Goal: Information Seeking & Learning: Learn about a topic

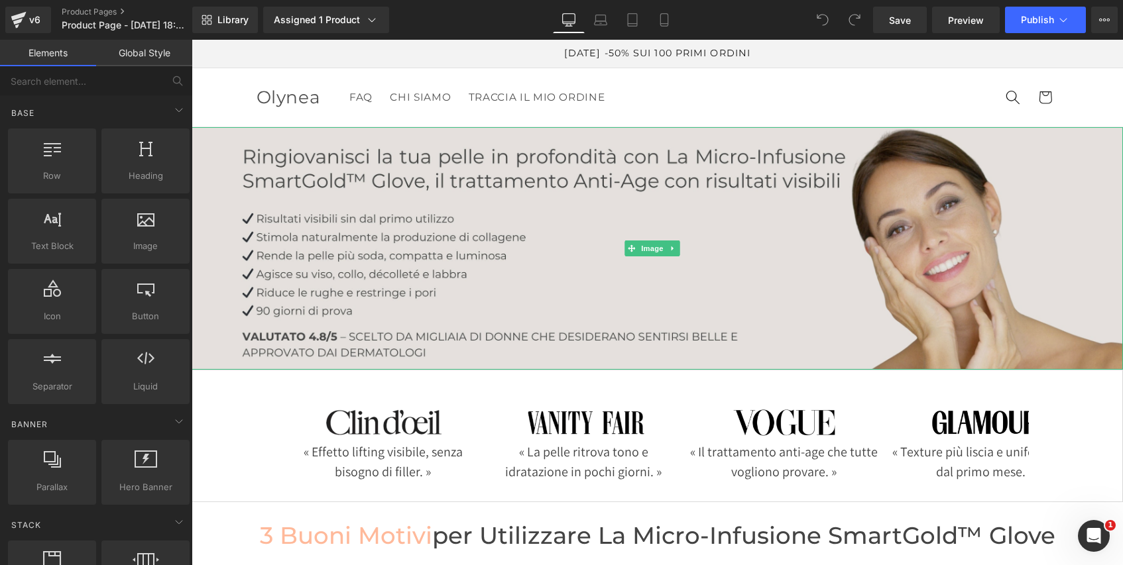
click at [584, 215] on img at bounding box center [657, 248] width 931 height 243
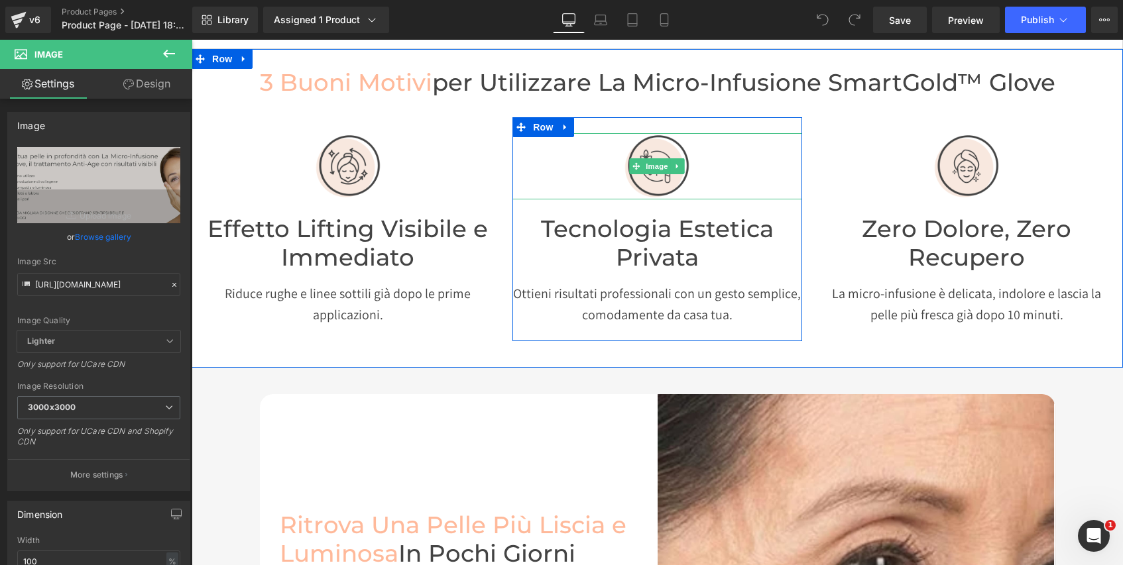
scroll to position [333, 0]
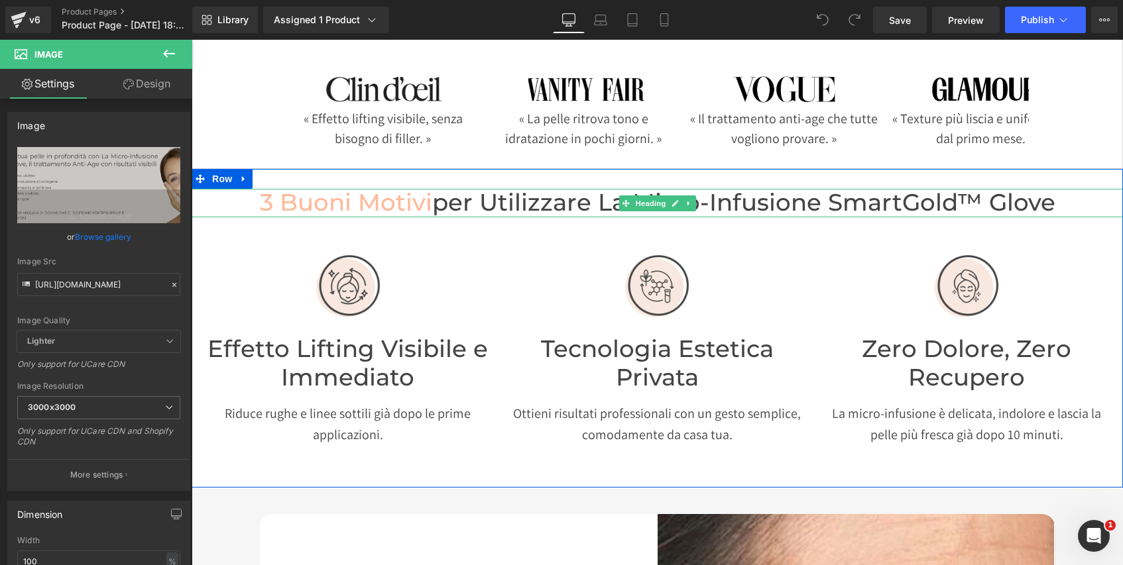
click at [951, 198] on span "per utilizzare la micro-infusione SmartGold™ Glove" at bounding box center [743, 202] width 623 height 28
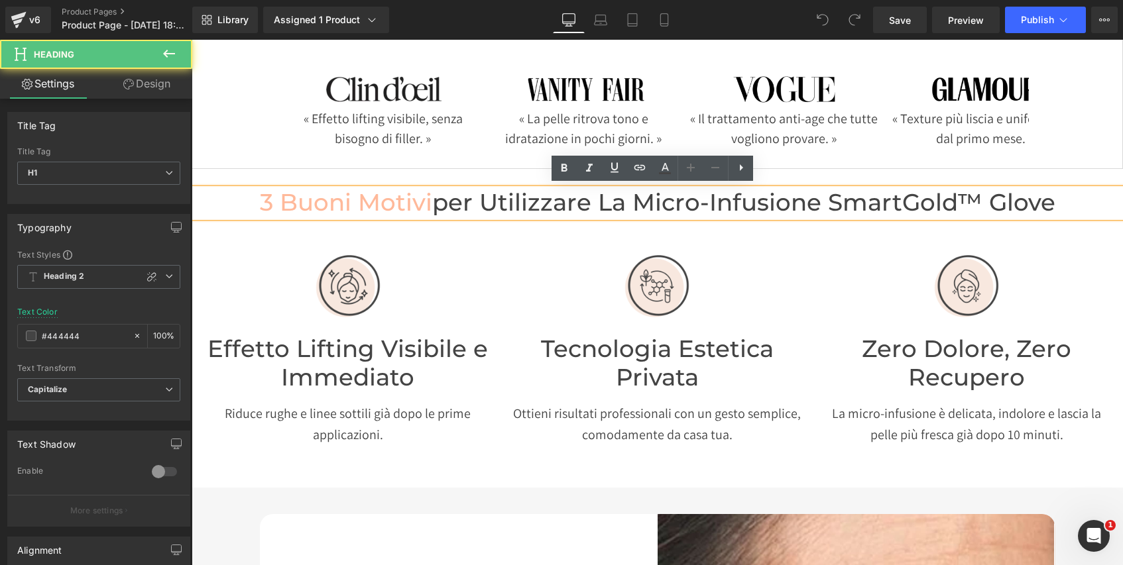
click at [956, 201] on span "per utilizzare la micro-infusione SmartGold™ Glove" at bounding box center [743, 202] width 623 height 28
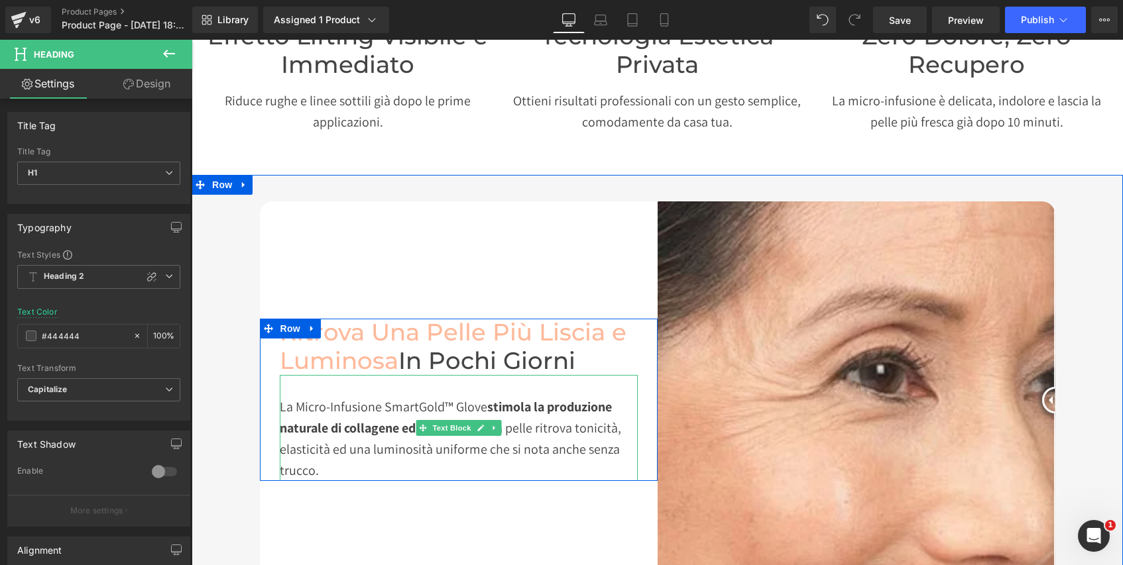
scroll to position [647, 0]
click at [406, 411] on div "La Micro-Infusione SmartGold™ Glove stimola la produzione naturale di collagene…" at bounding box center [459, 427] width 358 height 106
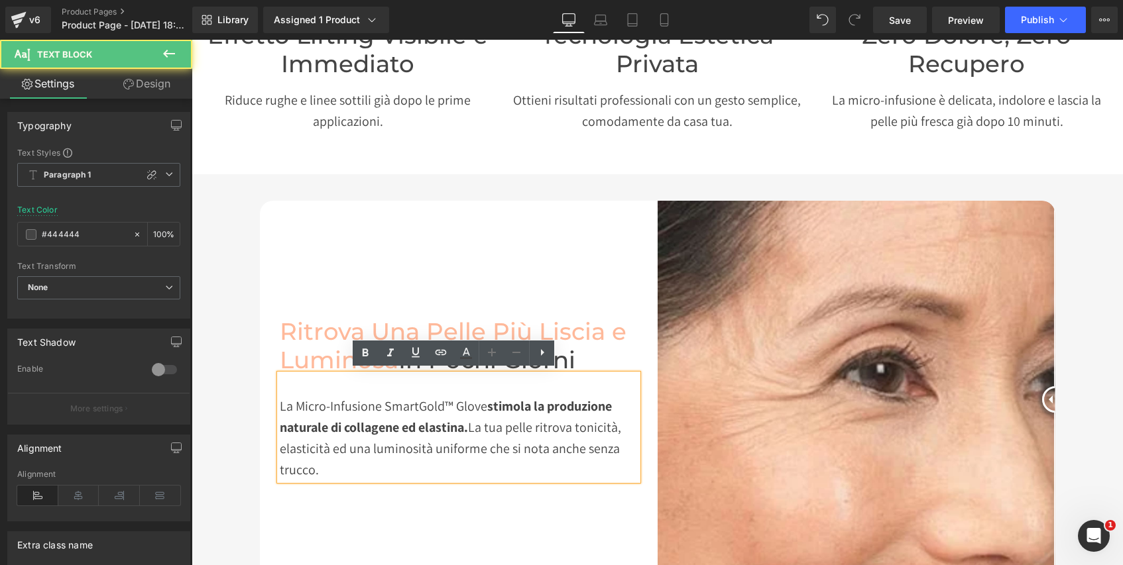
click at [412, 405] on div "La Micro-Infusione SmartGold™ Glove stimola la produzione naturale di collagene…" at bounding box center [459, 427] width 358 height 106
drag, startPoint x: 439, startPoint y: 402, endPoint x: 500, endPoint y: 398, distance: 60.4
click at [439, 402] on div "La Micro-Infusione SmartGold™ Glove stimola la produzione naturale di collagene…" at bounding box center [459, 427] width 358 height 106
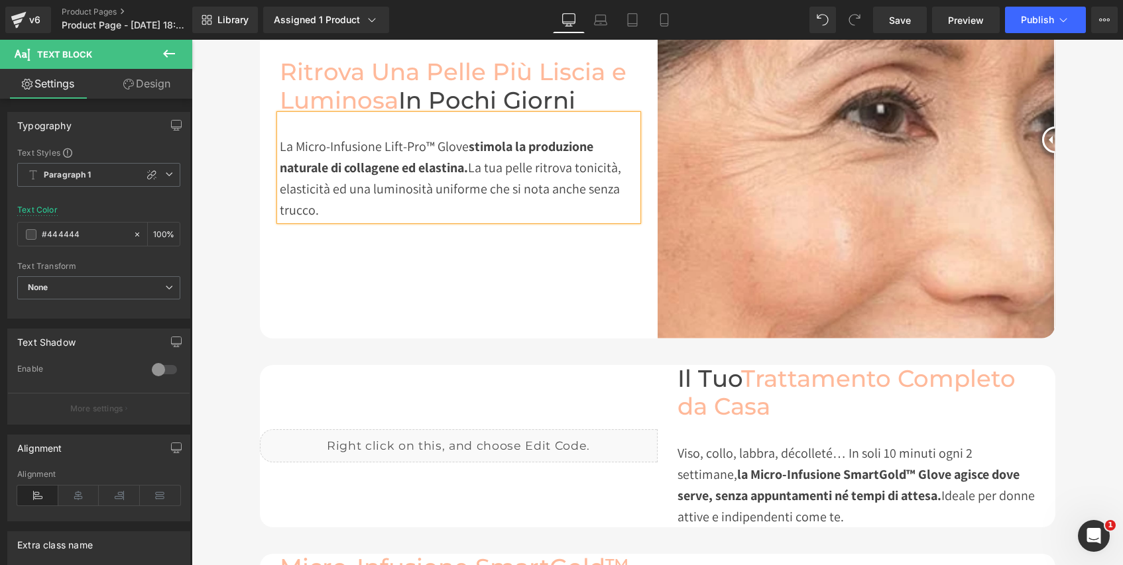
scroll to position [994, 0]
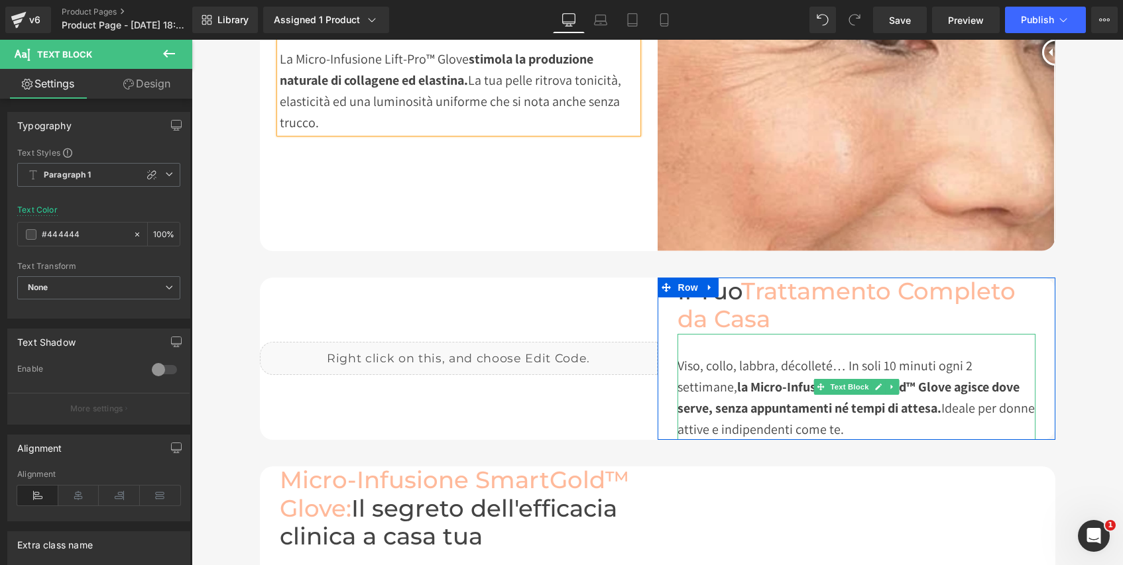
click at [787, 384] on strong "la Micro-Infusione SmartGold™ Glove agisce dove serve, senza appuntamenti né te…" at bounding box center [848, 397] width 342 height 38
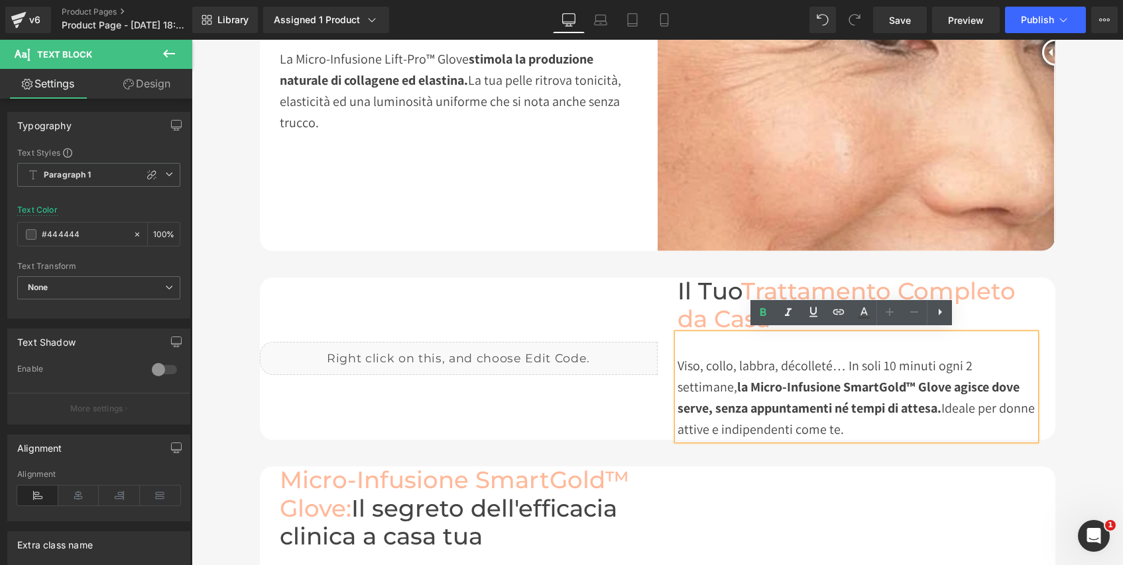
drag, startPoint x: 842, startPoint y: 386, endPoint x: 885, endPoint y: 378, distance: 44.3
click at [842, 386] on strong "la Micro-Infusione SmartGold™ Glove agisce dove serve, senza appuntamenti né te…" at bounding box center [848, 397] width 342 height 38
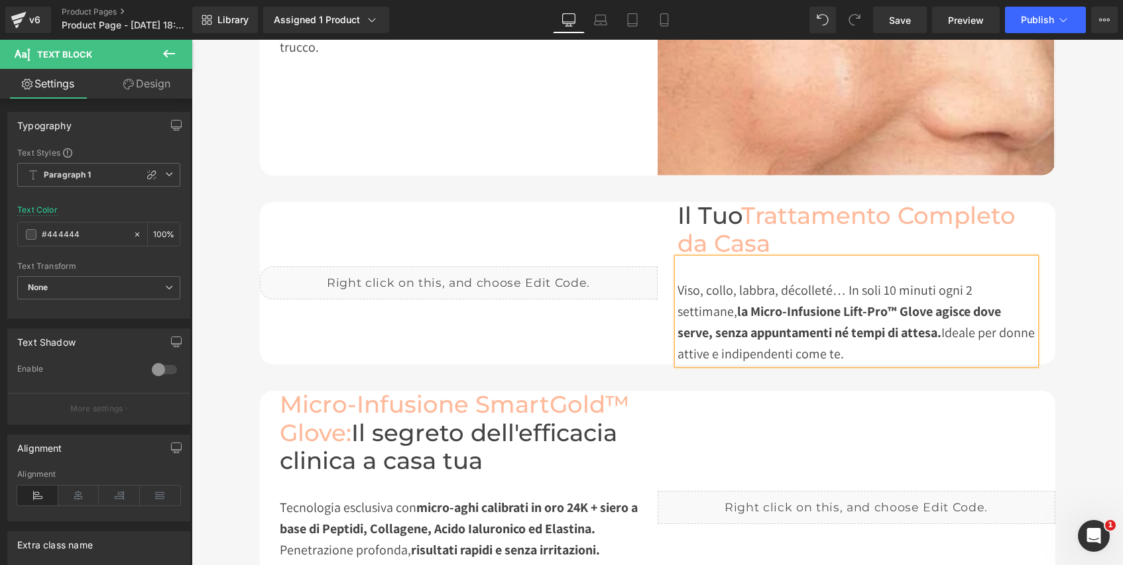
scroll to position [1132, 0]
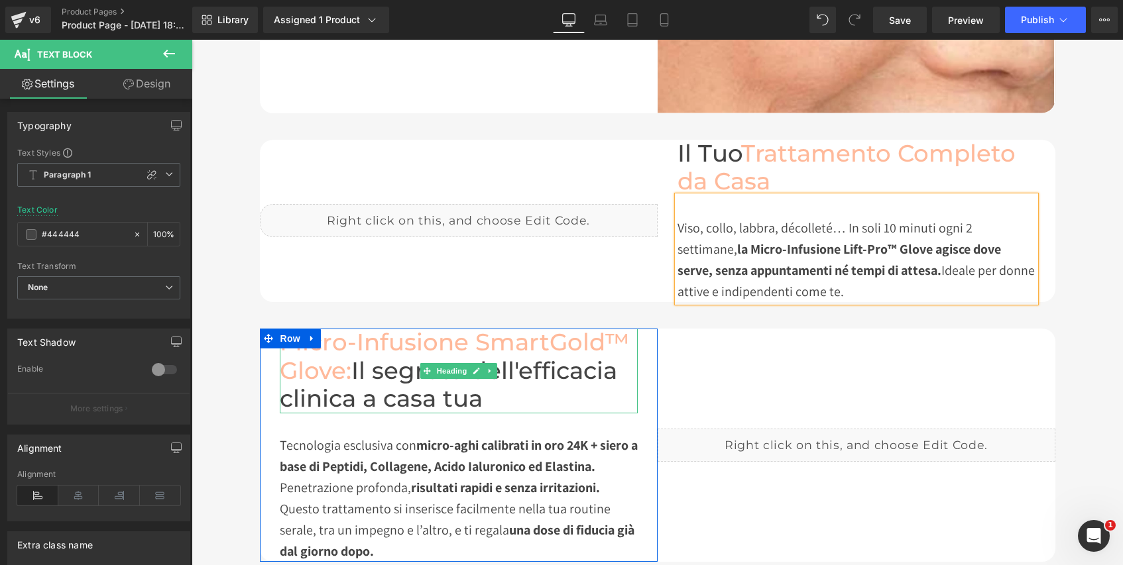
click at [602, 337] on font "Micro-Infusione SmartGold™ Glove:" at bounding box center [455, 356] width 350 height 57
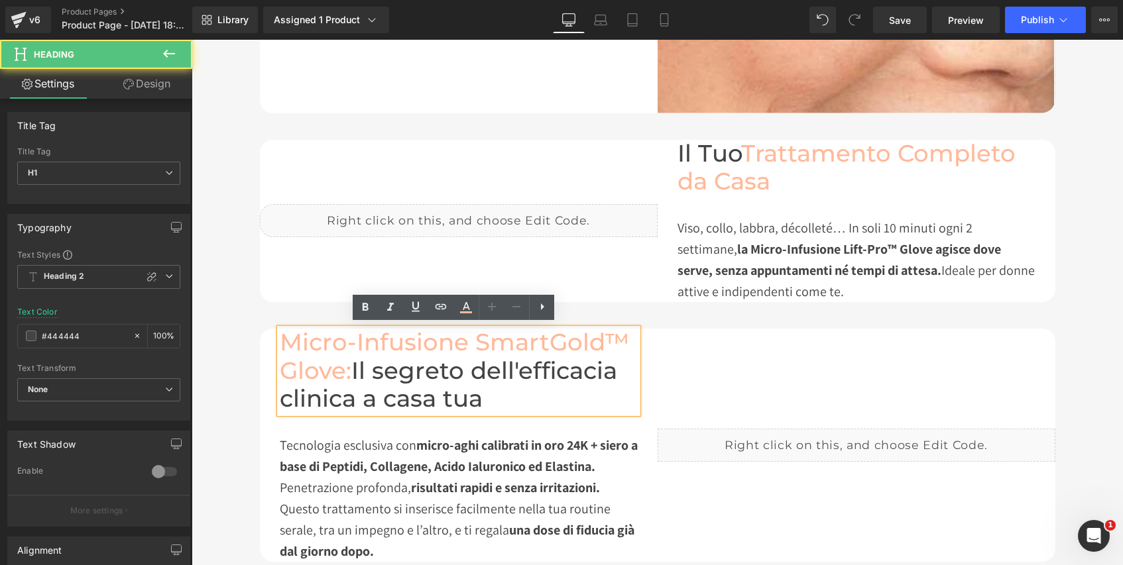
click at [599, 338] on font "Micro-Infusione SmartGold™ Glove:" at bounding box center [455, 356] width 350 height 57
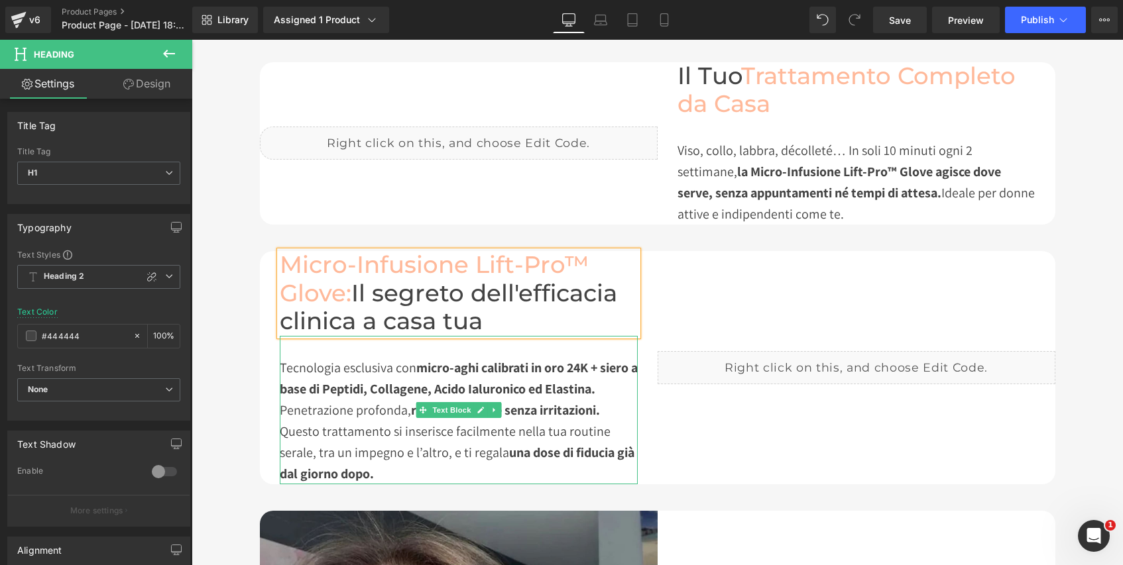
scroll to position [1227, 0]
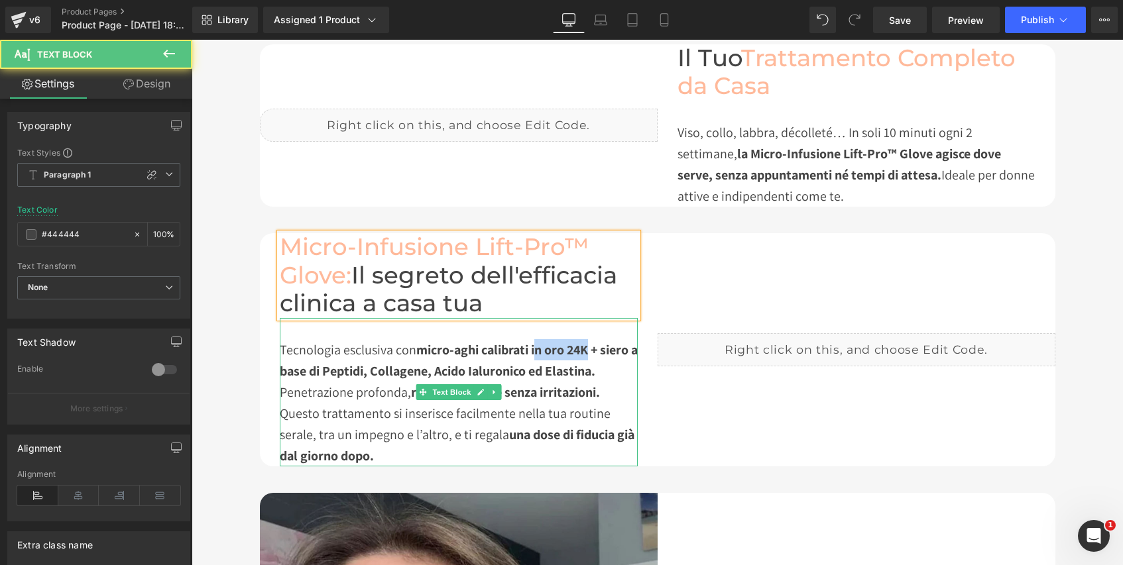
drag, startPoint x: 586, startPoint y: 349, endPoint x: 533, endPoint y: 351, distance: 53.1
click at [533, 351] on strong "micro-aghi calibrati in oro 24K + siero a base di Peptidi, Collagene, Acido Ial…" at bounding box center [459, 360] width 358 height 38
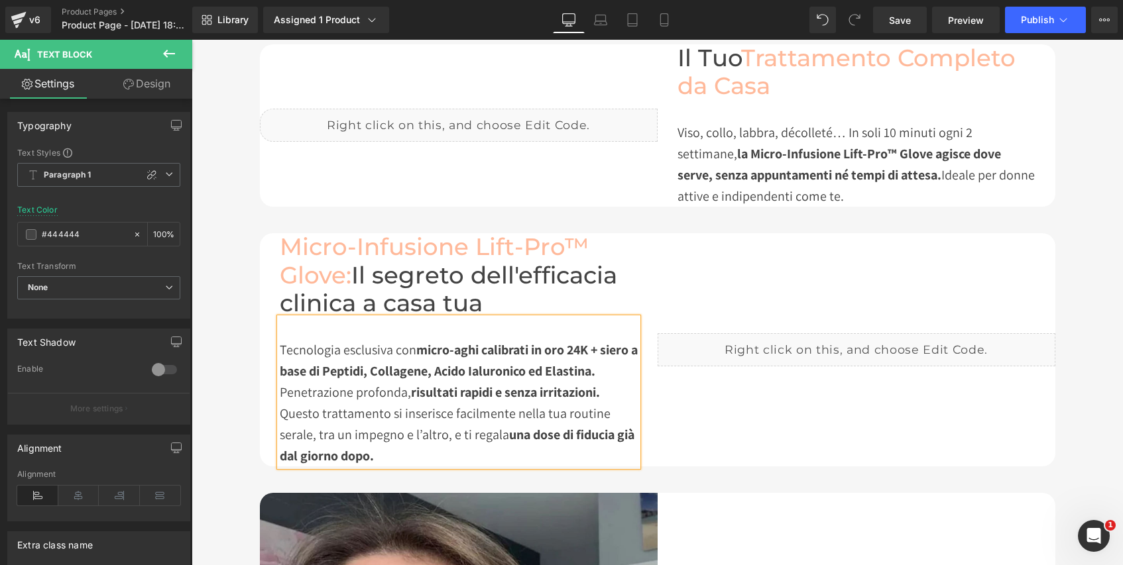
click at [532, 350] on strong "micro-aghi calibrati in oro 24K + siero a base di Peptidi, Collagene, Acido Ial…" at bounding box center [459, 360] width 358 height 38
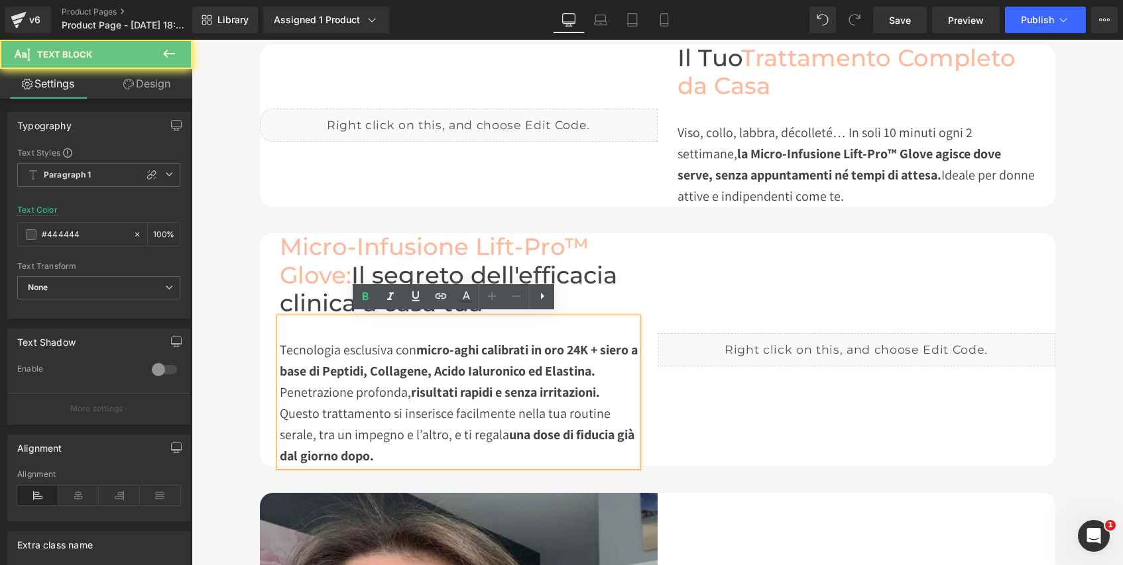
click at [582, 345] on strong "micro-aghi calibrati in oro 24K + siero a base di Peptidi, Collagene, Acido Ial…" at bounding box center [459, 360] width 358 height 38
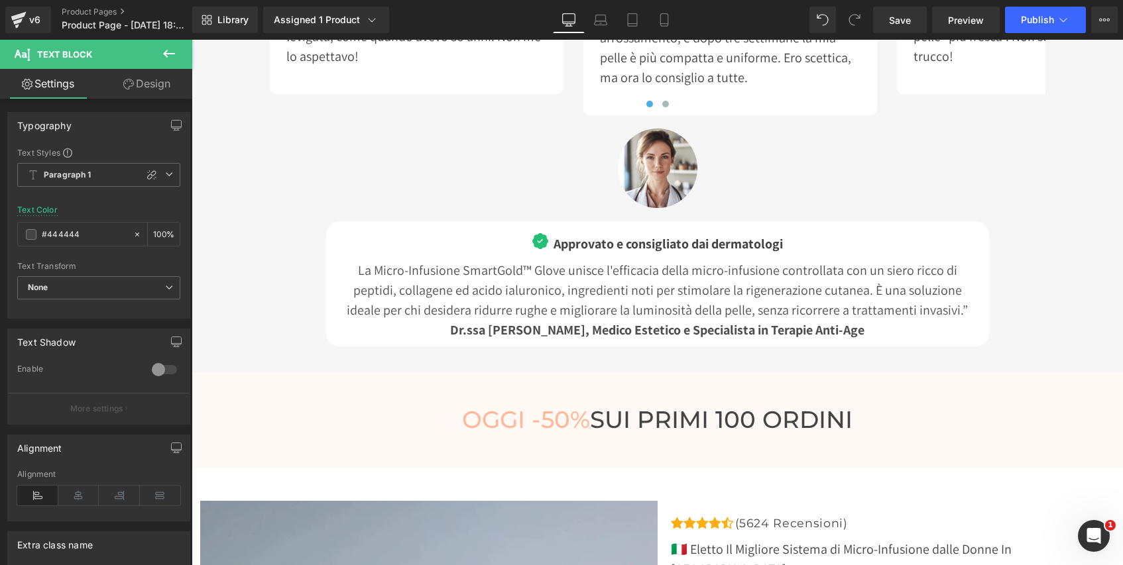
scroll to position [4703, 0]
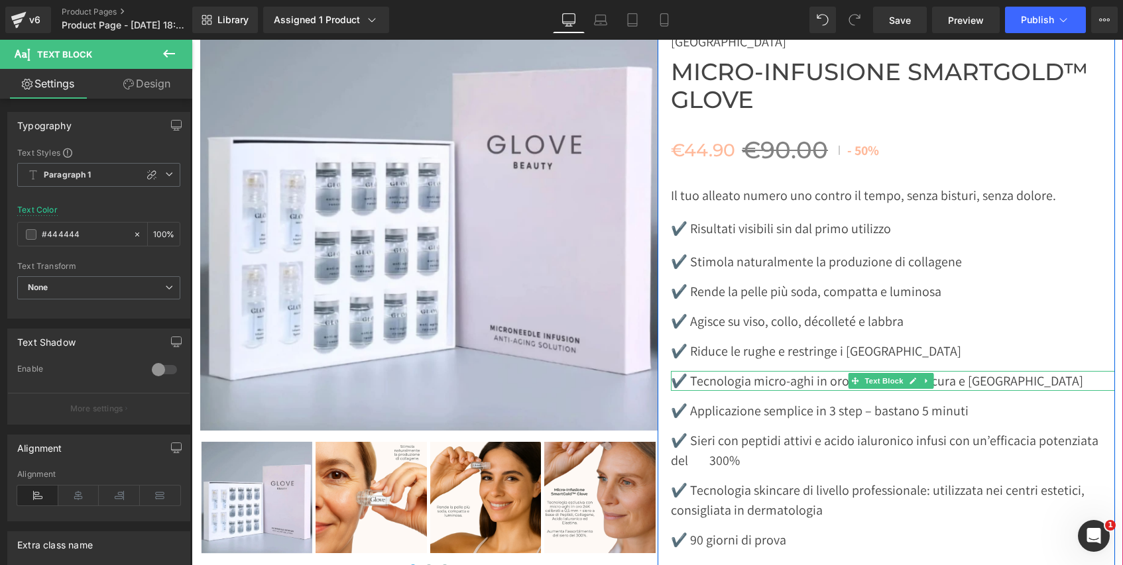
click at [822, 371] on p "✔️ Tecnologia micro-aghi in oro 24K 0,5 mm, sicura e [GEOGRAPHIC_DATA]" at bounding box center [893, 381] width 444 height 20
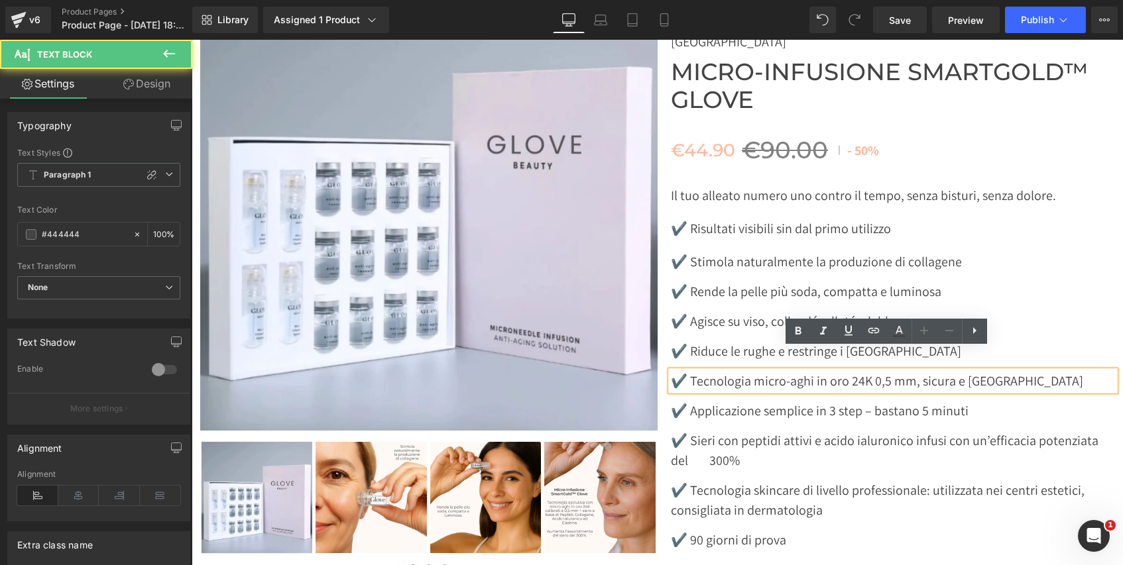
click at [863, 371] on p "✔️ Tecnologia micro-aghi in oro 24K 0,5 mm, sicura e [GEOGRAPHIC_DATA]" at bounding box center [893, 381] width 444 height 20
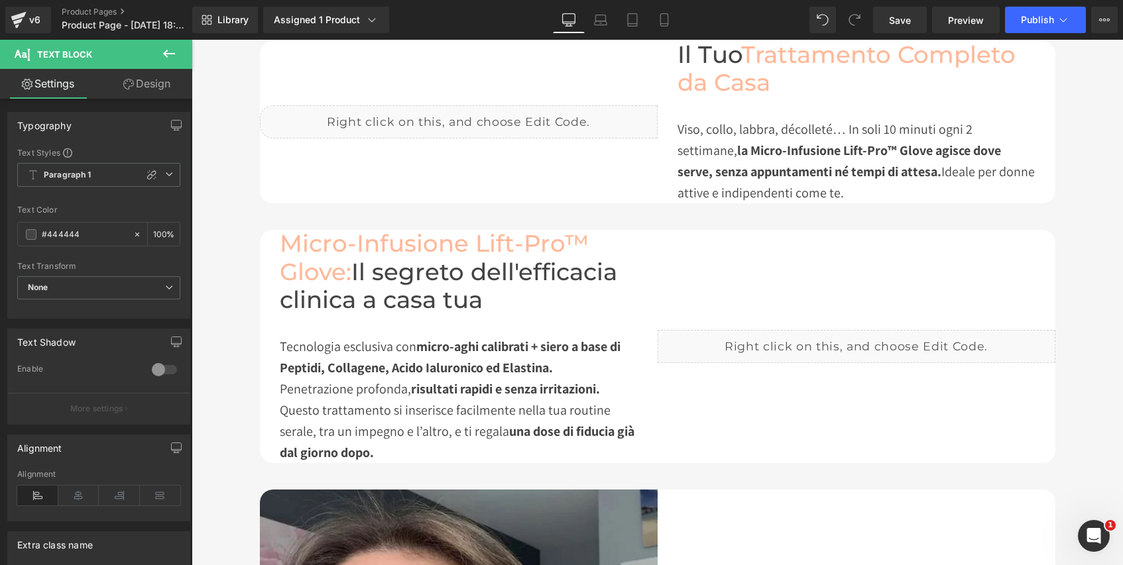
scroll to position [1235, 0]
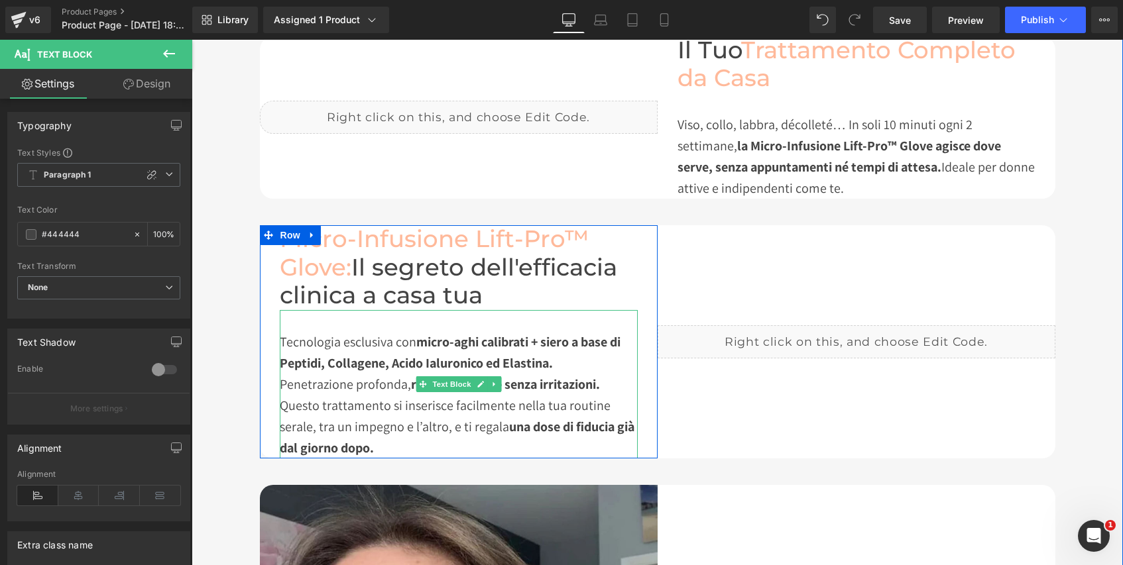
click at [528, 339] on strong "micro-aghi calibrati + siero a base di Peptidi, Collagene, Acido Ialuronico ed …" at bounding box center [450, 352] width 341 height 38
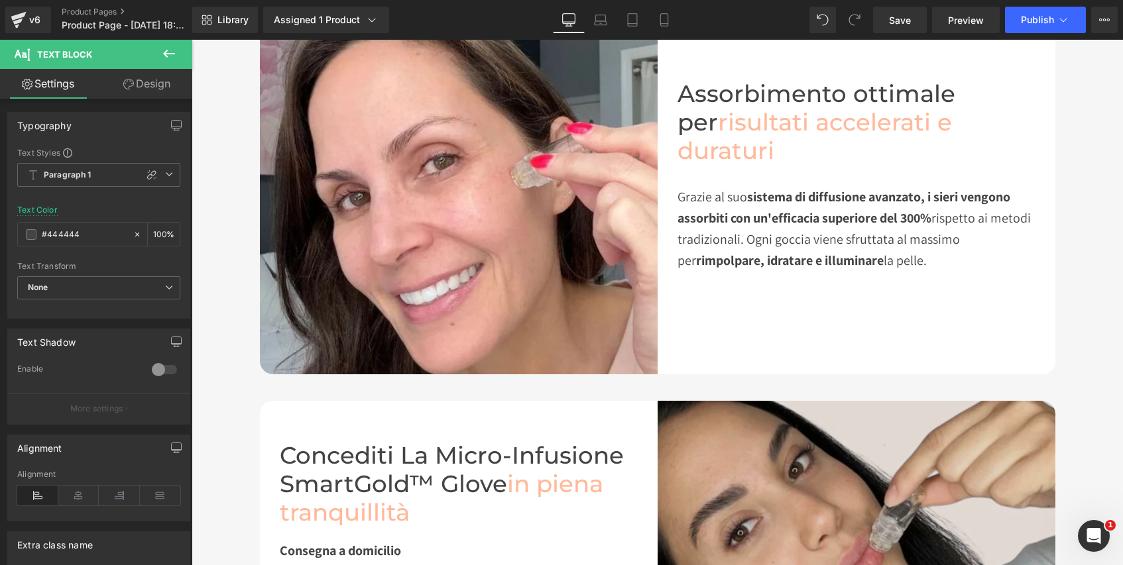
scroll to position [1977, 0]
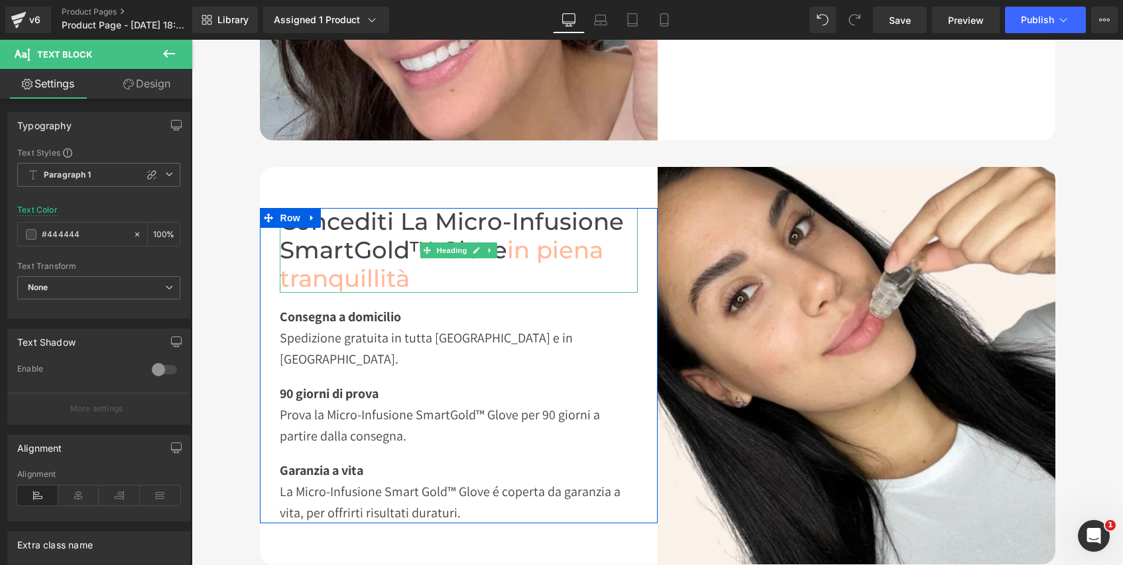
click at [404, 255] on h1 "Concediti La Micro-Infusione SmartGold™ Glove in piena tranquillità" at bounding box center [459, 250] width 358 height 85
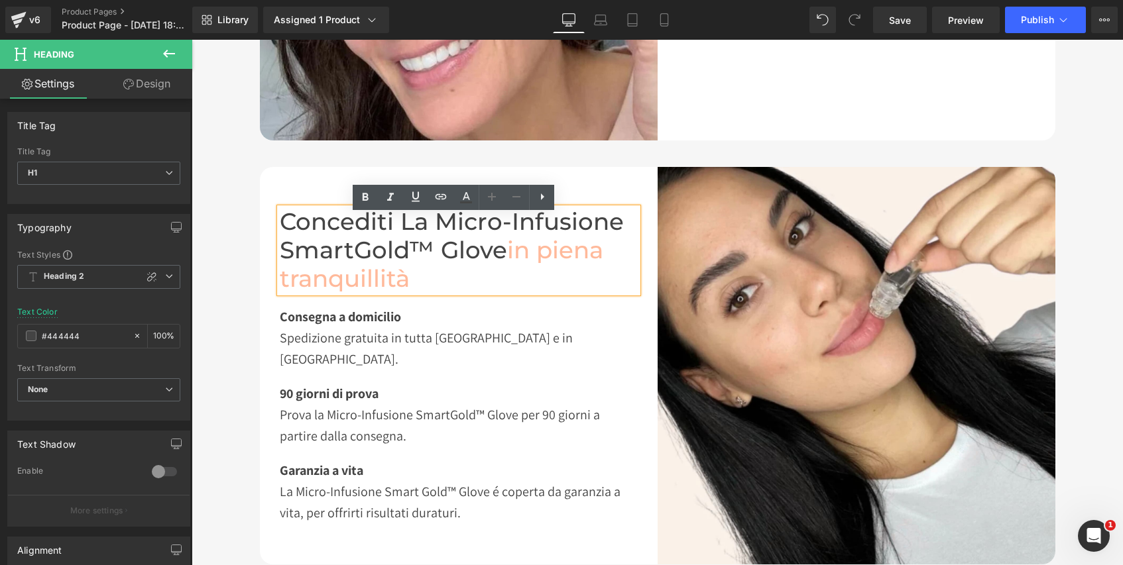
click at [405, 254] on h1 "Concediti La Micro-Infusione SmartGold™ Glove in piena tranquillità" at bounding box center [459, 250] width 358 height 85
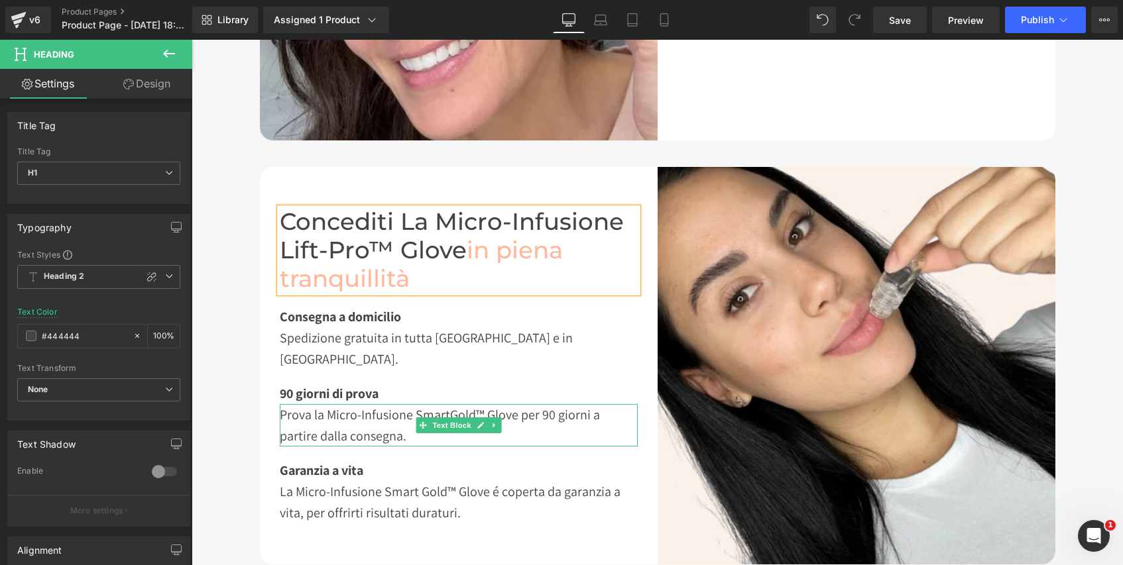
click at [474, 404] on div "Prova la Micro-Infusione SmartGold™ Glove per 90 giorni a partire dalla consegn…" at bounding box center [459, 425] width 358 height 42
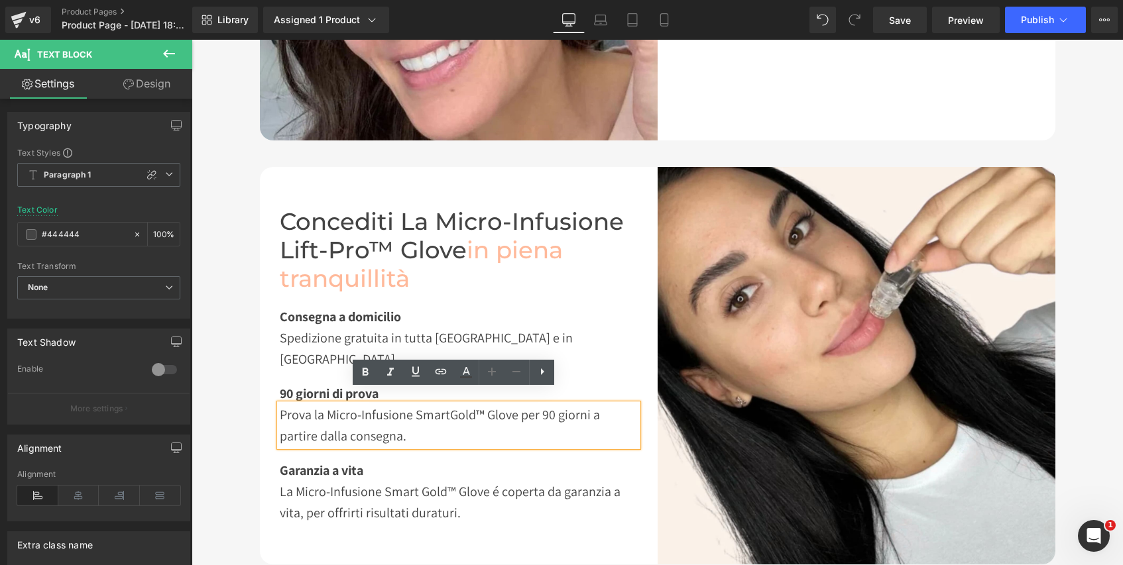
click at [498, 404] on div "Prova la Micro-Infusione SmartGold™ Glove per 90 giorni a partire dalla consegn…" at bounding box center [459, 425] width 358 height 42
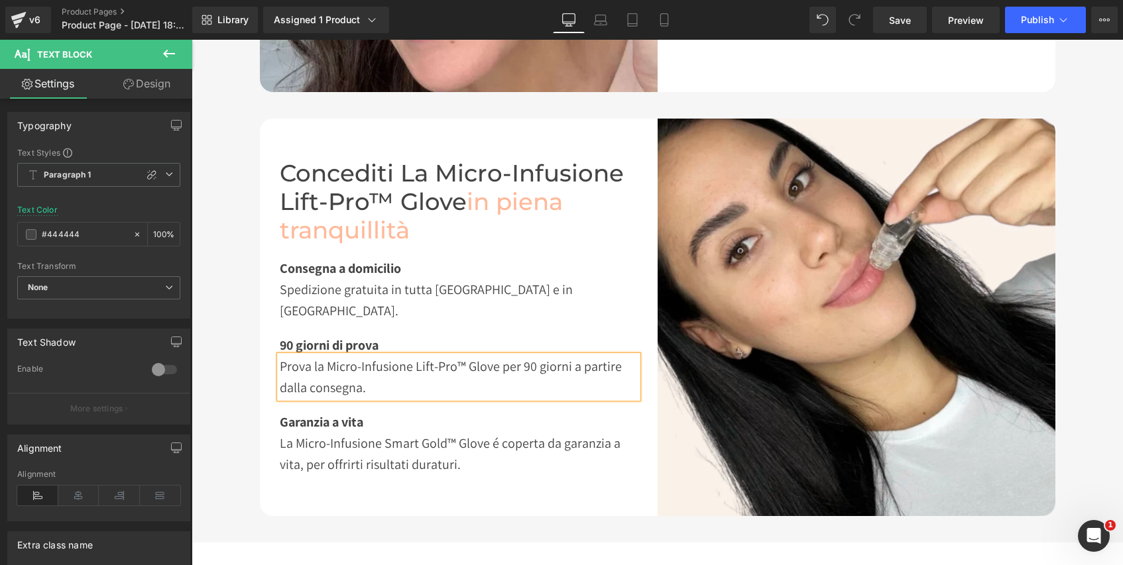
scroll to position [2046, 0]
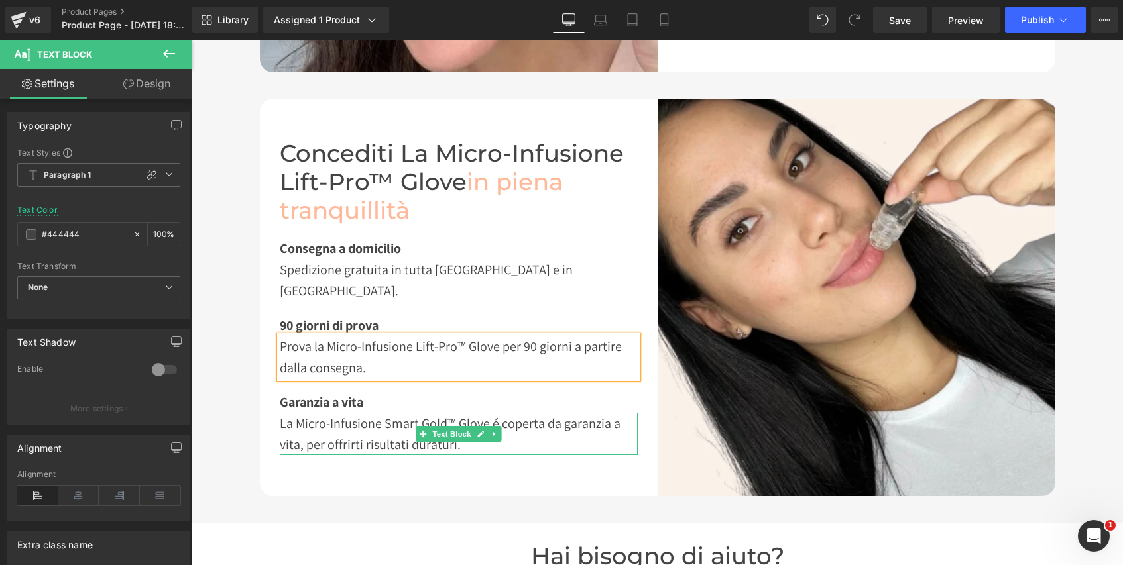
click at [542, 413] on div "La Micro-Infusione Smart Gold™ Glove é coperta da garanzia a vita, per offrirti…" at bounding box center [459, 434] width 358 height 42
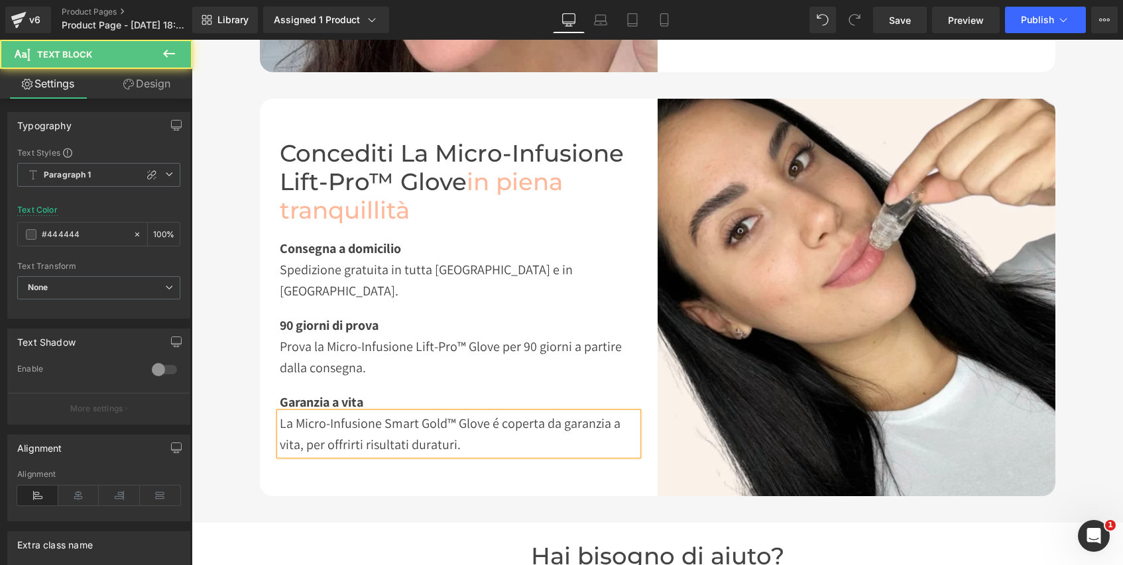
click at [494, 413] on div "La Micro-Infusione Smart Gold™ Glove é coperta da garanzia a vita, per offrirti…" at bounding box center [459, 434] width 358 height 42
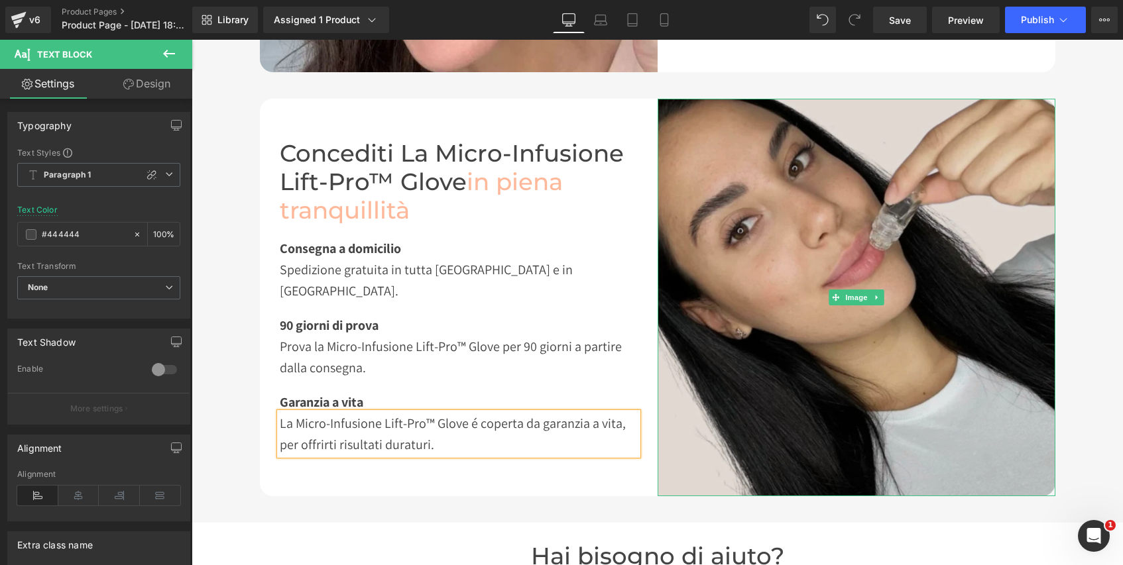
scroll to position [2373, 0]
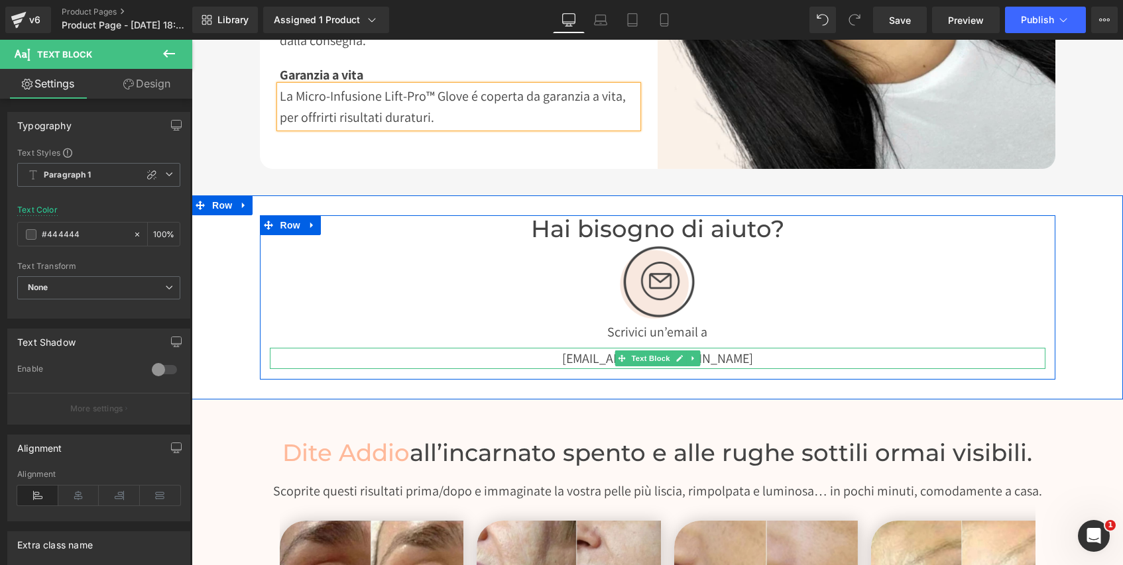
click at [744, 357] on p "[EMAIL_ADDRESS][DOMAIN_NAME]" at bounding box center [657, 358] width 775 height 21
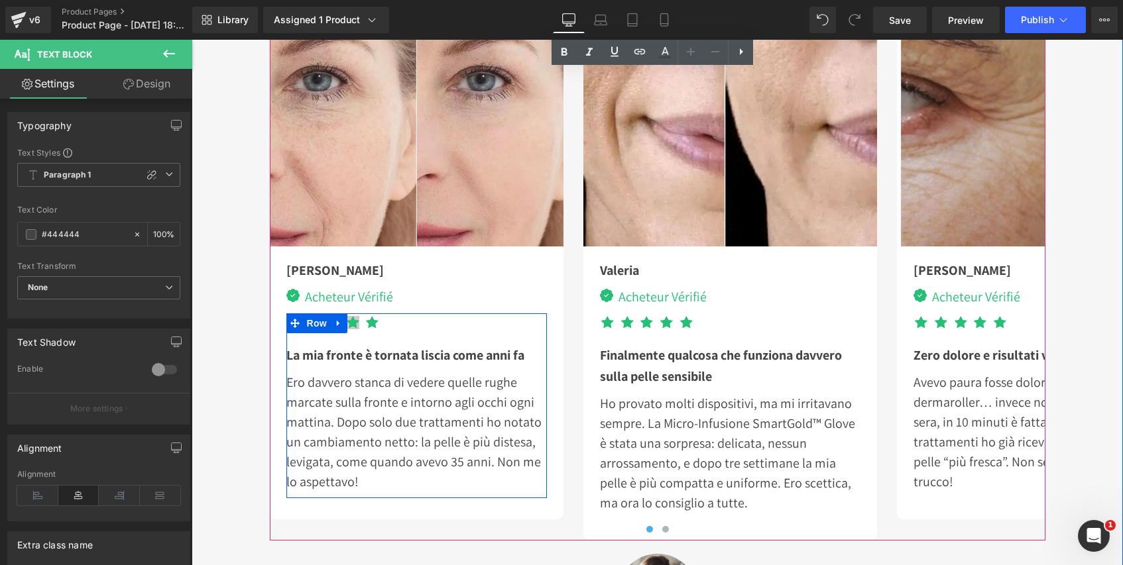
scroll to position [3832, 0]
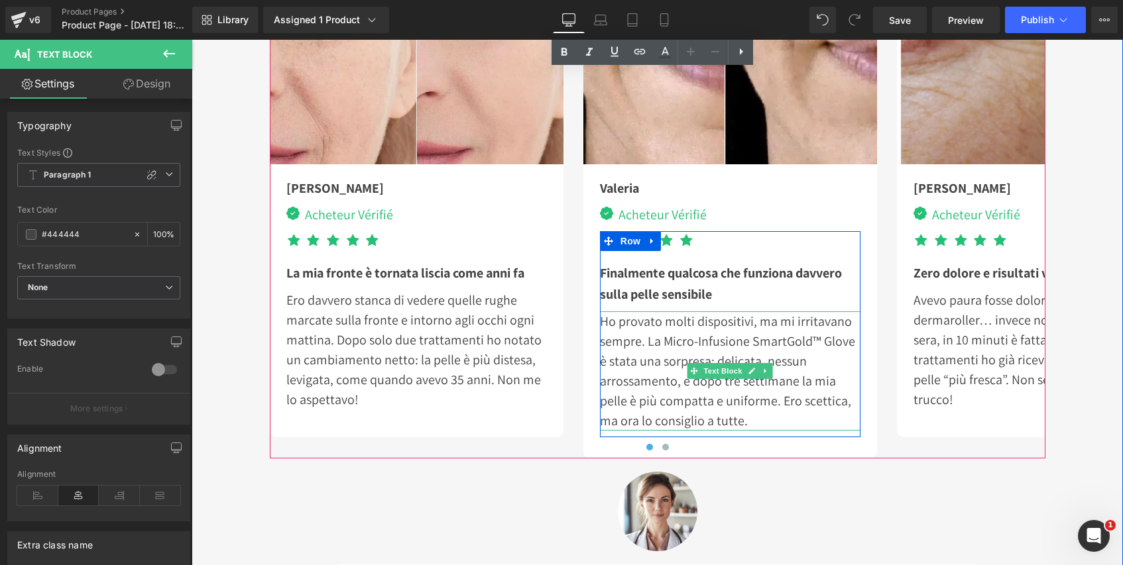
click at [804, 338] on p "Ho provato molti dispositivi, ma mi irritavano sempre. La Micro-Infusione Smart…" at bounding box center [730, 370] width 260 height 119
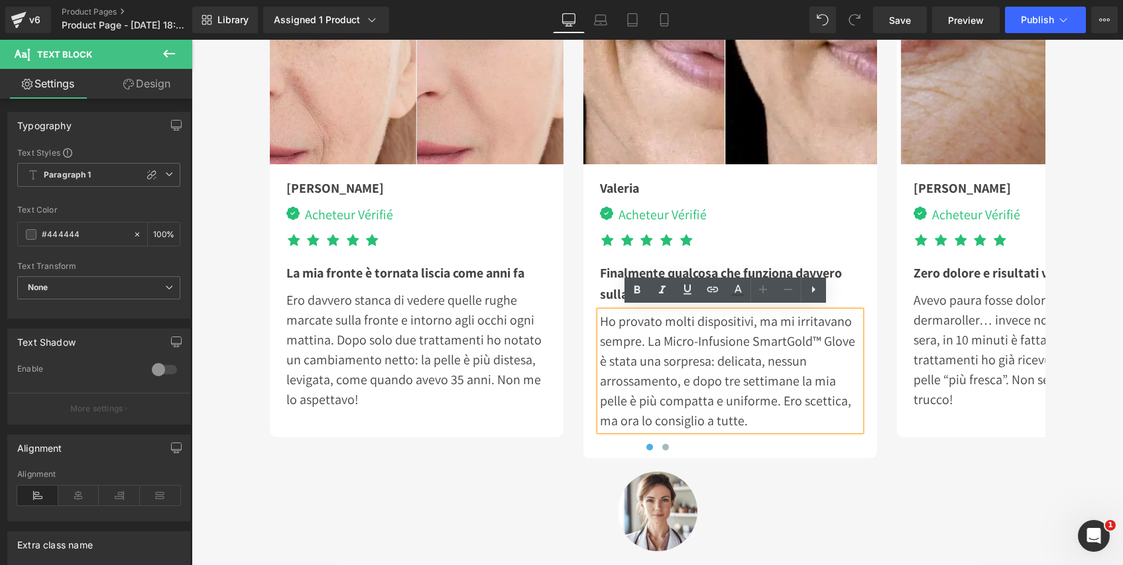
click at [806, 339] on p "Ho provato molti dispositivi, ma mi irritavano sempre. La Micro-Infusione Smart…" at bounding box center [730, 370] width 260 height 119
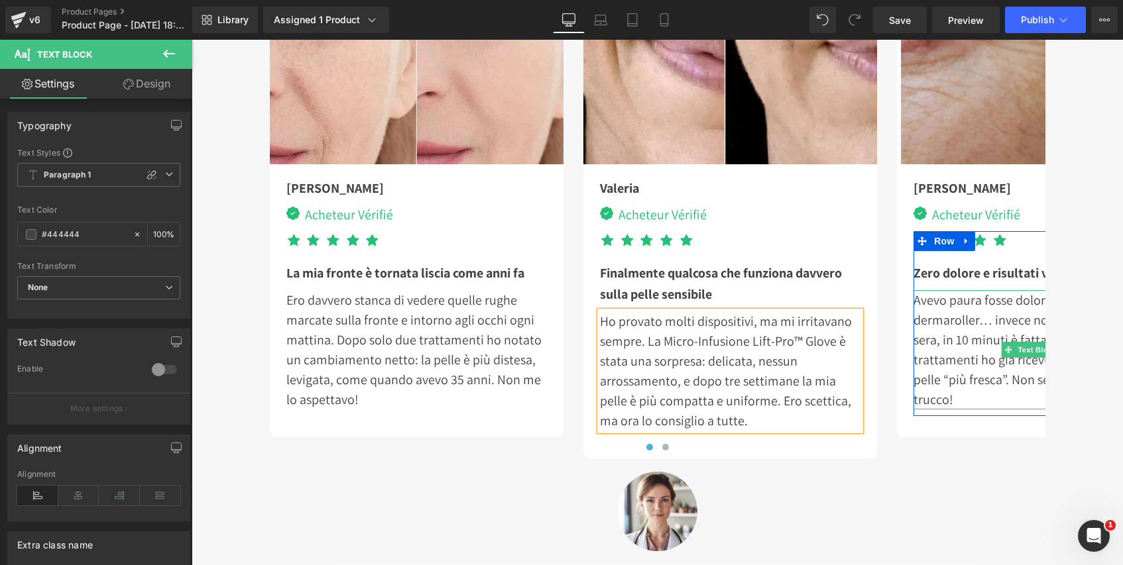
click at [976, 388] on p "Avevo paura fosse doloroso come il dermaroller… invece no! Lo uso di solito la …" at bounding box center [1043, 349] width 260 height 119
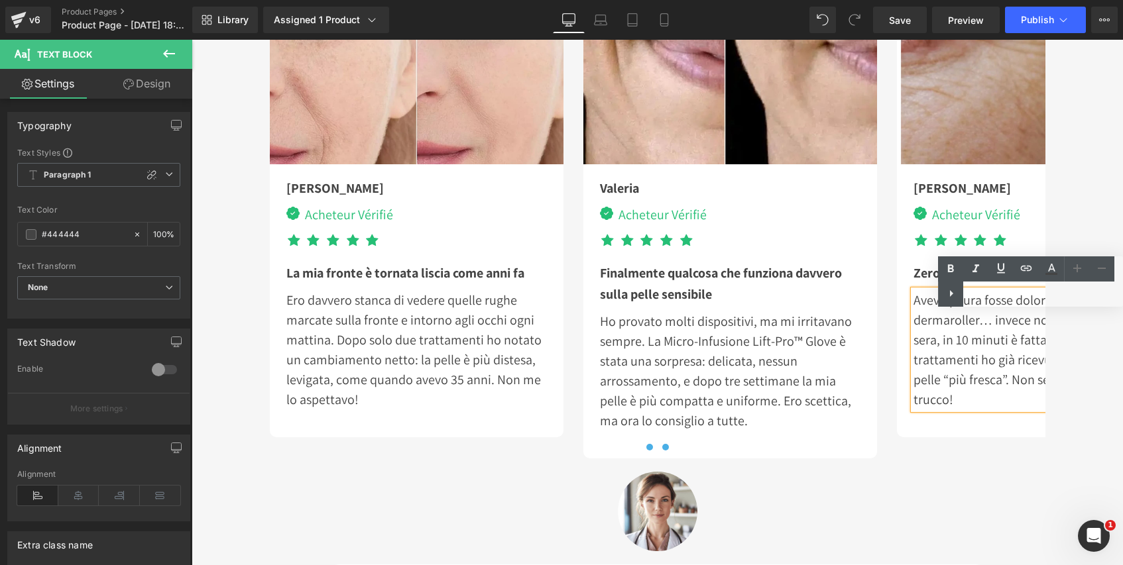
click at [662, 444] on span at bounding box center [665, 447] width 7 height 7
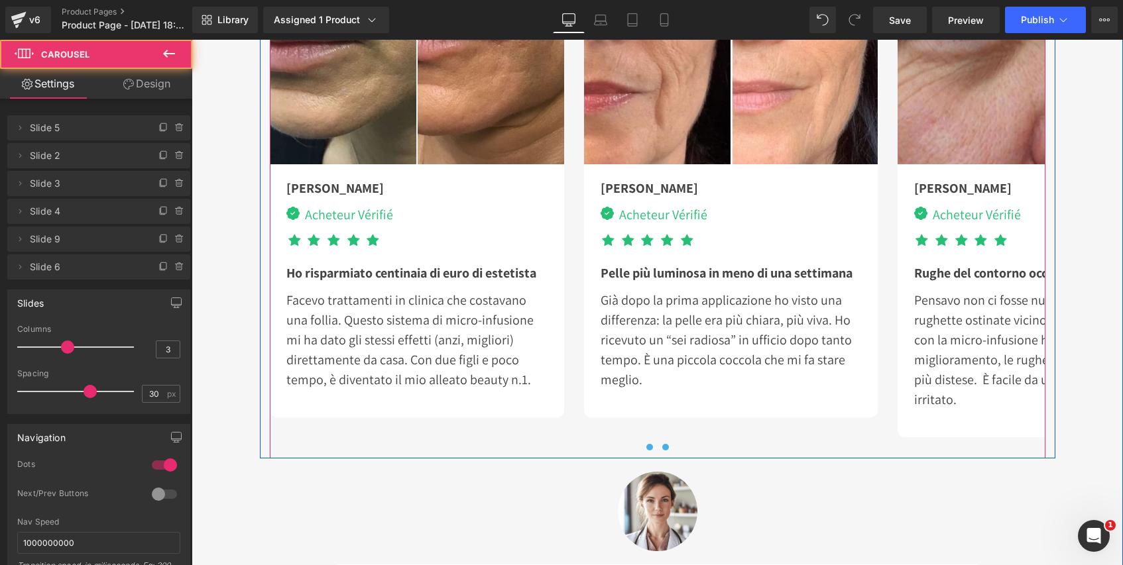
click at [646, 444] on span at bounding box center [649, 447] width 7 height 7
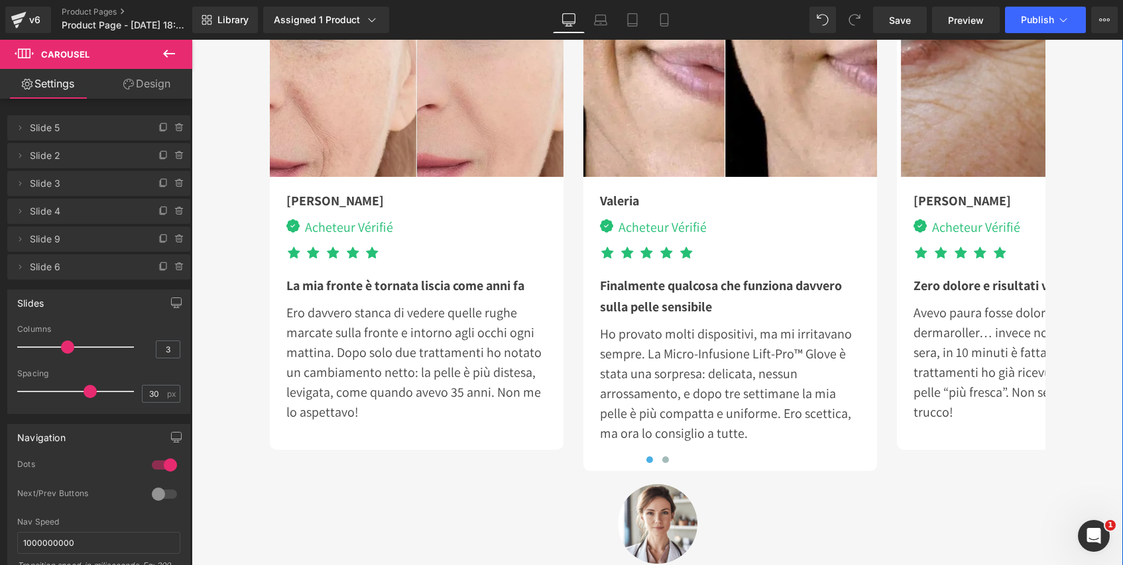
scroll to position [3801, 0]
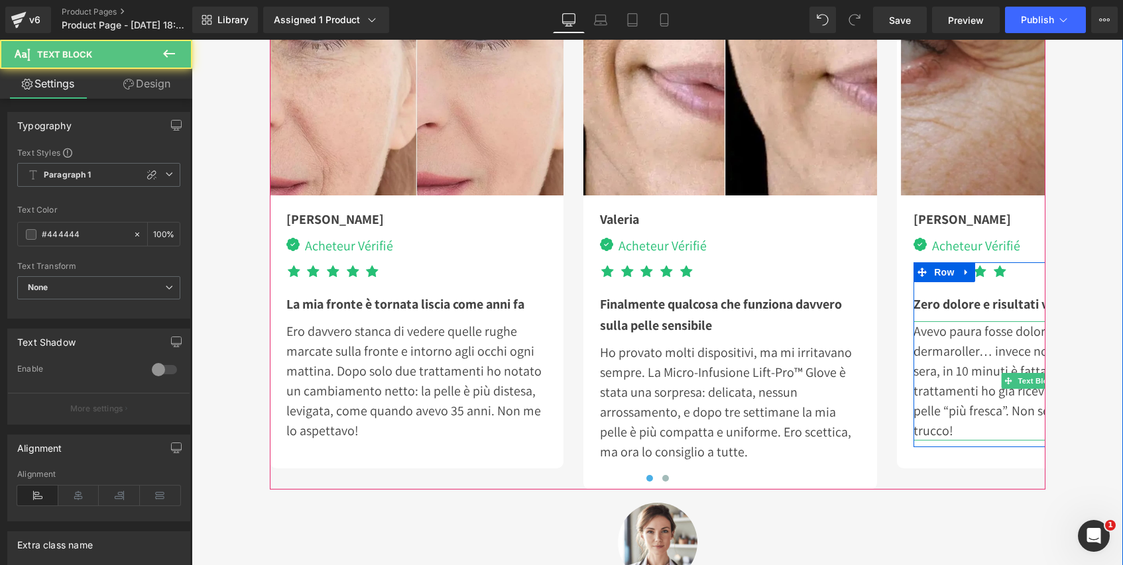
click at [991, 423] on p "Avevo paura fosse doloroso come il dermaroller… invece no! Lo uso di solito la …" at bounding box center [1043, 380] width 260 height 119
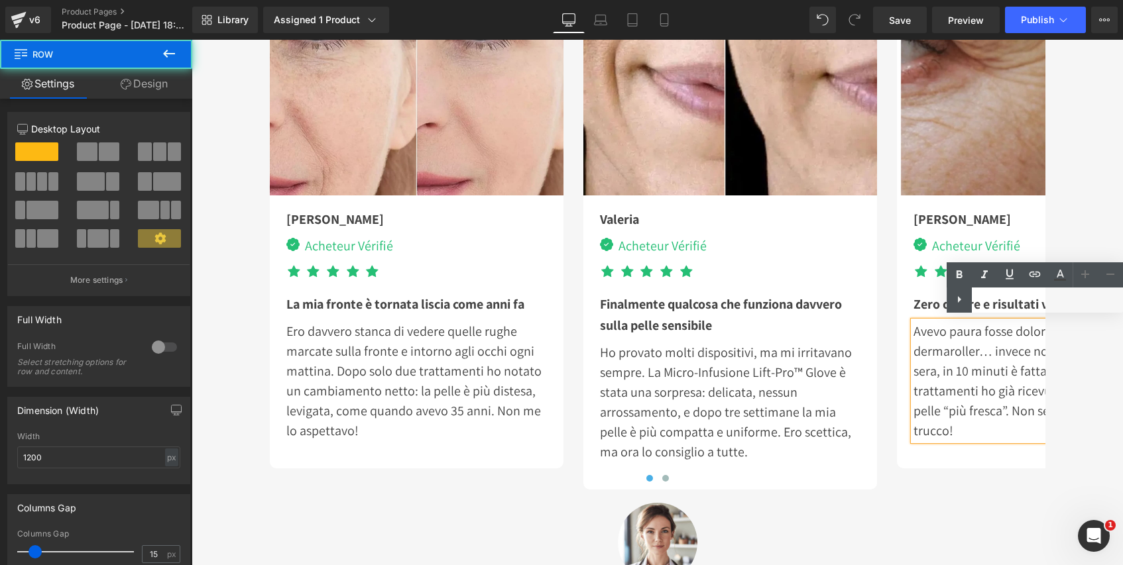
drag, startPoint x: 1040, startPoint y: 460, endPoint x: 1058, endPoint y: 460, distance: 17.2
click at [1058, 460] on div "Il Sistema di micro-infusione preferito dalle italiane 🇮🇹 Heading Icon Icon Ico…" at bounding box center [657, 240] width 931 height 964
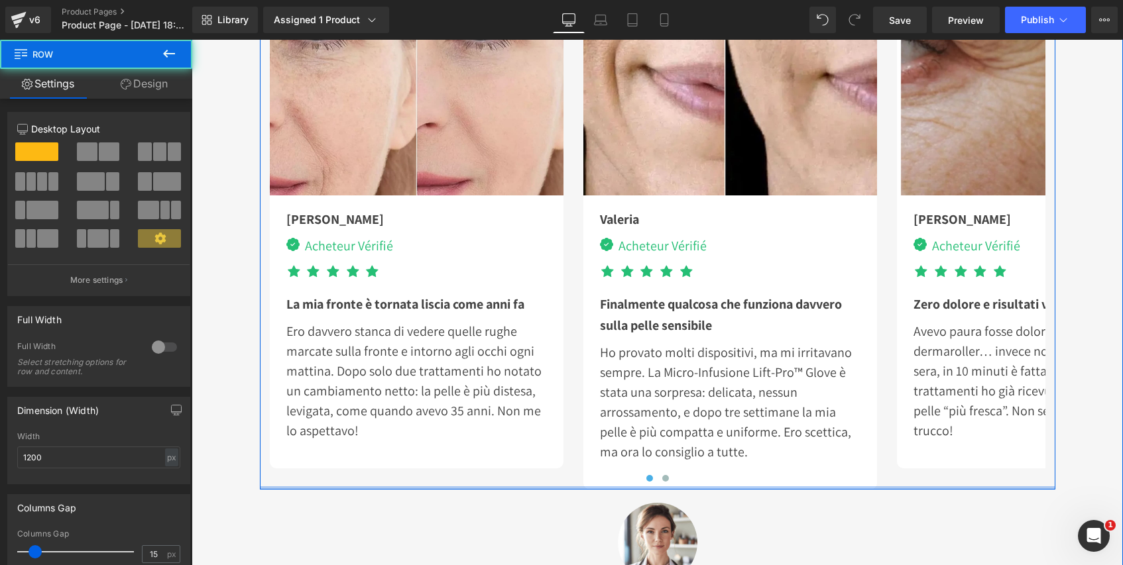
click at [1012, 486] on div at bounding box center [657, 487] width 795 height 3
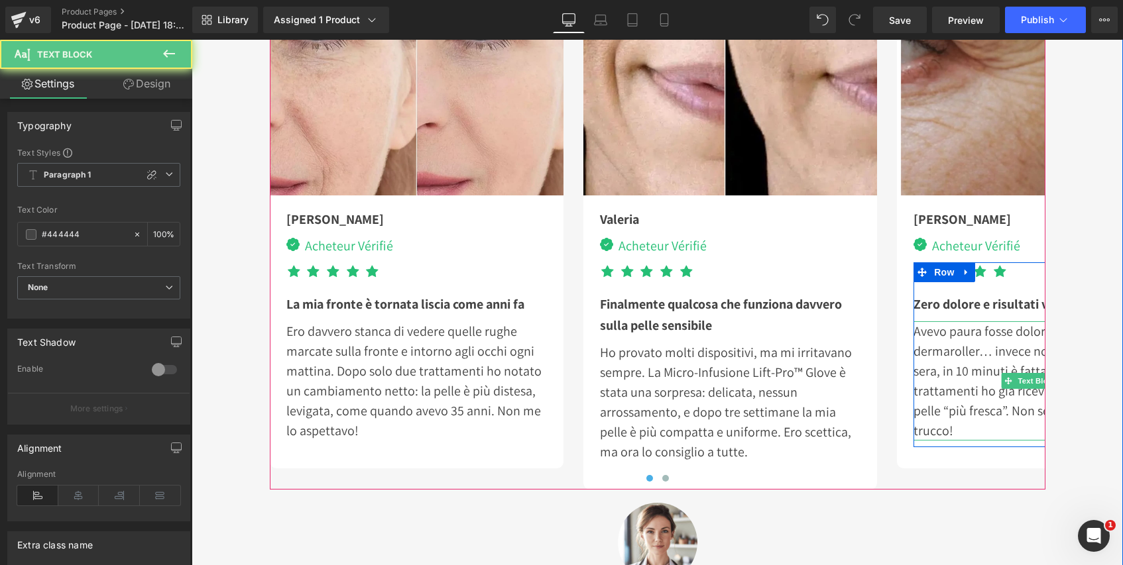
click at [971, 384] on p "Avevo paura fosse doloroso come il dermaroller… invece no! Lo uso di solito la …" at bounding box center [1043, 380] width 260 height 119
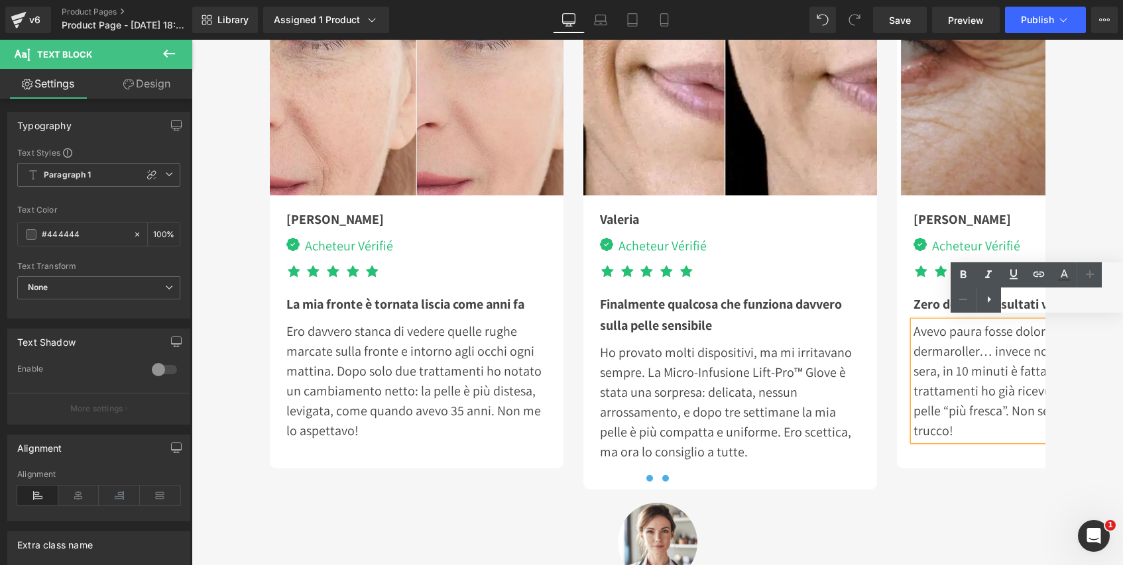
click at [665, 473] on button at bounding box center [665, 478] width 16 height 13
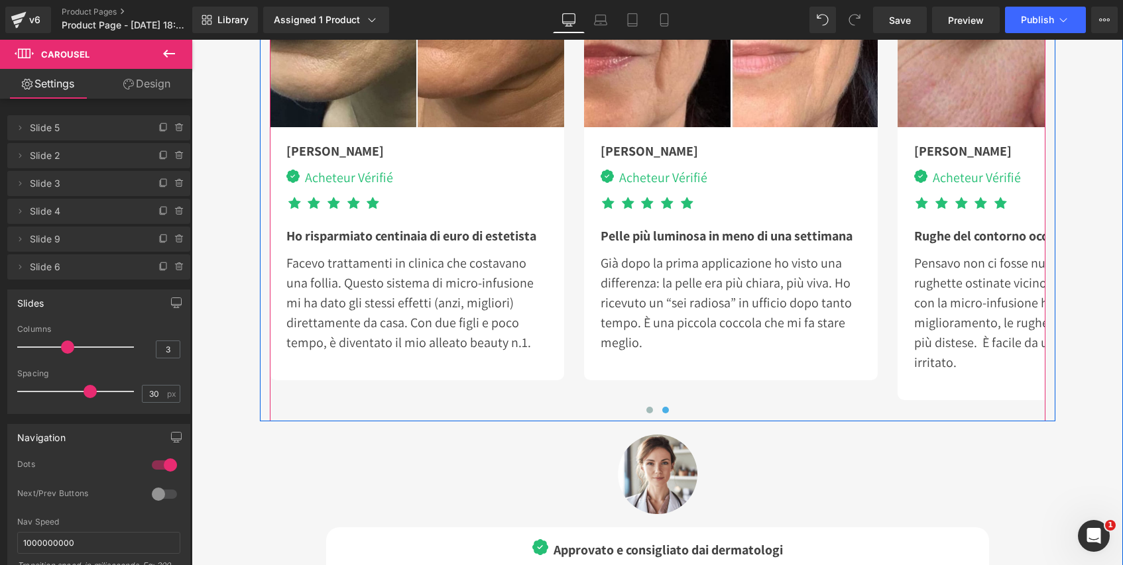
scroll to position [4138, 0]
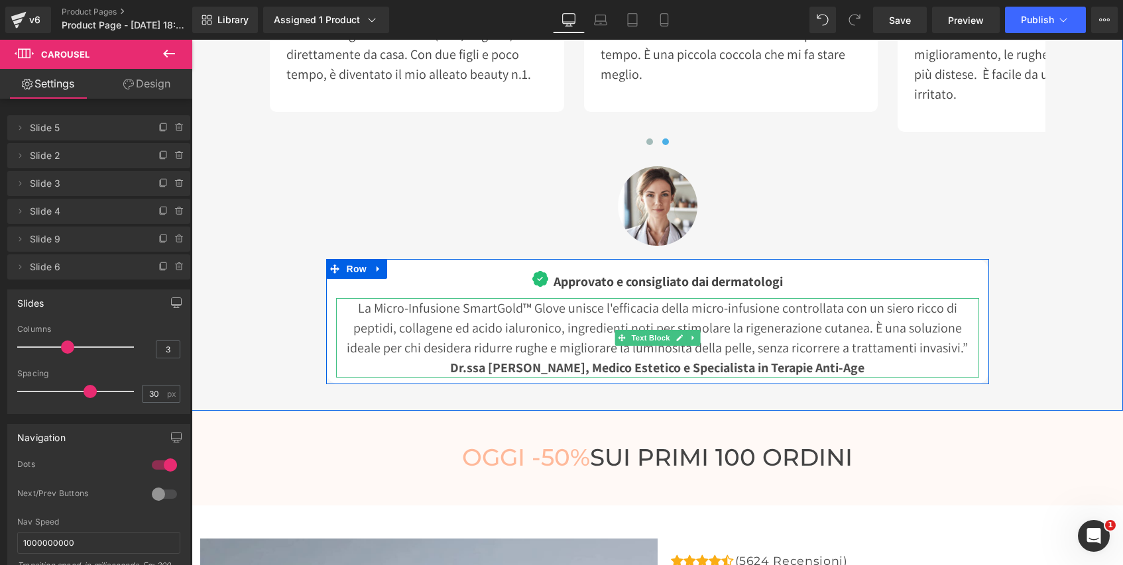
click at [496, 307] on p "La Micro-Infusione SmartGold™ Glove unisce l'efficacia della micro-infusione co…" at bounding box center [657, 328] width 643 height 60
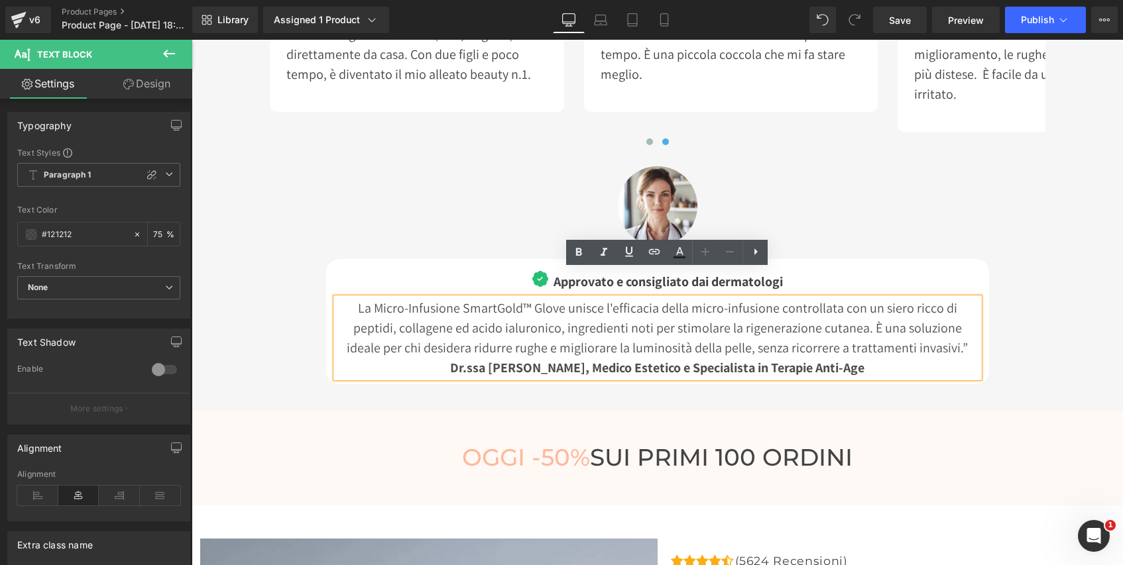
drag, startPoint x: 498, startPoint y: 305, endPoint x: 549, endPoint y: 300, distance: 51.3
click at [498, 305] on p "La Micro-Infusione SmartGold™ Glove unisce l'efficacia della micro-infusione co…" at bounding box center [657, 328] width 643 height 60
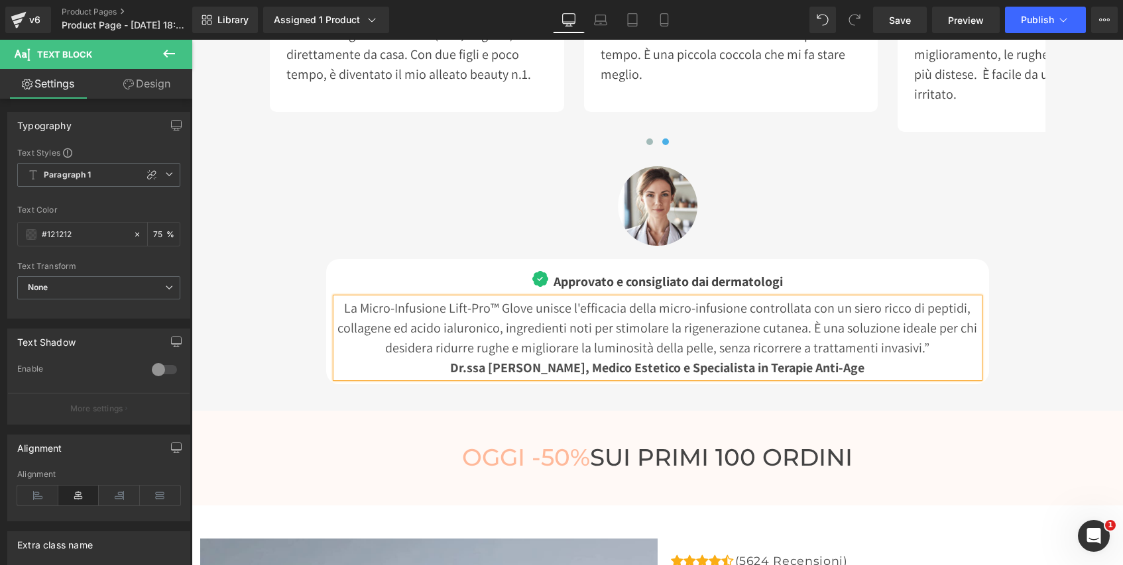
scroll to position [4498, 0]
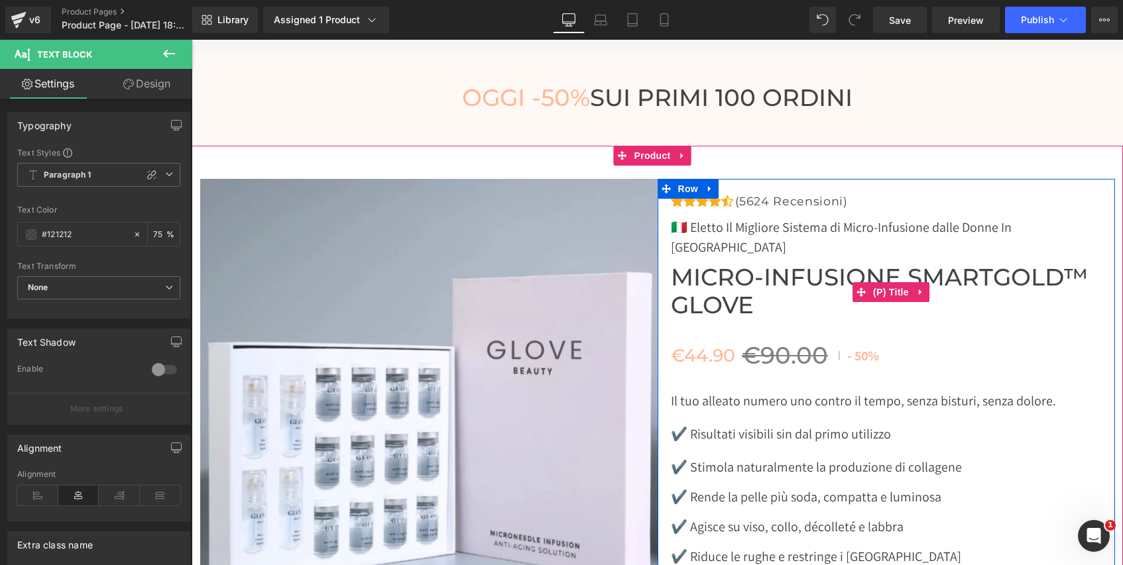
click at [1059, 264] on span "Micro-Infusione SmartGold™ Glove" at bounding box center [893, 292] width 444 height 56
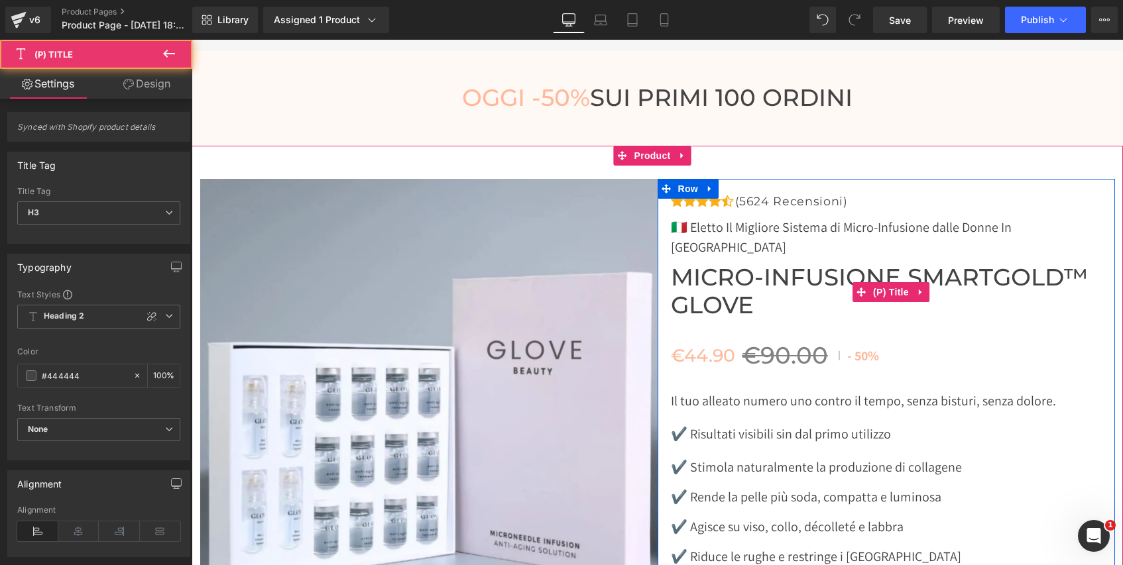
click at [1053, 264] on span "Micro-Infusione SmartGold™ Glove" at bounding box center [893, 292] width 444 height 56
click at [1057, 264] on span "Micro-Infusione SmartGold™ Glove" at bounding box center [893, 292] width 444 height 56
click at [1052, 264] on span "Micro-Infusione SmartGold™ Glove" at bounding box center [893, 292] width 444 height 56
click at [1018, 264] on span "Micro-Infusione SmartGold™ Glove" at bounding box center [893, 292] width 444 height 56
click at [794, 264] on span "Micro-Infusione SmartGold™ Glove" at bounding box center [893, 292] width 444 height 56
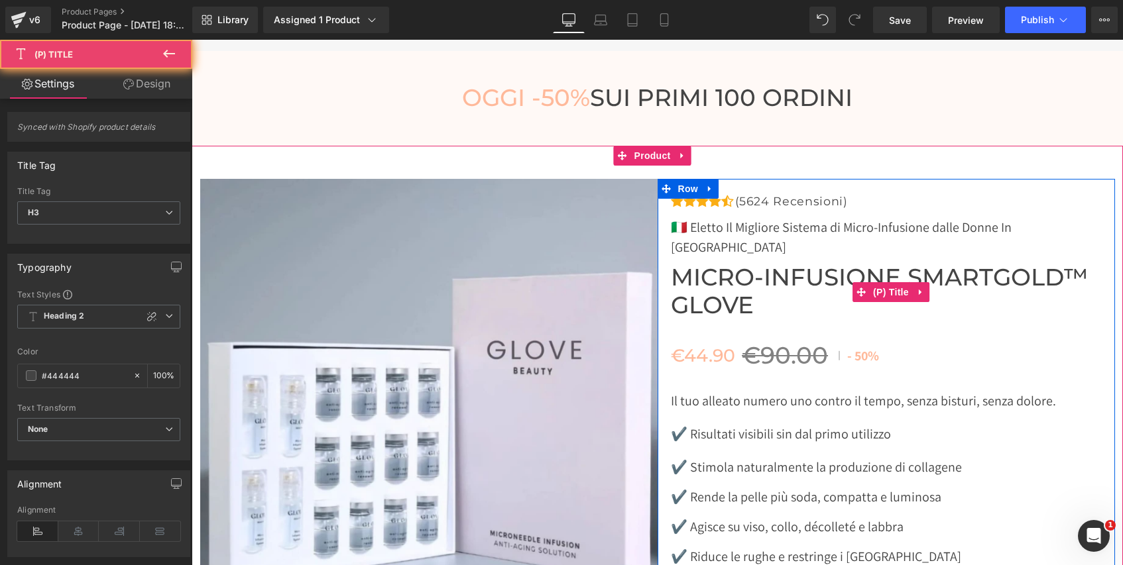
click at [762, 278] on span "Micro-Infusione SmartGold™ Glove" at bounding box center [893, 292] width 444 height 56
drag, startPoint x: 724, startPoint y: 278, endPoint x: 716, endPoint y: 280, distance: 8.4
click at [724, 278] on span "Micro-Infusione SmartGold™ Glove" at bounding box center [893, 292] width 444 height 56
click at [718, 282] on span "Micro-Infusione SmartGold™ Glove" at bounding box center [893, 292] width 444 height 56
click at [759, 264] on span "Micro-Infusione SmartGold™ Glove" at bounding box center [893, 292] width 444 height 56
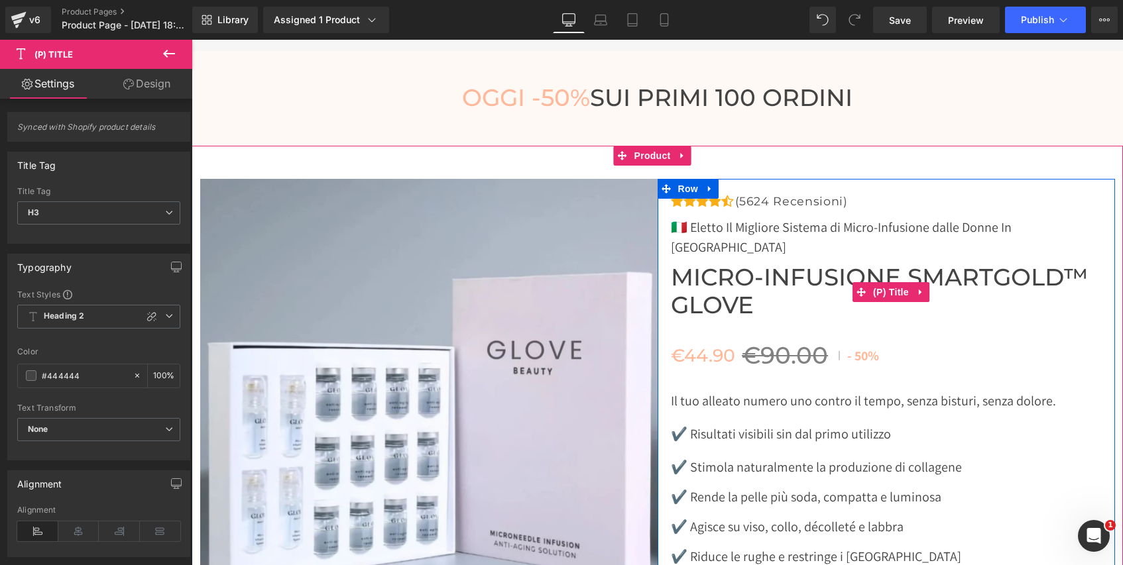
click at [724, 284] on span "Micro-Infusione SmartGold™ Glove" at bounding box center [893, 292] width 444 height 56
click at [726, 282] on span "Micro-Infusione SmartGold™ Glove" at bounding box center [893, 292] width 444 height 56
click at [724, 280] on span "Micro-Infusione SmartGold™ Glove" at bounding box center [893, 292] width 444 height 56
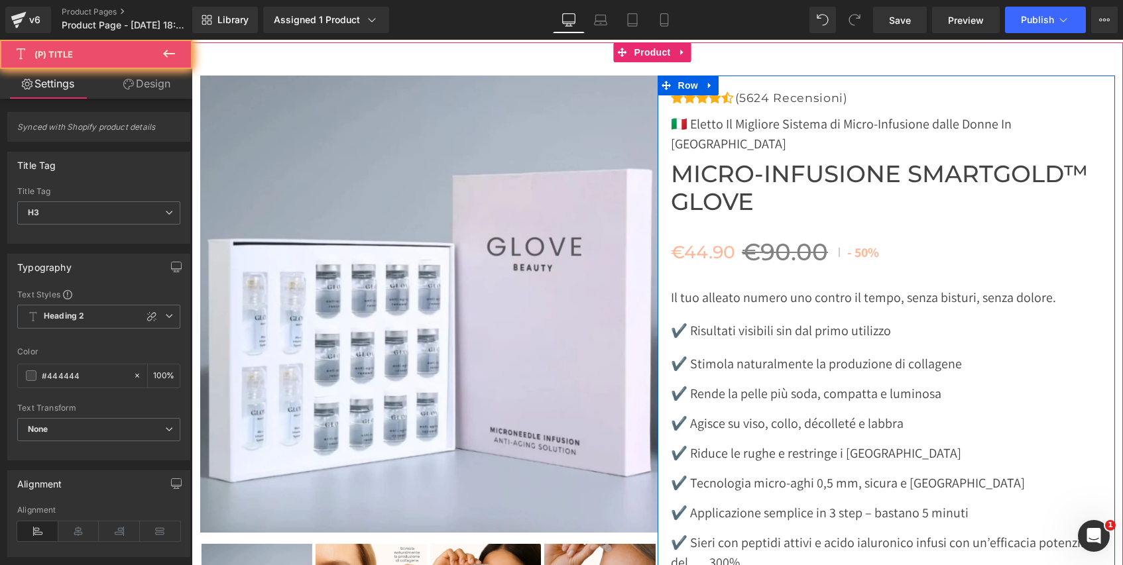
scroll to position [4602, 0]
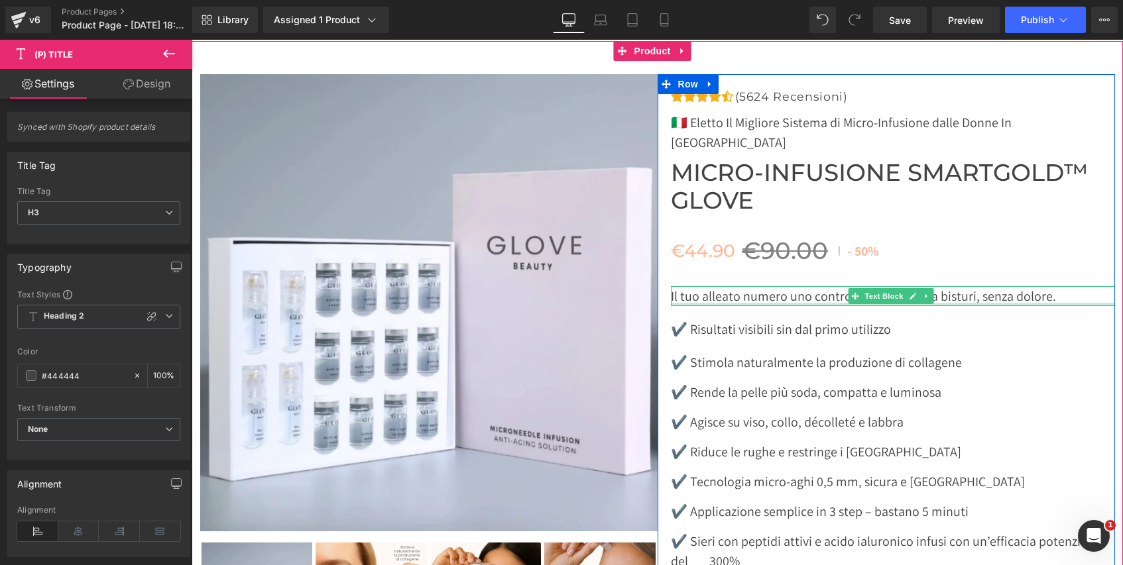
click at [835, 286] on p "Il tuo alleato numero uno contro il tempo, senza bisturi, senza dolore." at bounding box center [893, 296] width 444 height 20
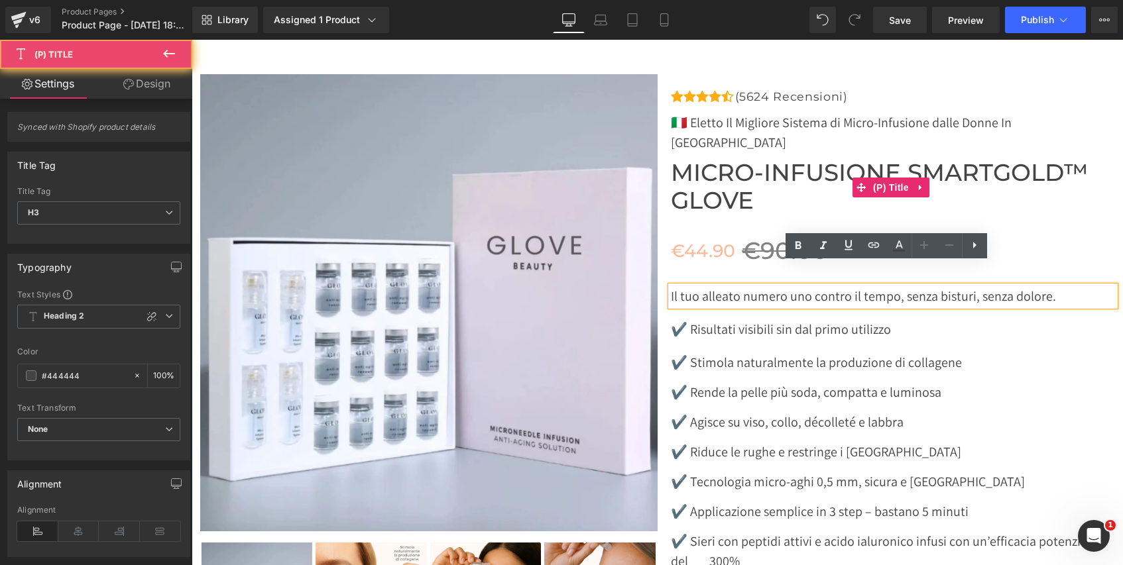
click at [751, 170] on span "Micro-Infusione SmartGold™ Glove" at bounding box center [893, 187] width 444 height 56
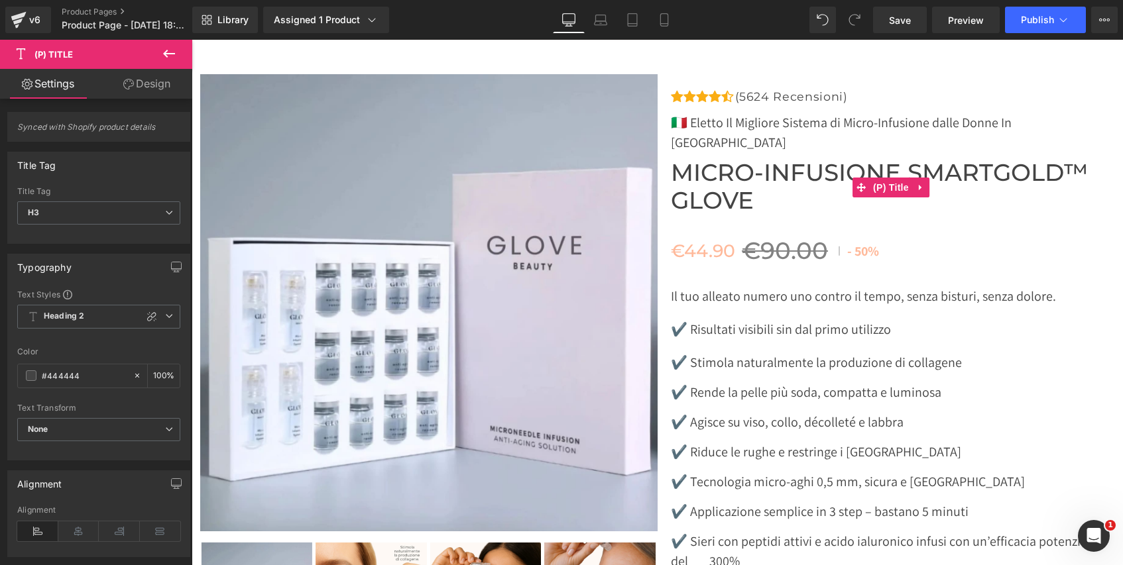
click at [722, 170] on span "Micro-Infusione SmartGold™ Glove" at bounding box center [893, 187] width 444 height 56
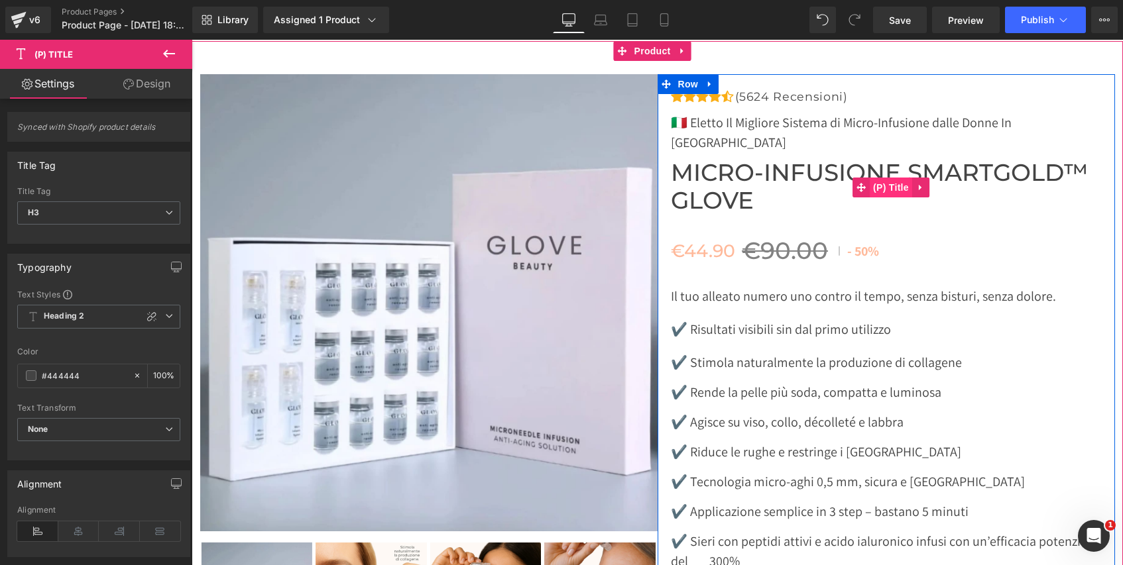
click at [888, 178] on span "(P) Title" at bounding box center [890, 188] width 42 height 20
click at [916, 182] on icon at bounding box center [920, 187] width 9 height 10
click at [738, 159] on span "Micro-Infusione SmartGold™ Glove" at bounding box center [893, 187] width 444 height 56
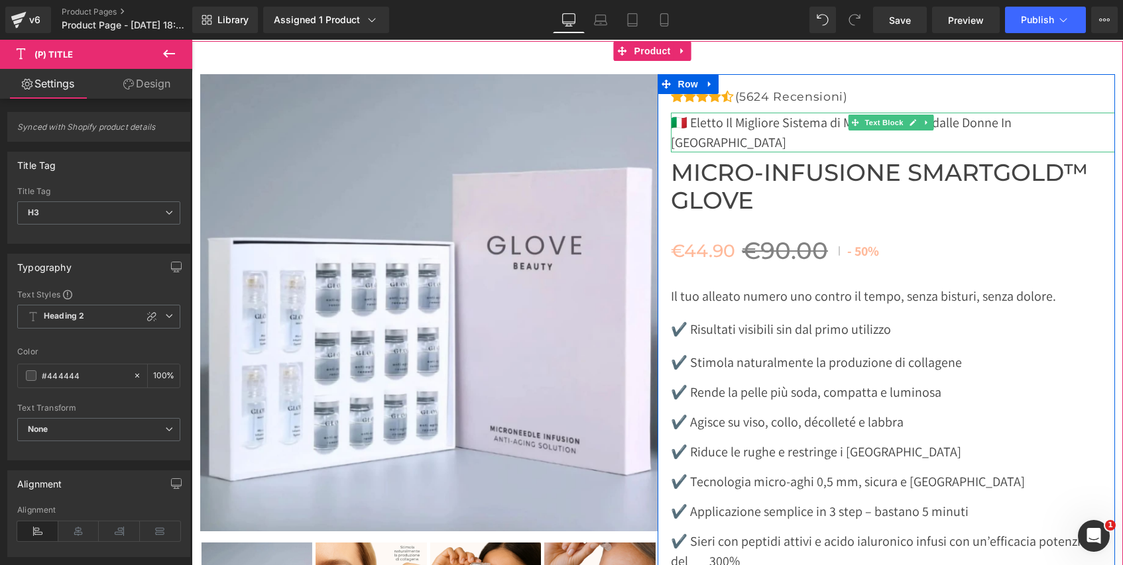
click at [1034, 120] on p "🇮🇹 Eletto Il Migliore Sistema di Micro-Infusione dalle Donne In [GEOGRAPHIC_DAT…" at bounding box center [893, 133] width 444 height 40
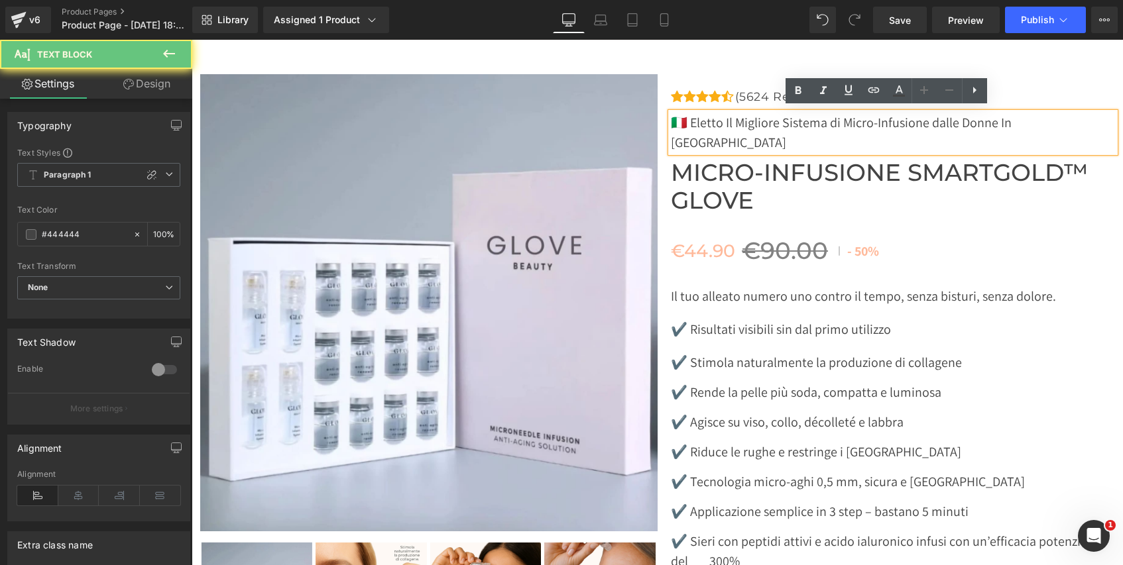
click at [1031, 120] on p "🇮🇹 Eletto Il Migliore Sistema di Micro-Infusione dalle Donne In [GEOGRAPHIC_DAT…" at bounding box center [893, 133] width 444 height 40
click at [1038, 159] on span "Micro-Infusione SmartGold™ Glove" at bounding box center [893, 187] width 444 height 56
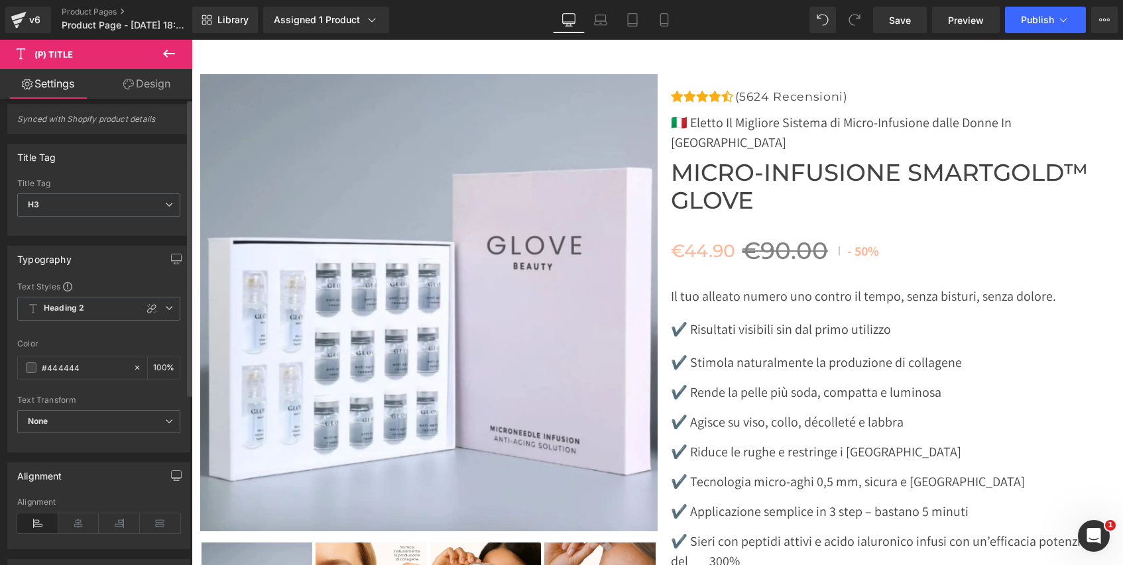
scroll to position [0, 0]
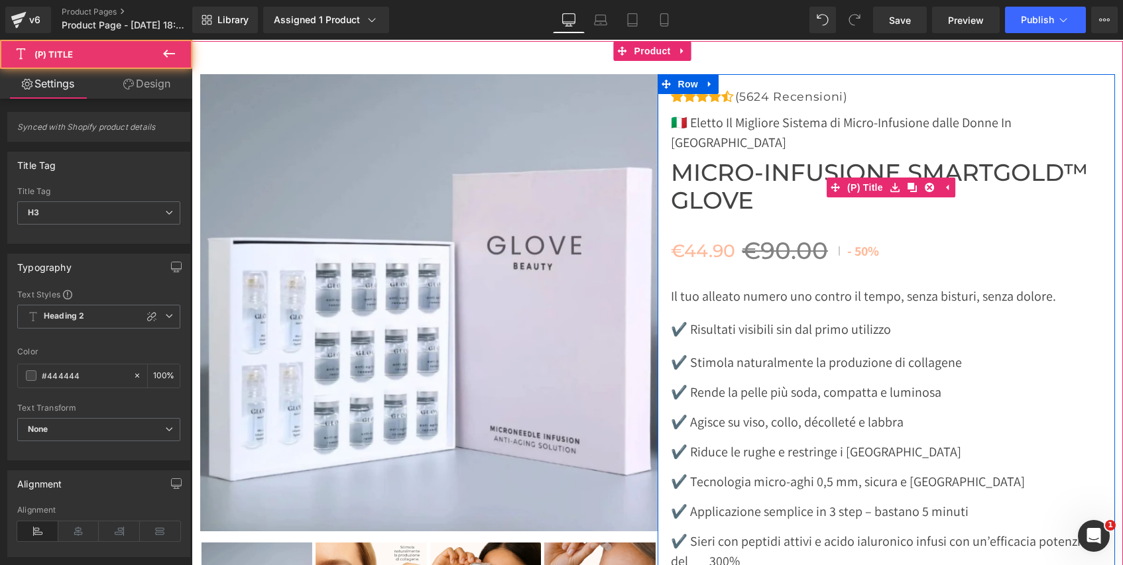
click at [709, 166] on span "Micro-Infusione SmartGold™ Glove" at bounding box center [893, 187] width 444 height 56
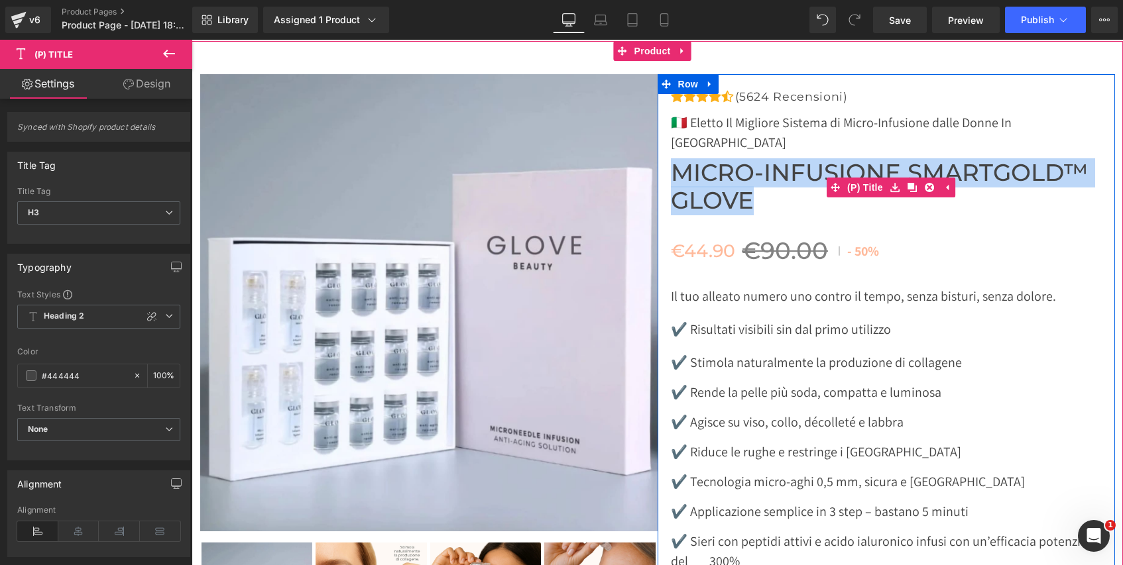
click at [709, 166] on span "Micro-Infusione SmartGold™ Glove" at bounding box center [893, 187] width 444 height 56
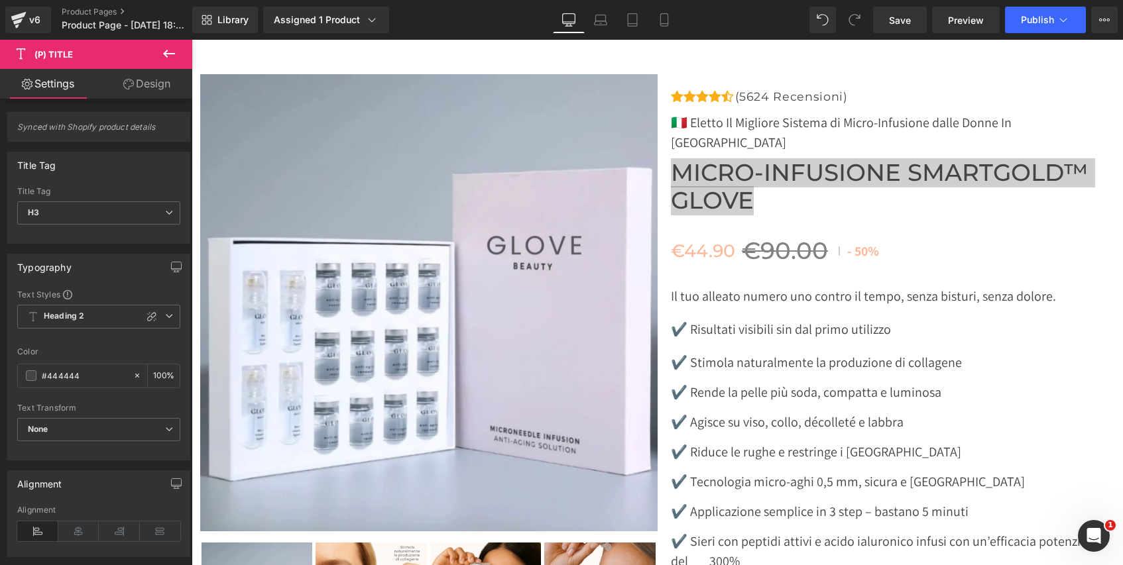
click at [125, 52] on span "(P) Title" at bounding box center [79, 54] width 133 height 29
drag, startPoint x: 68, startPoint y: 58, endPoint x: 166, endPoint y: 57, distance: 98.1
click at [68, 58] on span "(P) Title" at bounding box center [53, 54] width 38 height 11
click at [168, 55] on icon at bounding box center [169, 54] width 16 height 16
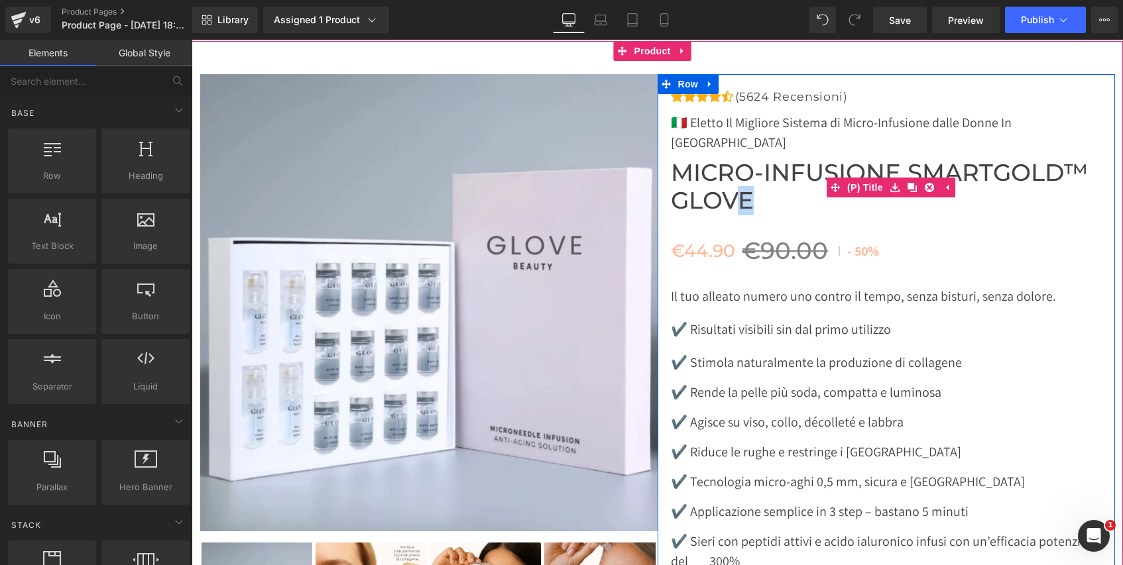
click at [736, 172] on span "Micro-Infusione SmartGold™ Glove" at bounding box center [893, 187] width 444 height 56
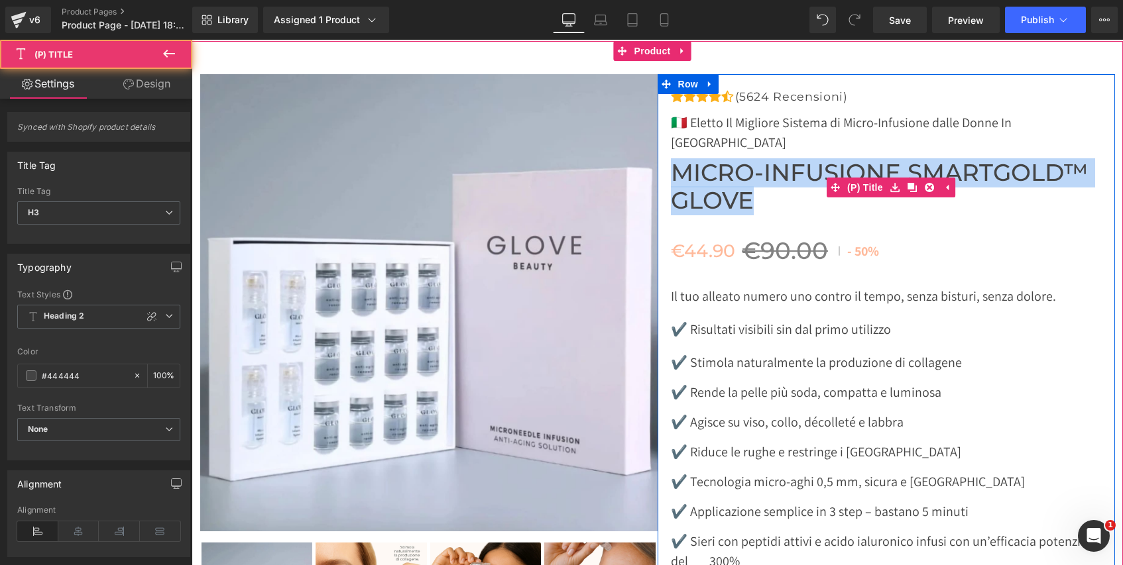
click at [760, 177] on span "Micro-Infusione SmartGold™ Glove" at bounding box center [893, 187] width 444 height 56
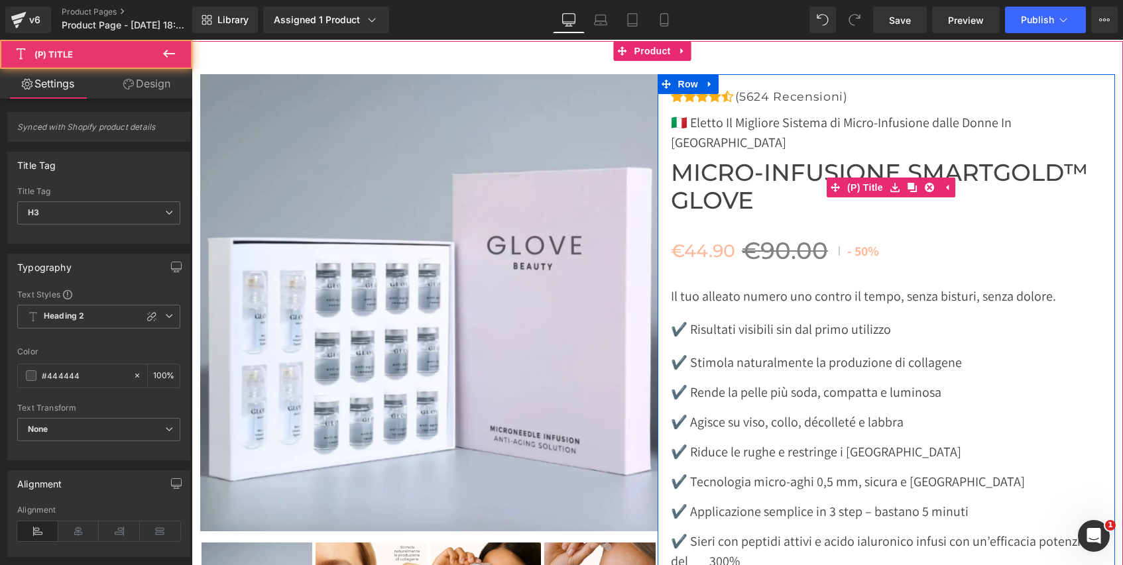
click at [744, 177] on span "Micro-Infusione SmartGold™ Glove" at bounding box center [893, 187] width 444 height 56
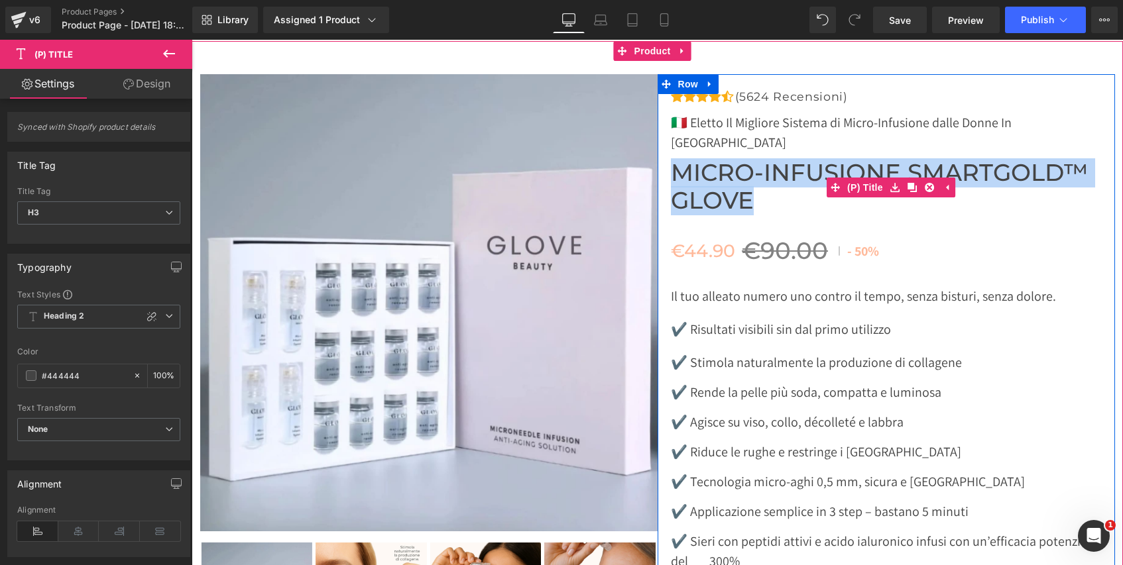
click at [747, 180] on span "Micro-Infusione SmartGold™ Glove" at bounding box center [893, 187] width 444 height 56
drag, startPoint x: 747, startPoint y: 180, endPoint x: 757, endPoint y: 174, distance: 12.2
click at [747, 178] on span "Micro-Infusione SmartGold™ Glove" at bounding box center [893, 187] width 444 height 56
click at [785, 173] on span "Micro-Infusione SmartGold™ Glove" at bounding box center [893, 187] width 444 height 56
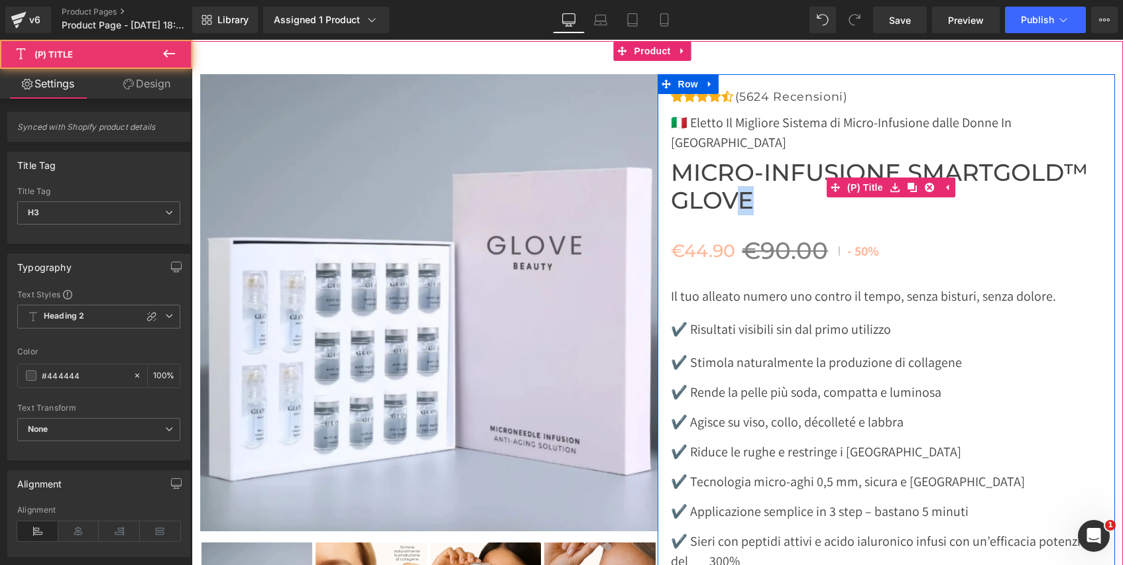
click at [730, 175] on span "Micro-Infusione SmartGold™ Glove" at bounding box center [893, 187] width 444 height 56
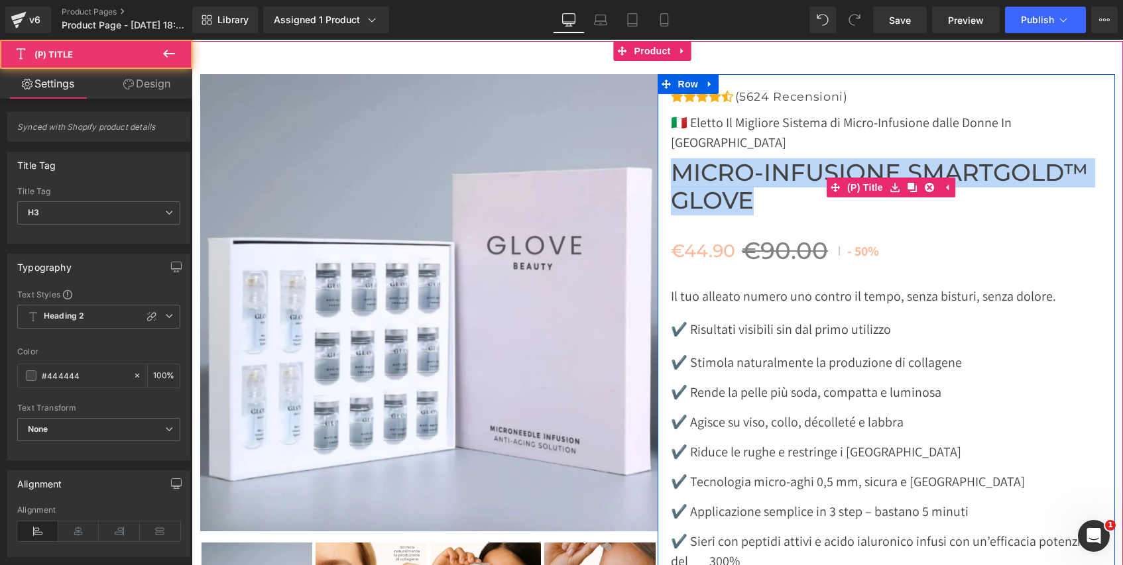
click at [830, 180] on span "Micro-Infusione SmartGold™ Glove" at bounding box center [893, 187] width 444 height 56
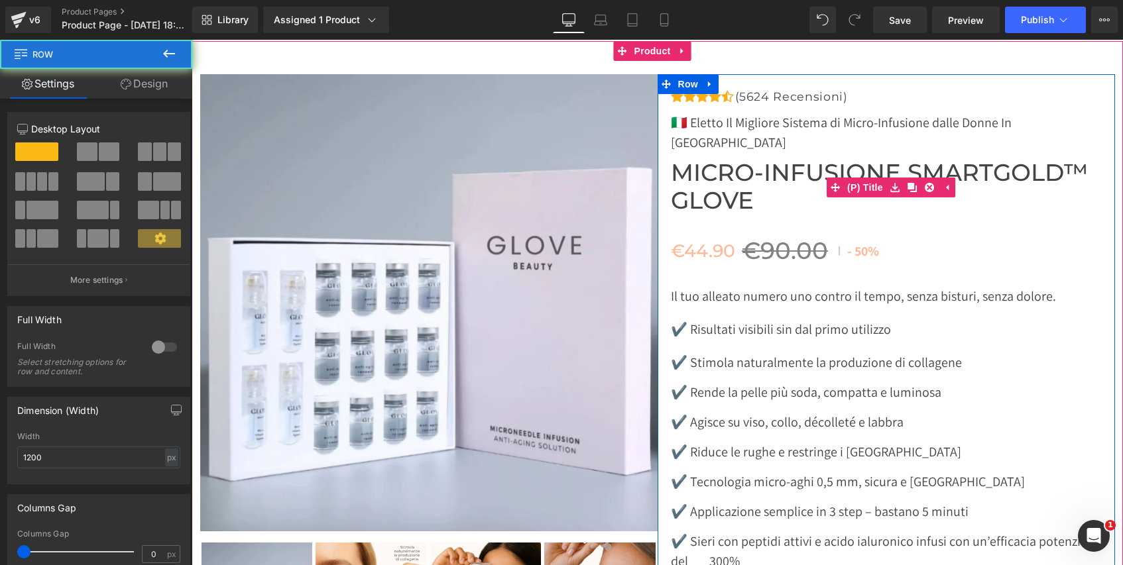
click at [1005, 203] on div "Icon Icon Icon Icon Icon Icon List Hoz (5624 Recensioni) Text Block" at bounding box center [893, 533] width 444 height 892
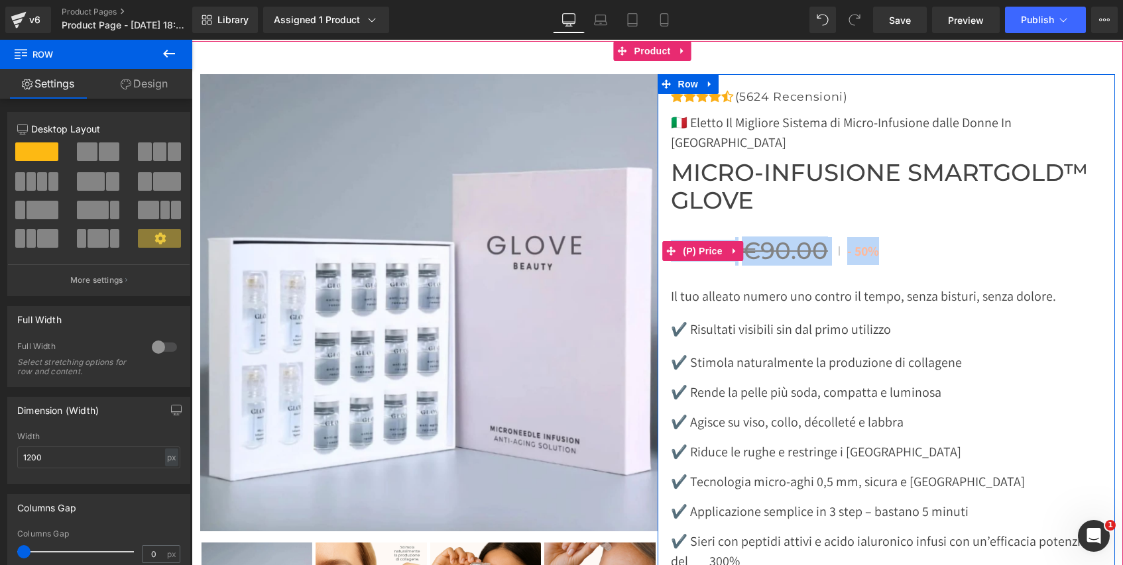
click at [1002, 237] on div "€44.90 €90.00 - 50%" at bounding box center [893, 251] width 444 height 28
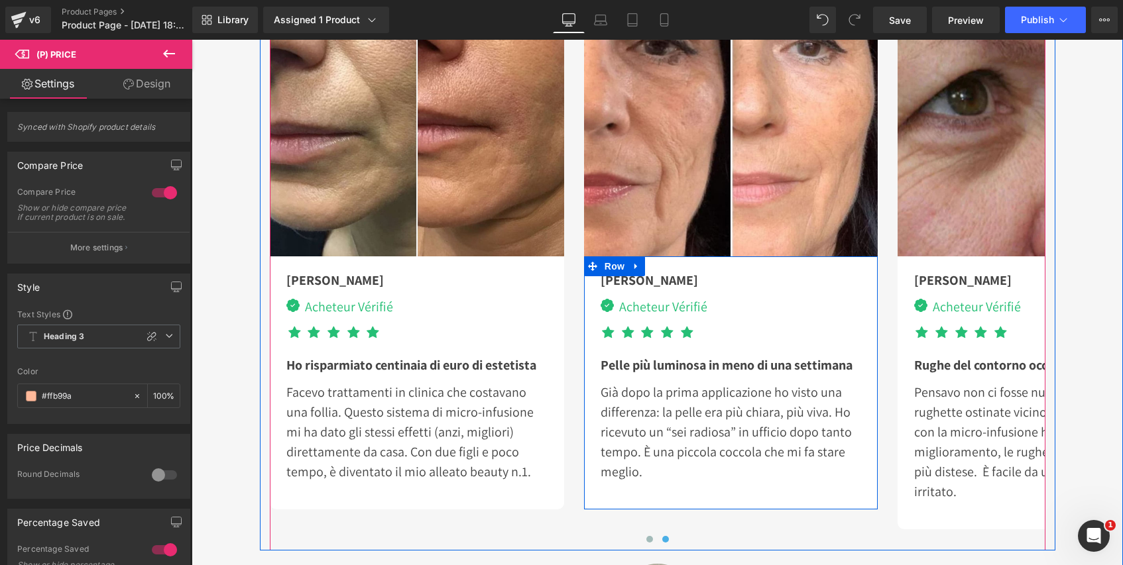
scroll to position [3740, 0]
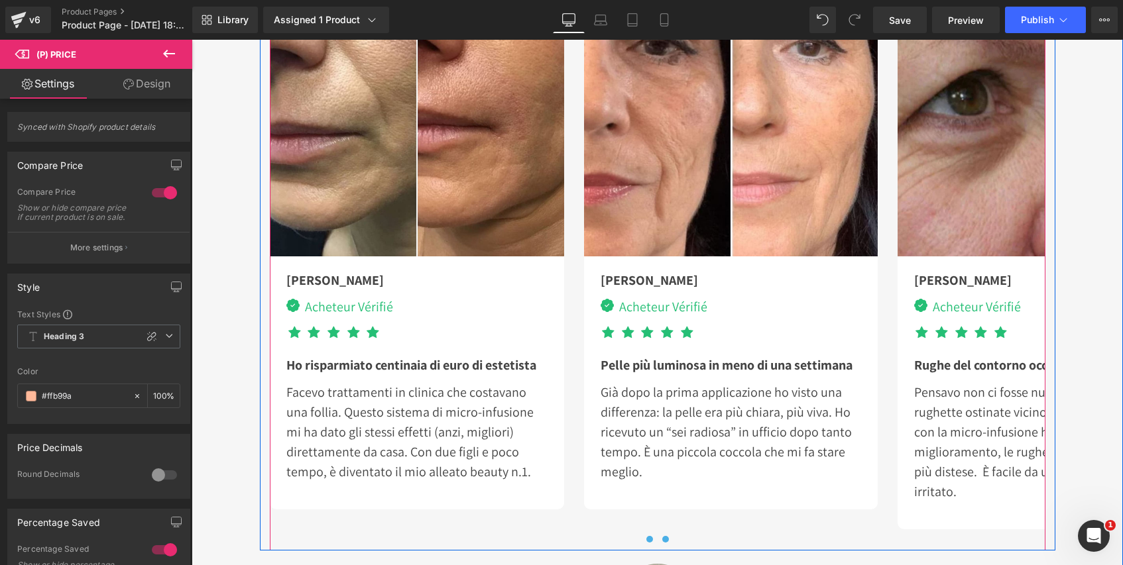
click at [641, 534] on button at bounding box center [649, 539] width 16 height 13
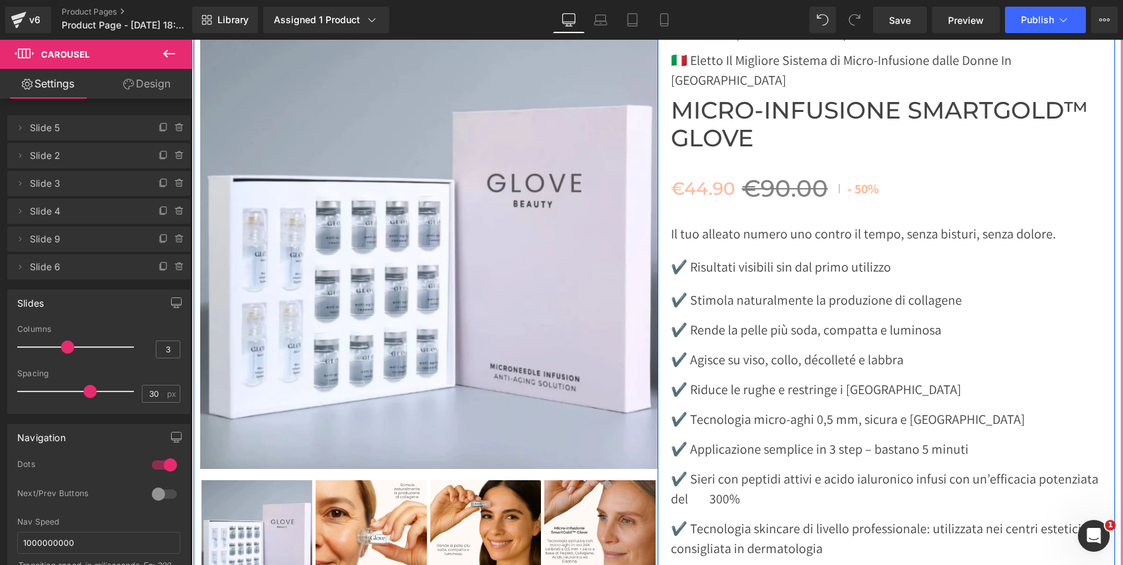
scroll to position [4671, 0]
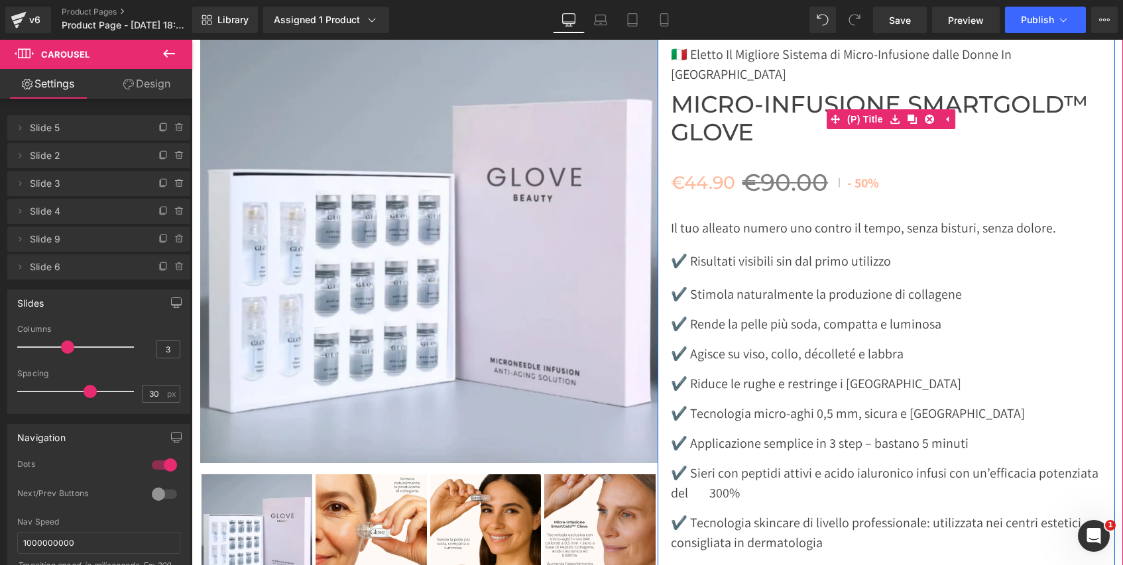
click at [736, 101] on span "Micro-Infusione SmartGold™ Glove" at bounding box center [893, 119] width 444 height 56
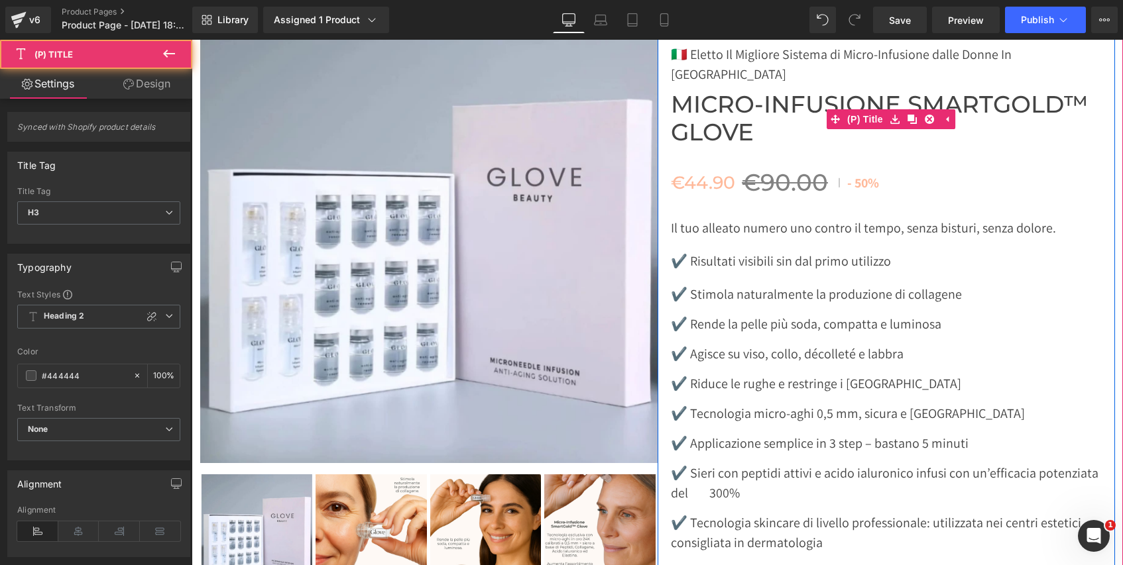
click at [732, 103] on span "Micro-Infusione SmartGold™ Glove" at bounding box center [893, 119] width 444 height 56
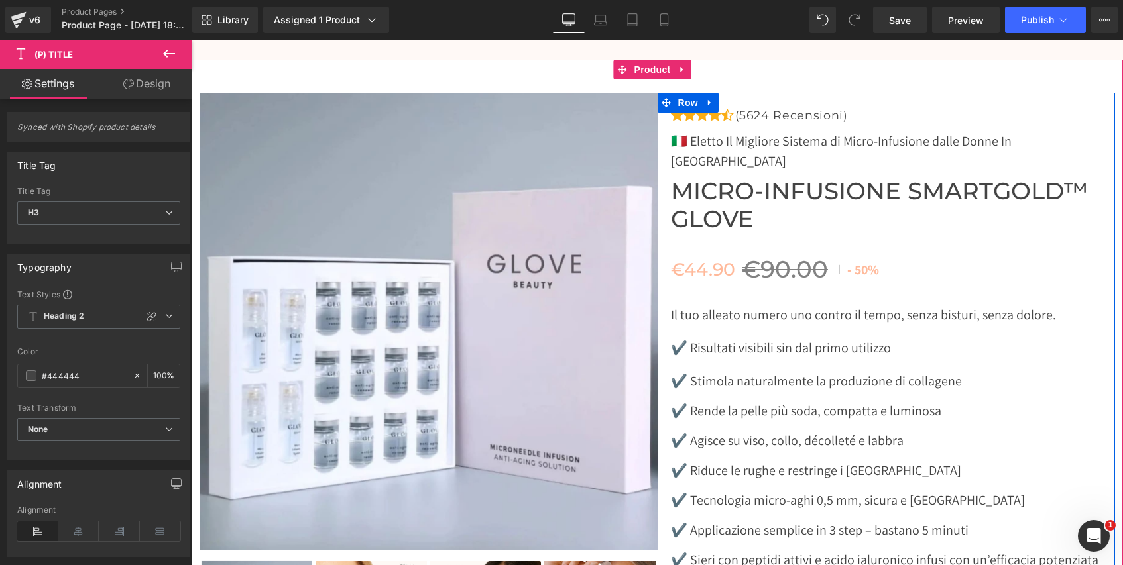
scroll to position [4579, 0]
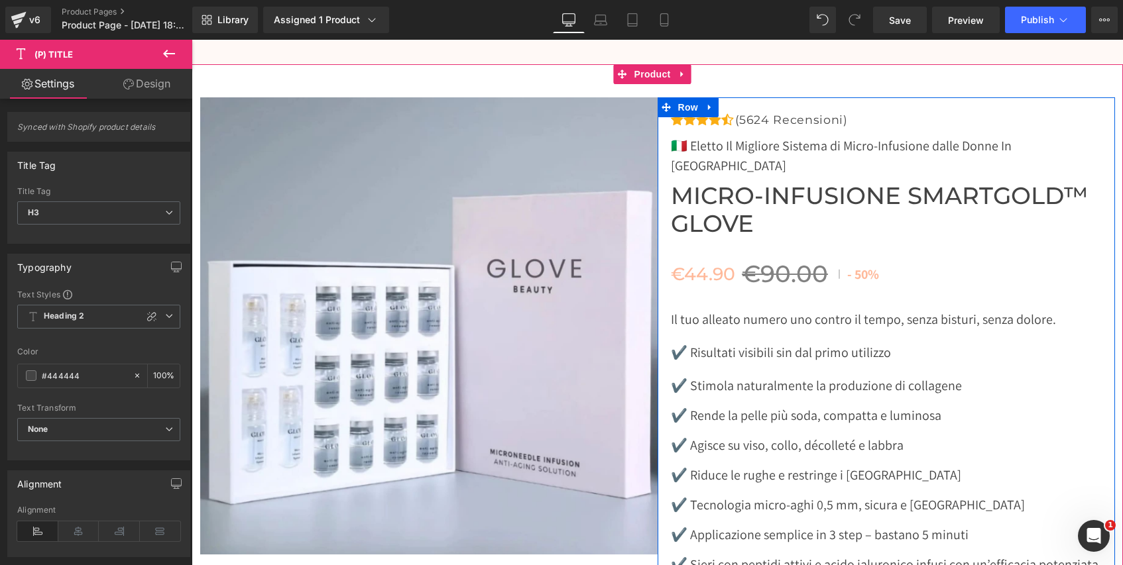
click at [732, 188] on span "Micro-Infusione SmartGold™ Glove" at bounding box center [893, 210] width 444 height 56
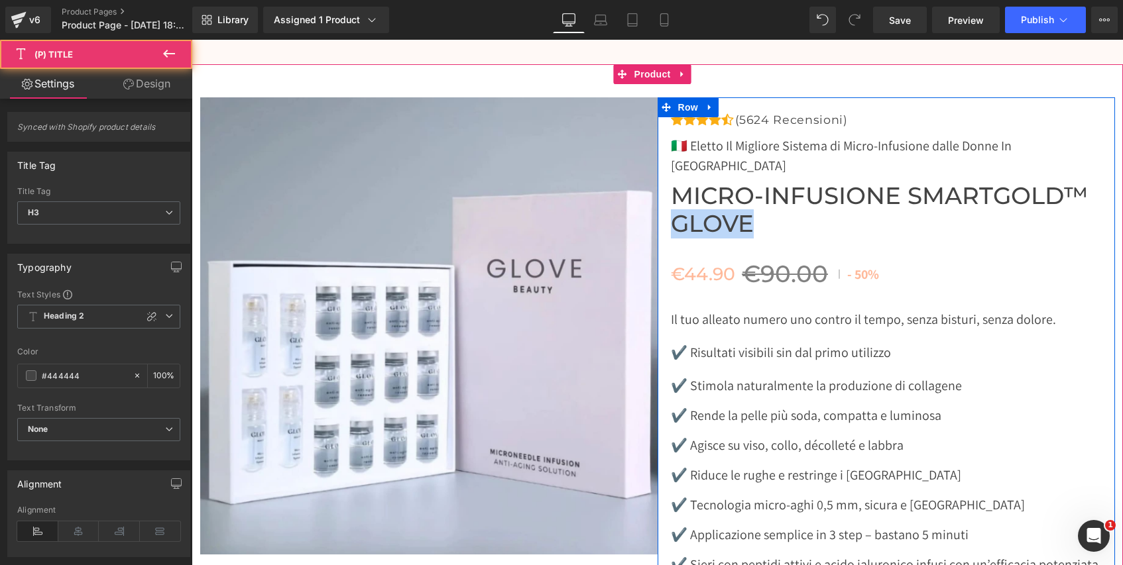
click at [732, 188] on span "Micro-Infusione SmartGold™ Glove" at bounding box center [893, 210] width 444 height 56
click at [731, 188] on span "Micro-Infusione SmartGold™ Glove" at bounding box center [893, 210] width 444 height 56
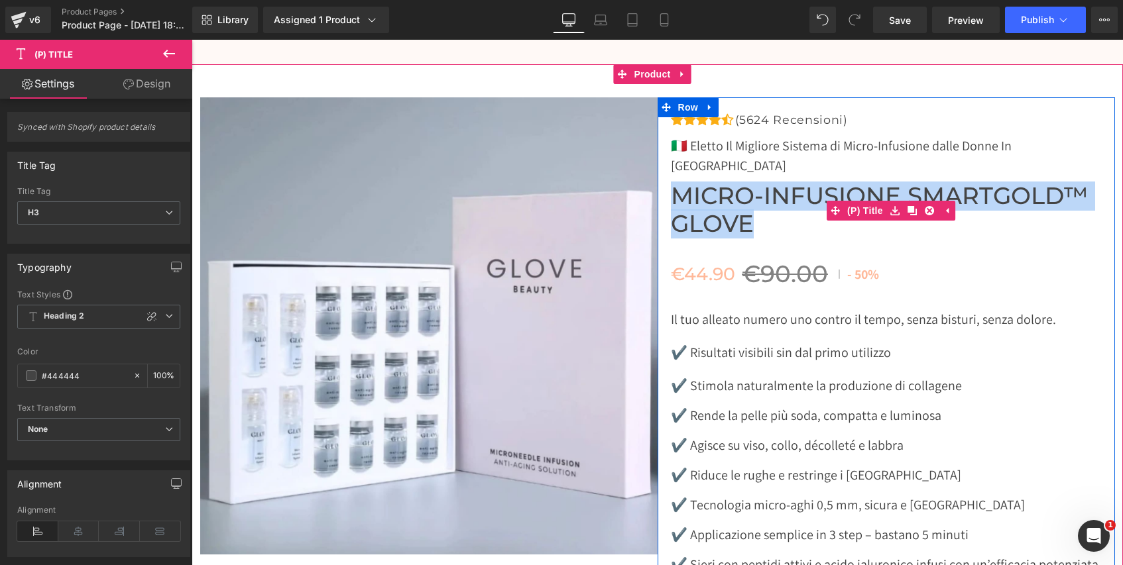
click at [734, 189] on span "Micro-Infusione SmartGold™ Glove" at bounding box center [893, 210] width 444 height 56
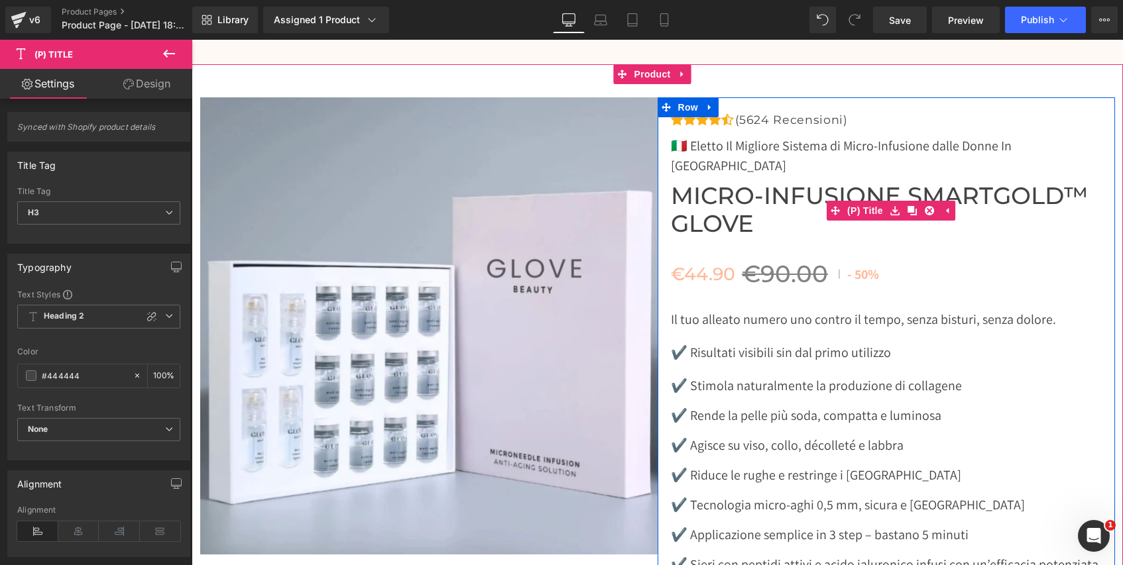
click at [708, 189] on span "Micro-Infusione SmartGold™ Glove" at bounding box center [893, 210] width 444 height 56
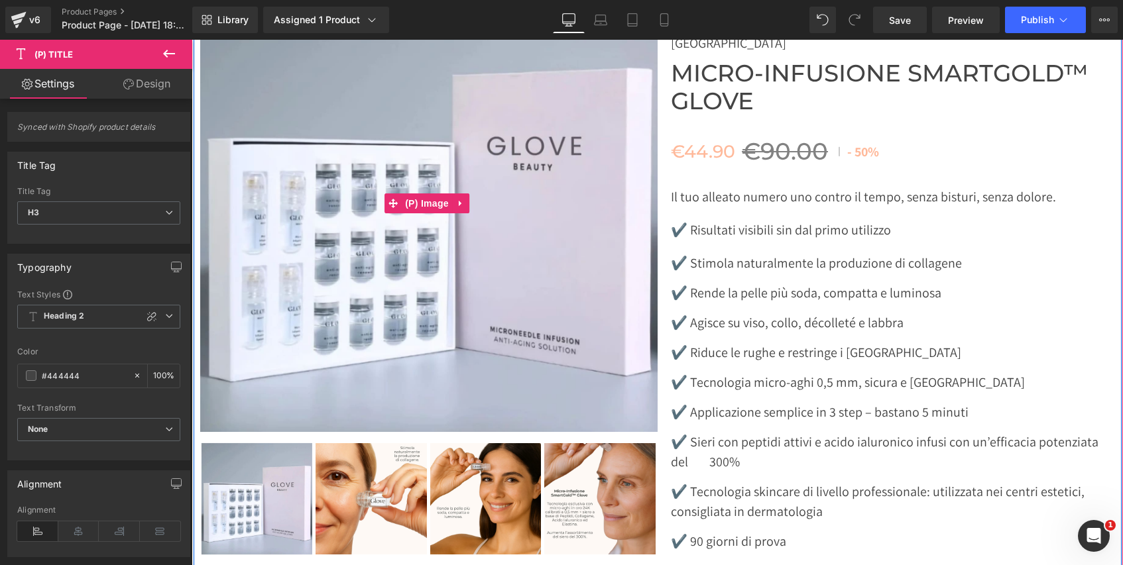
scroll to position [4942, 0]
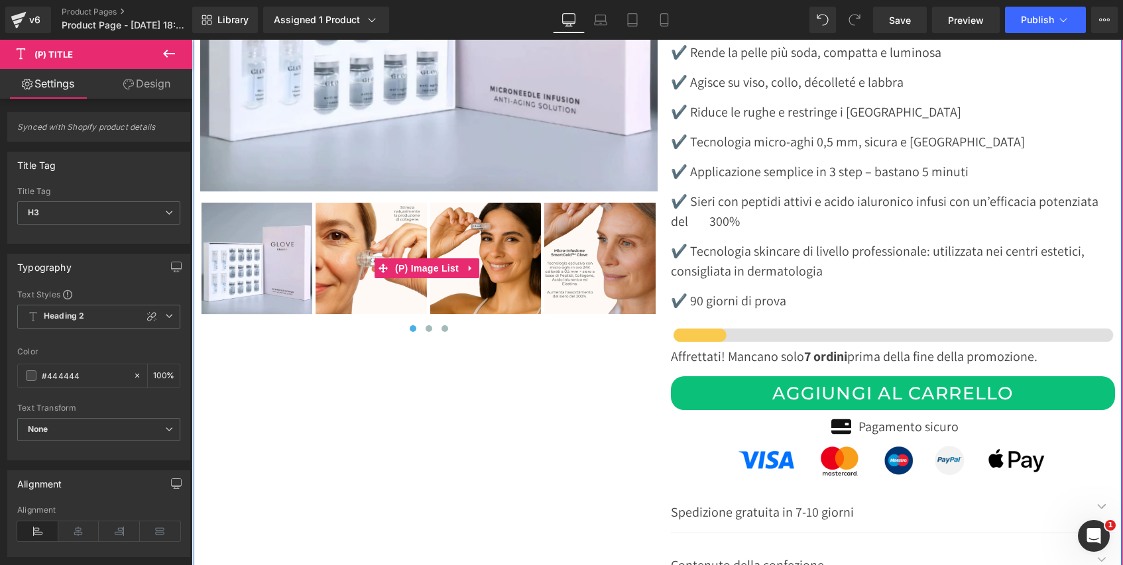
click at [373, 241] on img at bounding box center [370, 258] width 111 height 111
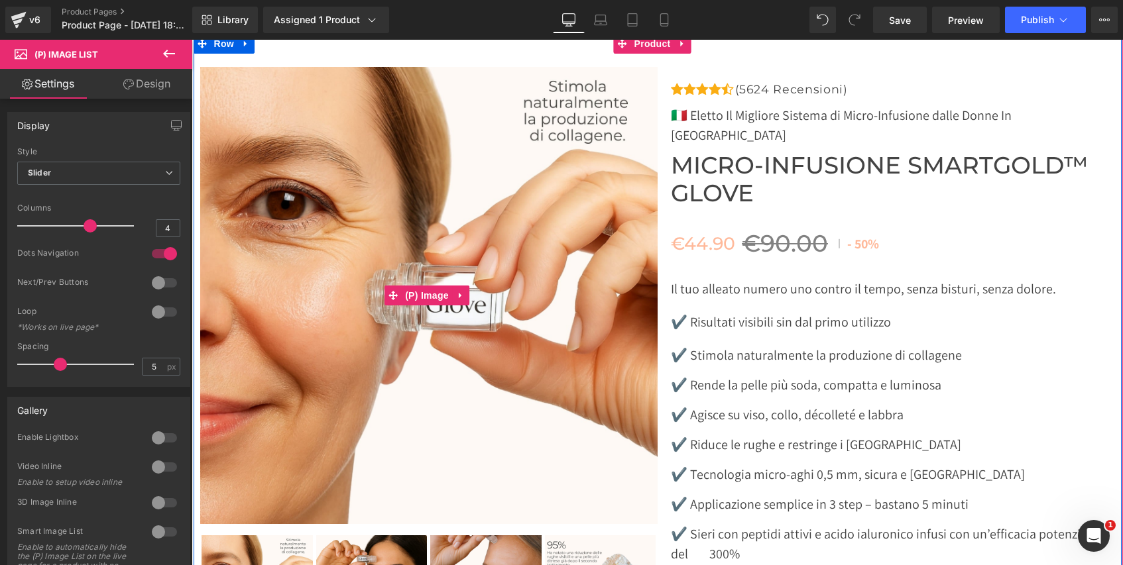
scroll to position [4833, 0]
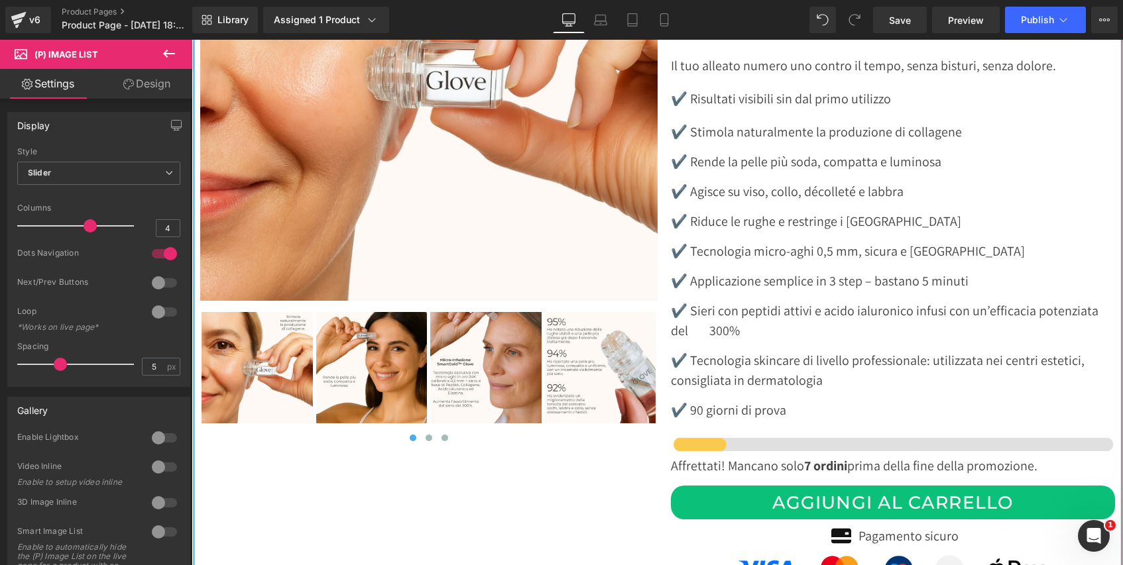
click at [358, 376] on img at bounding box center [371, 367] width 111 height 111
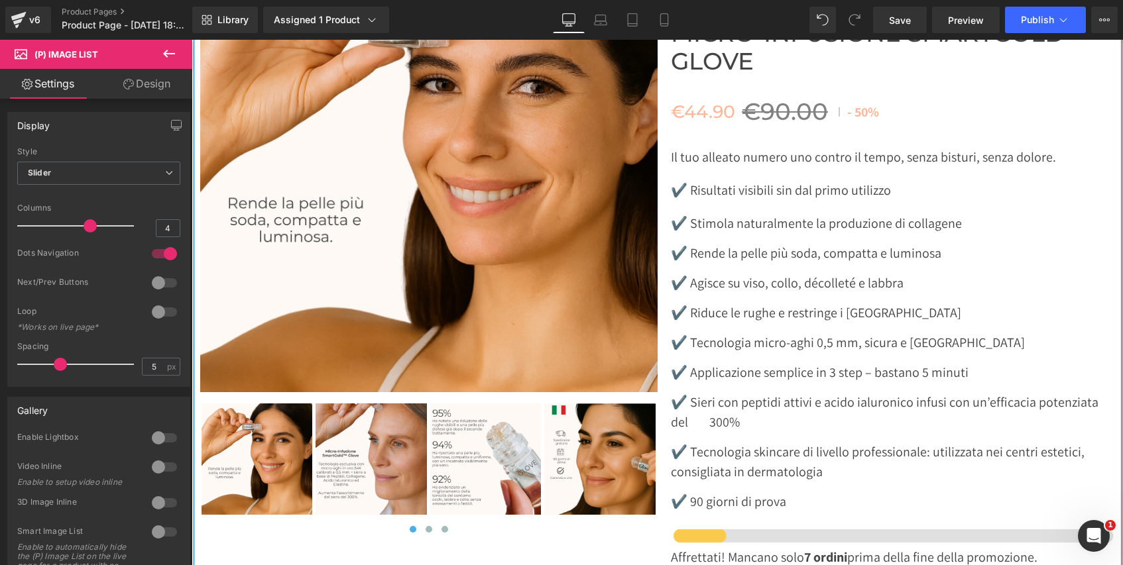
scroll to position [4960, 0]
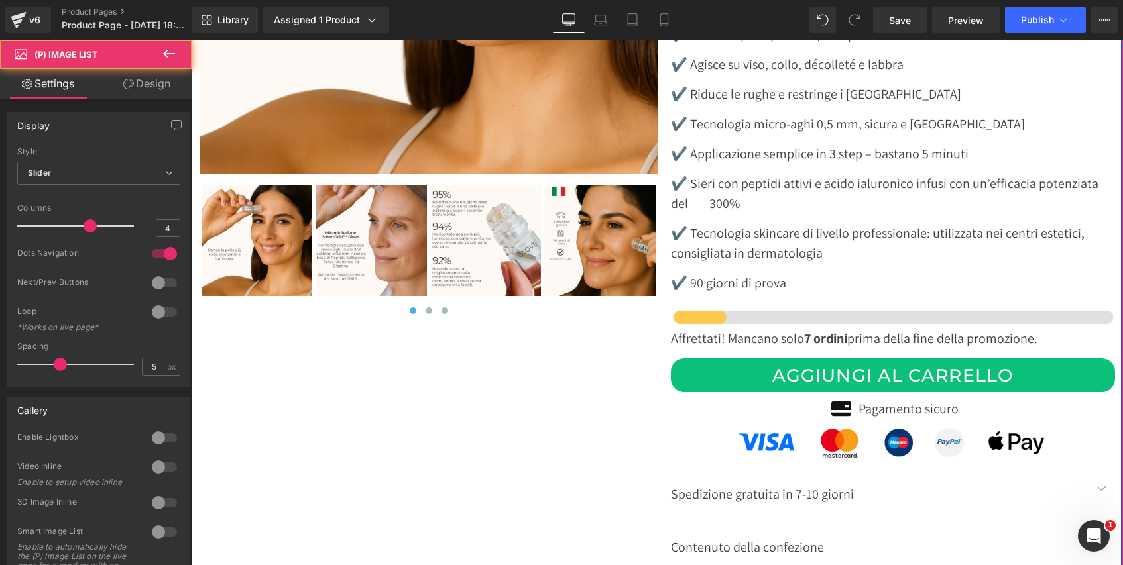
click at [342, 238] on img at bounding box center [370, 240] width 111 height 111
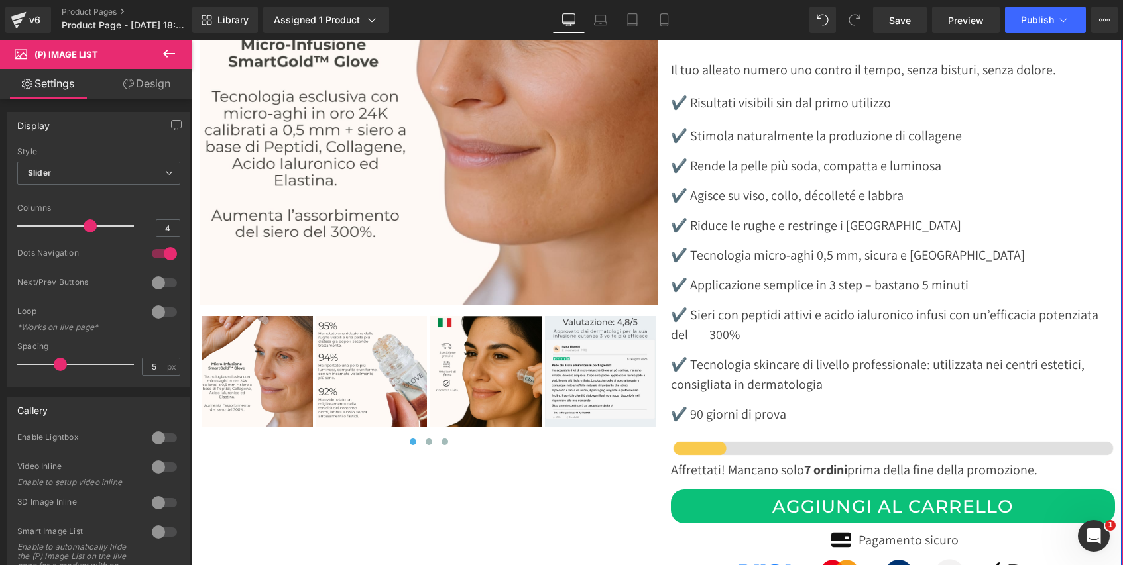
scroll to position [4730, 0]
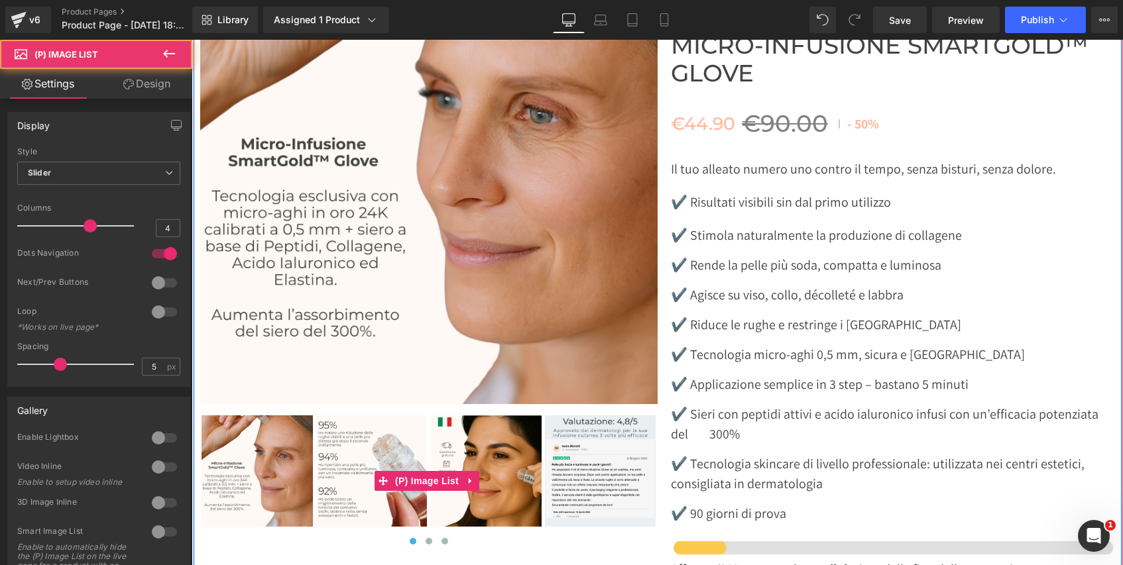
click at [378, 427] on img at bounding box center [371, 470] width 111 height 111
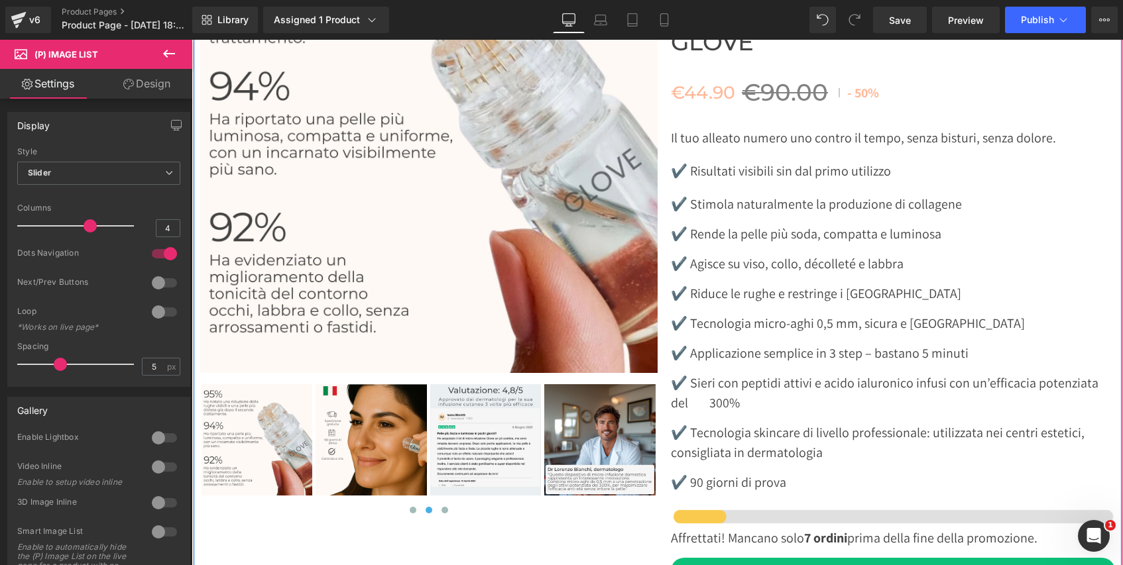
scroll to position [4769, 0]
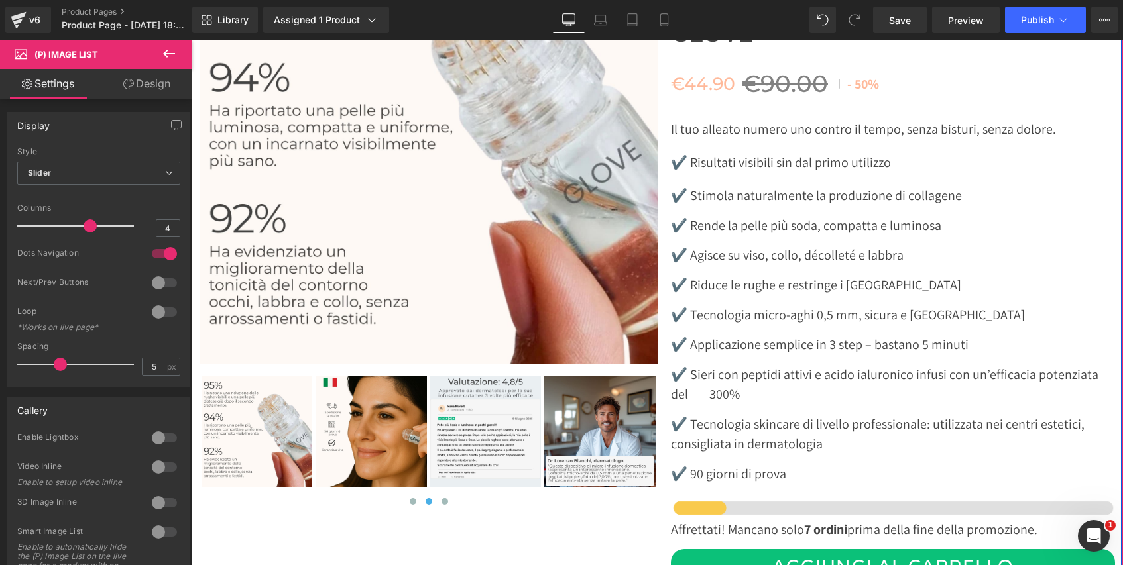
click at [376, 441] on div "‹ ›" at bounding box center [428, 441] width 457 height 134
click at [368, 396] on img at bounding box center [370, 431] width 111 height 111
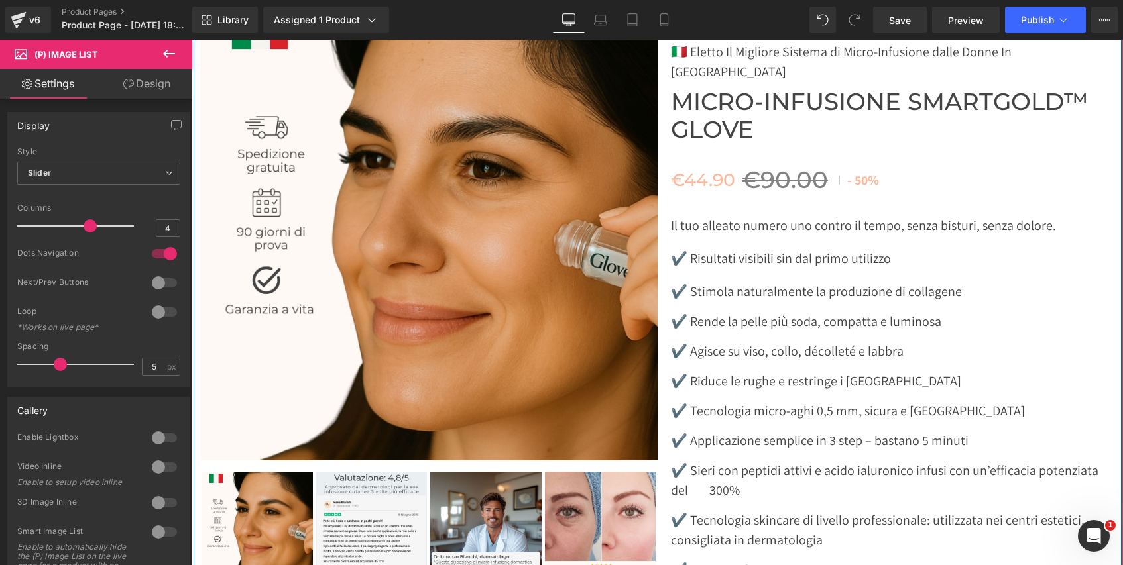
scroll to position [4673, 0]
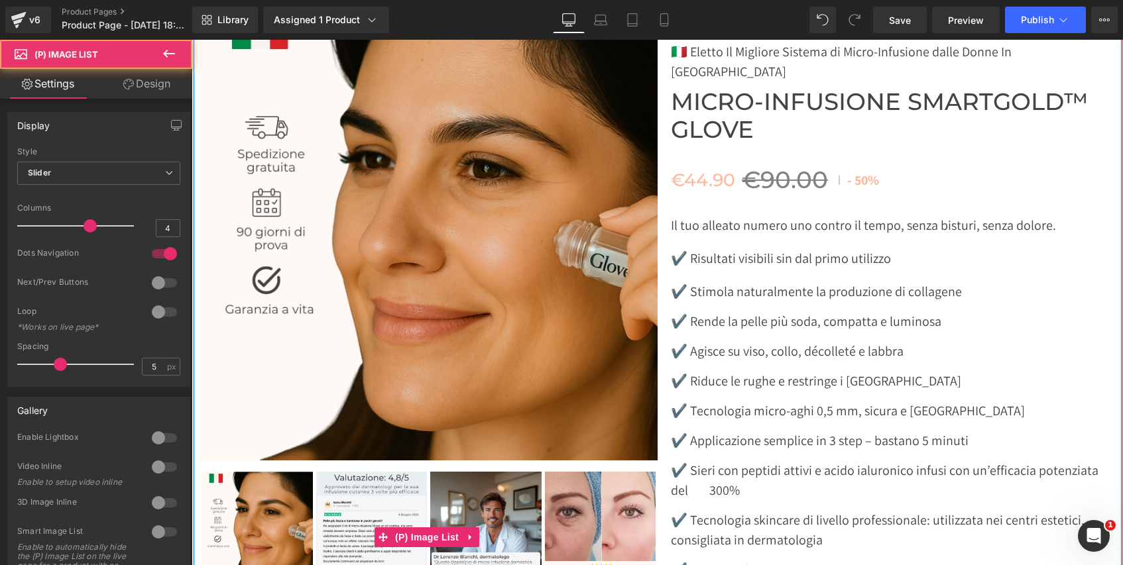
click at [366, 520] on img at bounding box center [371, 527] width 111 height 111
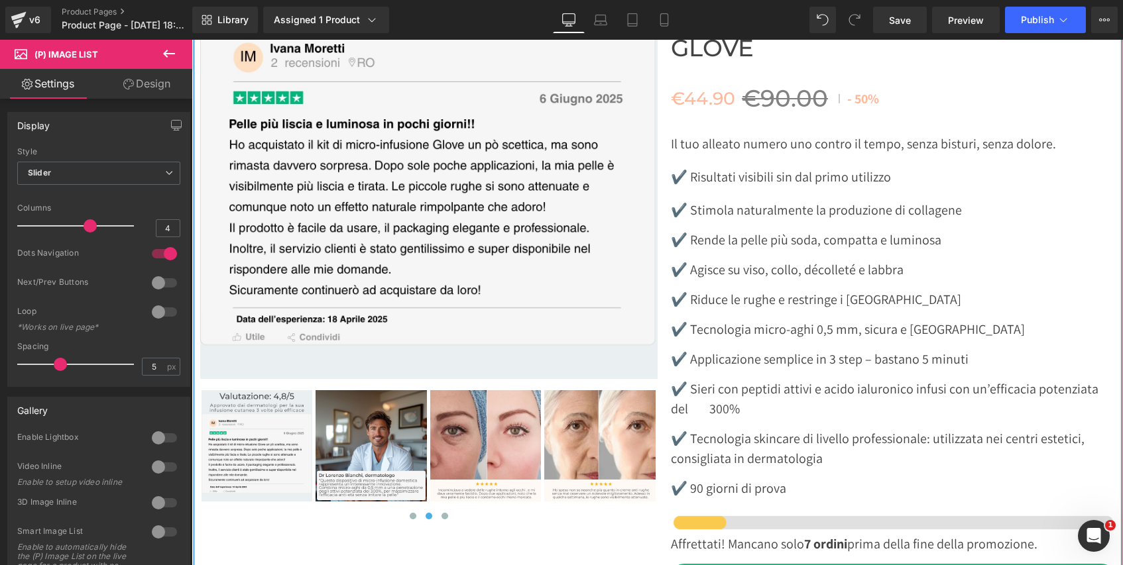
scroll to position [4787, 0]
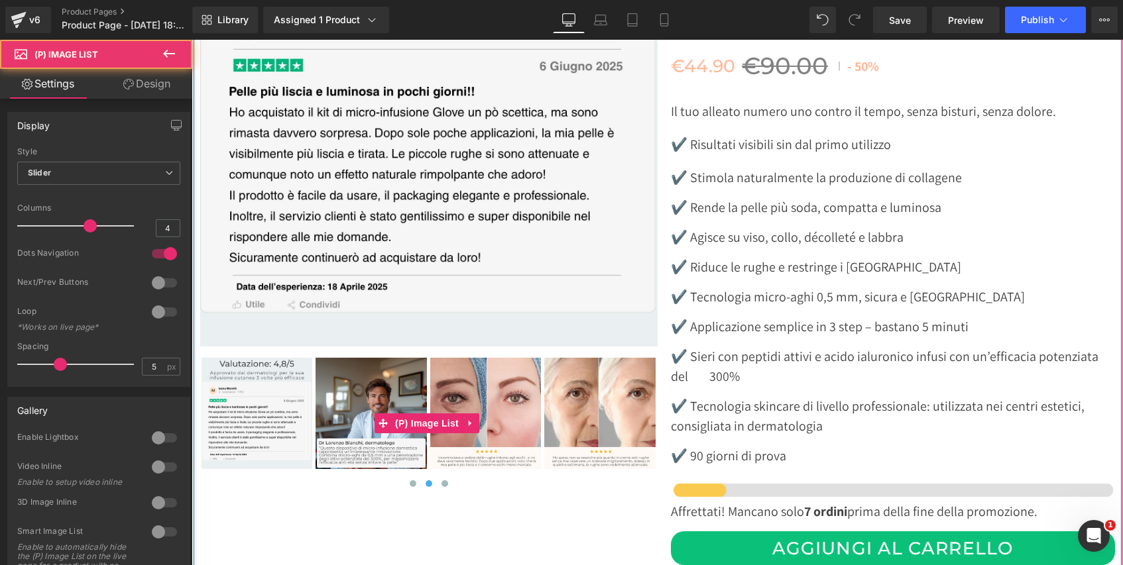
click at [359, 415] on img at bounding box center [370, 413] width 111 height 111
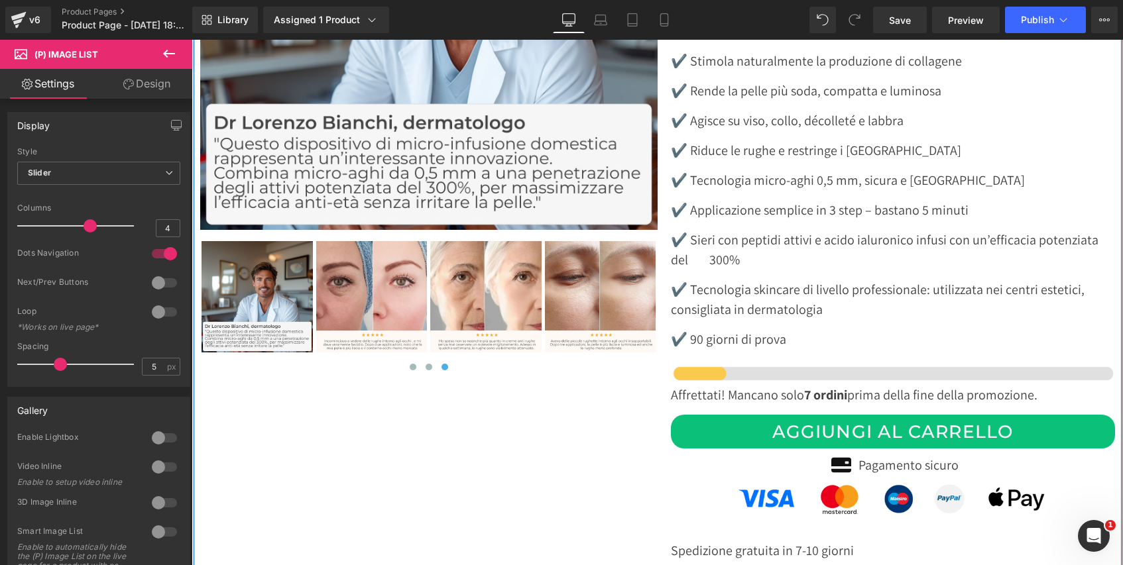
scroll to position [4919, 0]
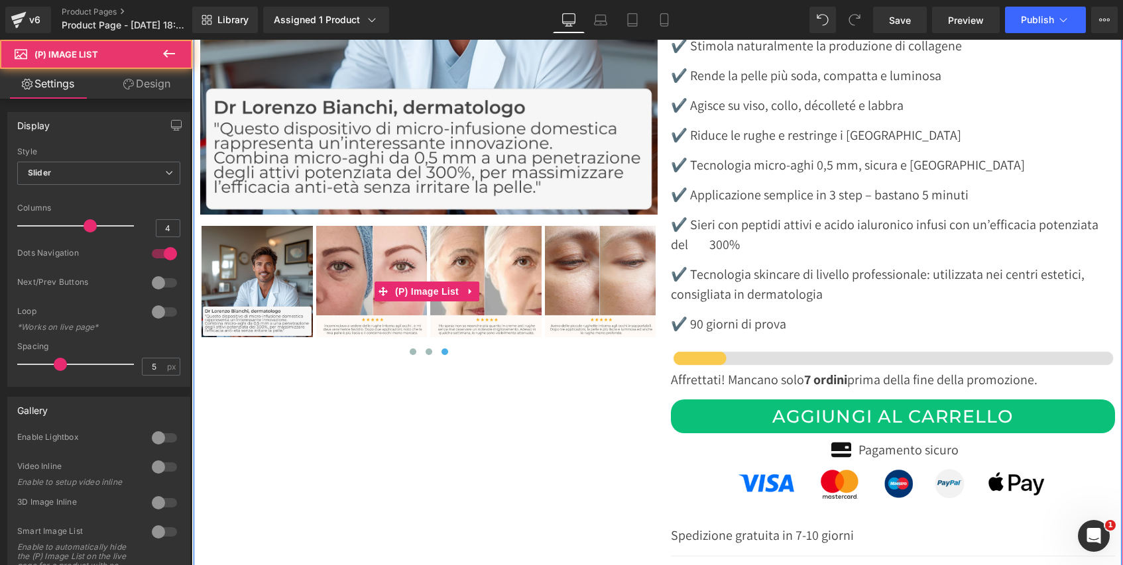
click at [586, 278] on img at bounding box center [600, 281] width 111 height 111
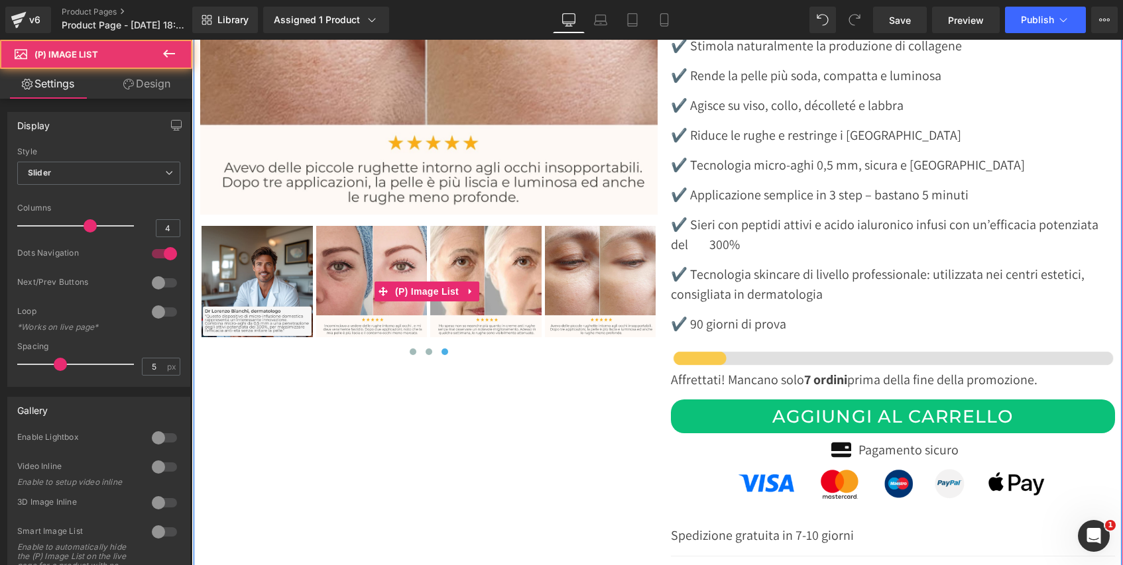
click at [483, 288] on img at bounding box center [485, 281] width 111 height 111
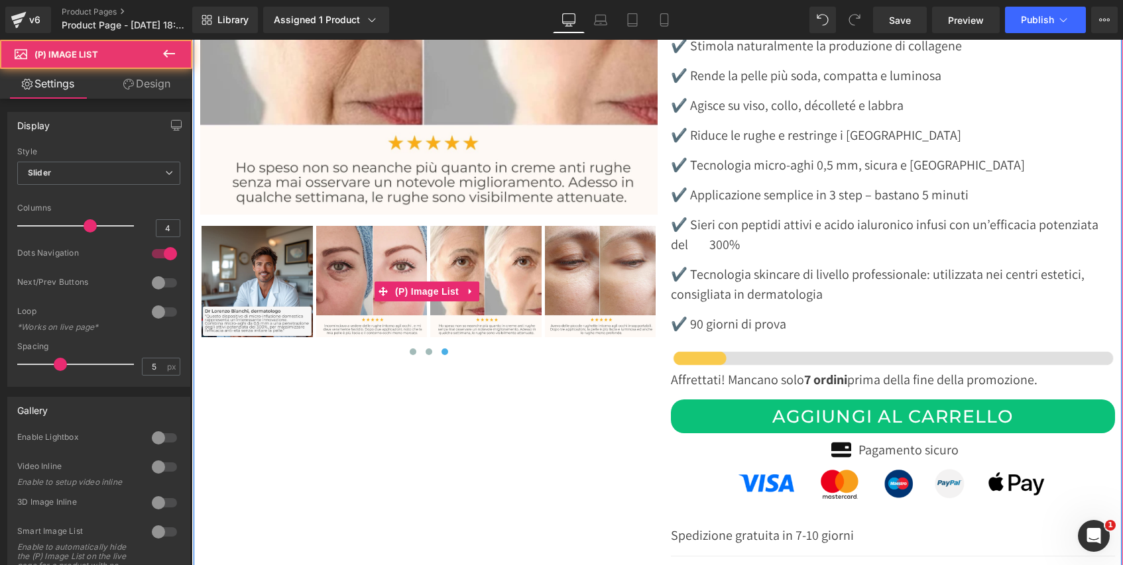
click at [363, 258] on img at bounding box center [371, 281] width 111 height 111
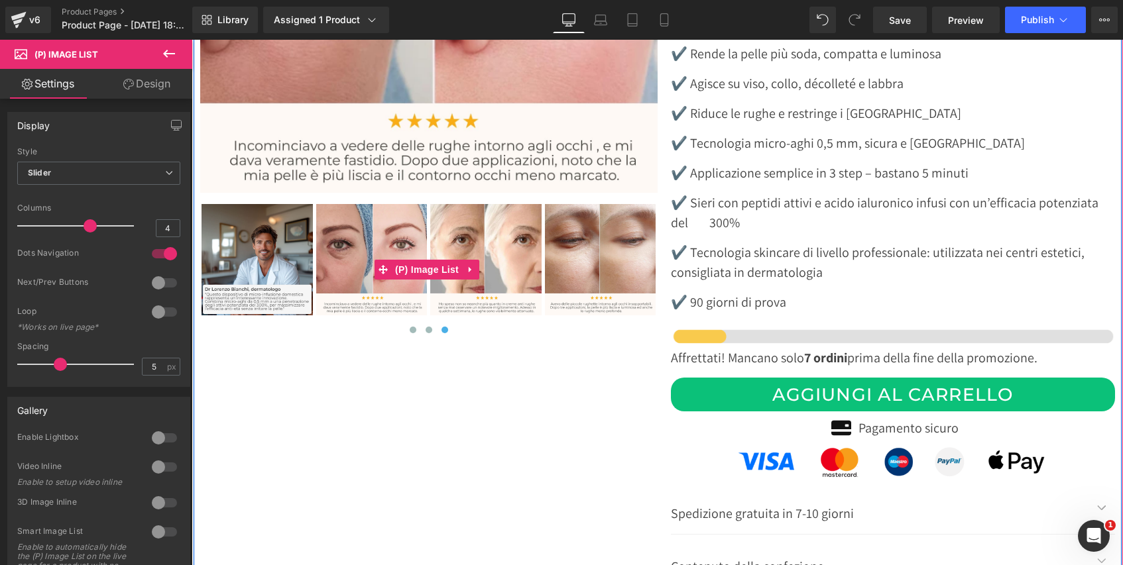
scroll to position [5065, 0]
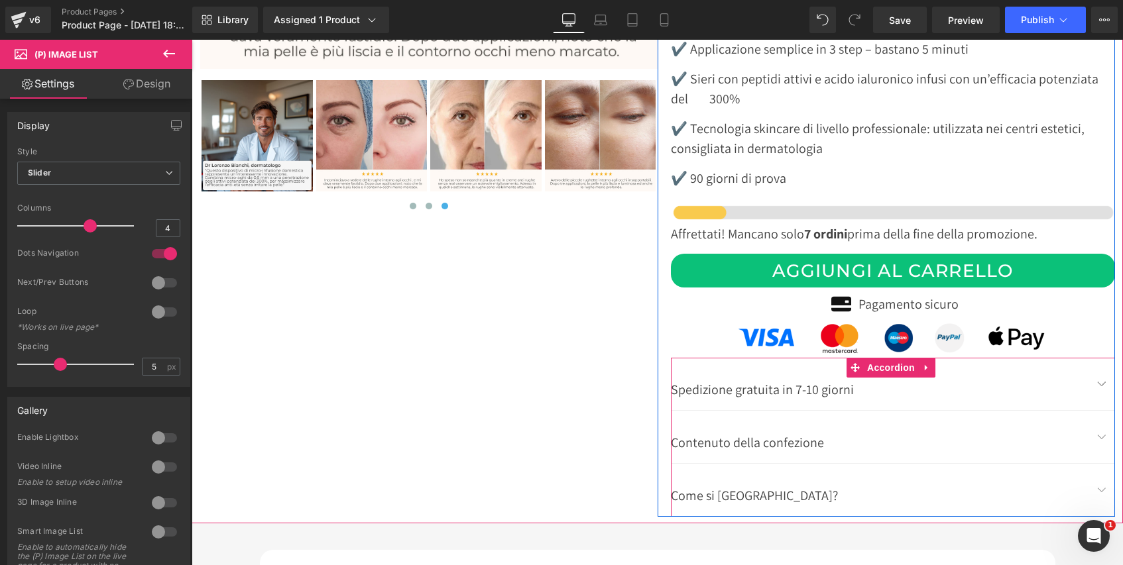
click at [1101, 387] on span "button" at bounding box center [1101, 387] width 0 height 0
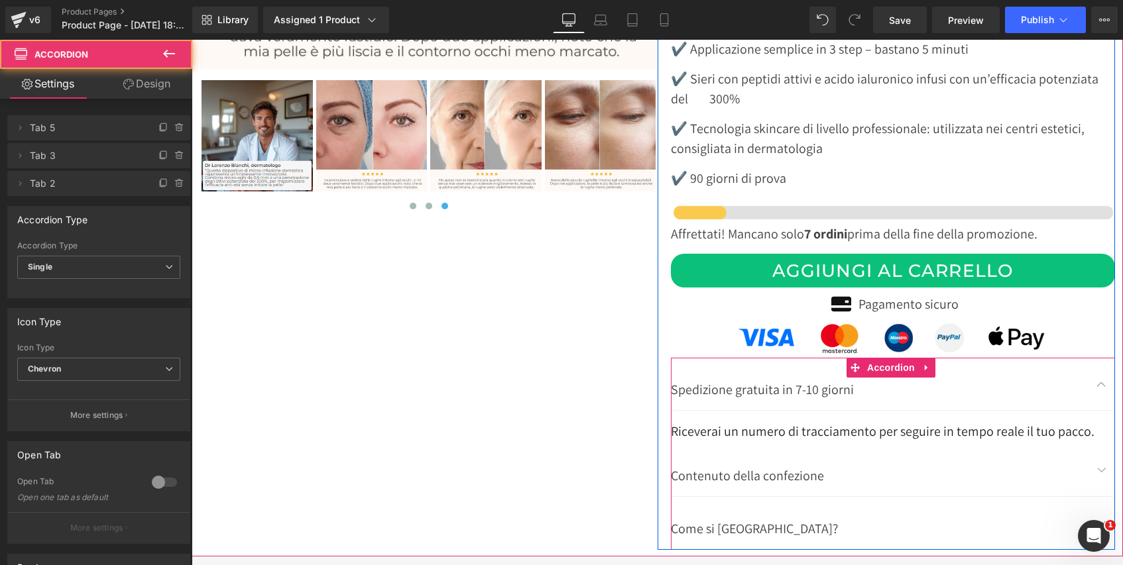
click at [1095, 359] on button "button" at bounding box center [1101, 384] width 27 height 52
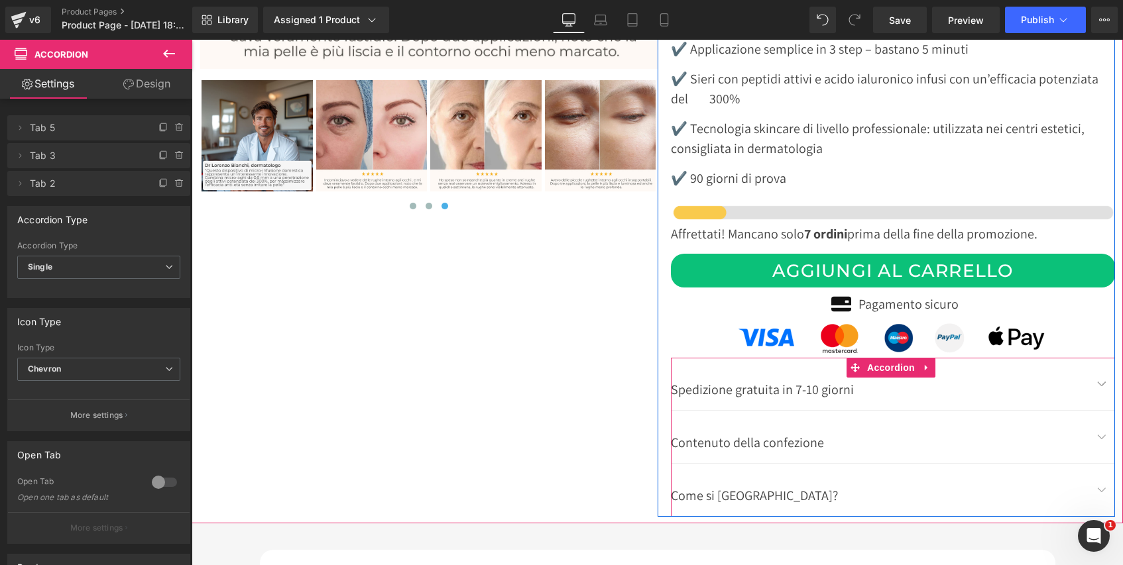
click at [1093, 416] on button "button" at bounding box center [1101, 437] width 27 height 52
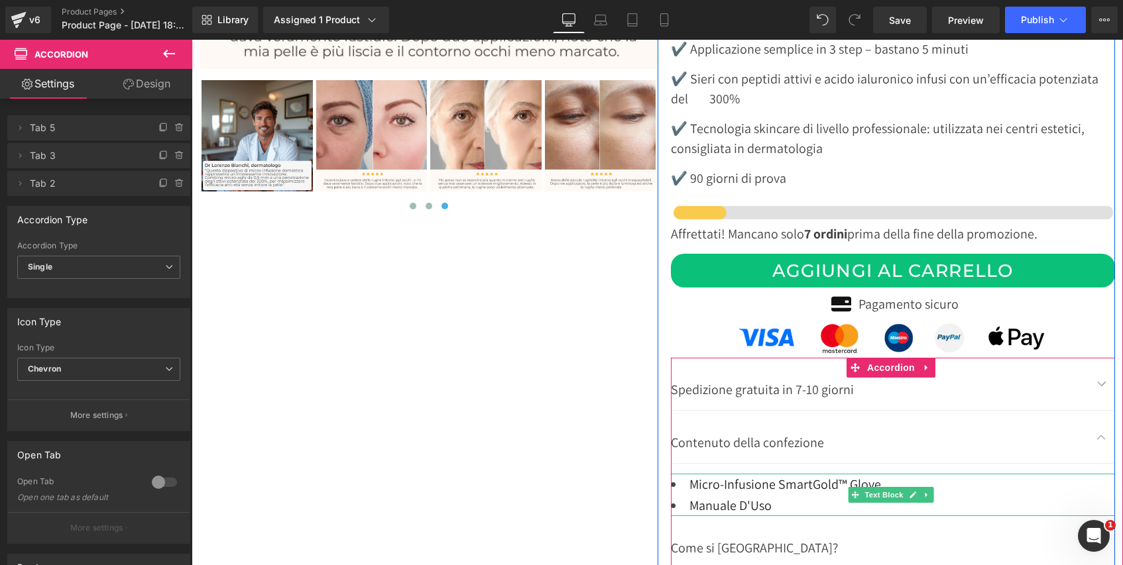
click at [797, 476] on font "Micro-Infusione SmartGold™ Glove" at bounding box center [785, 484] width 192 height 17
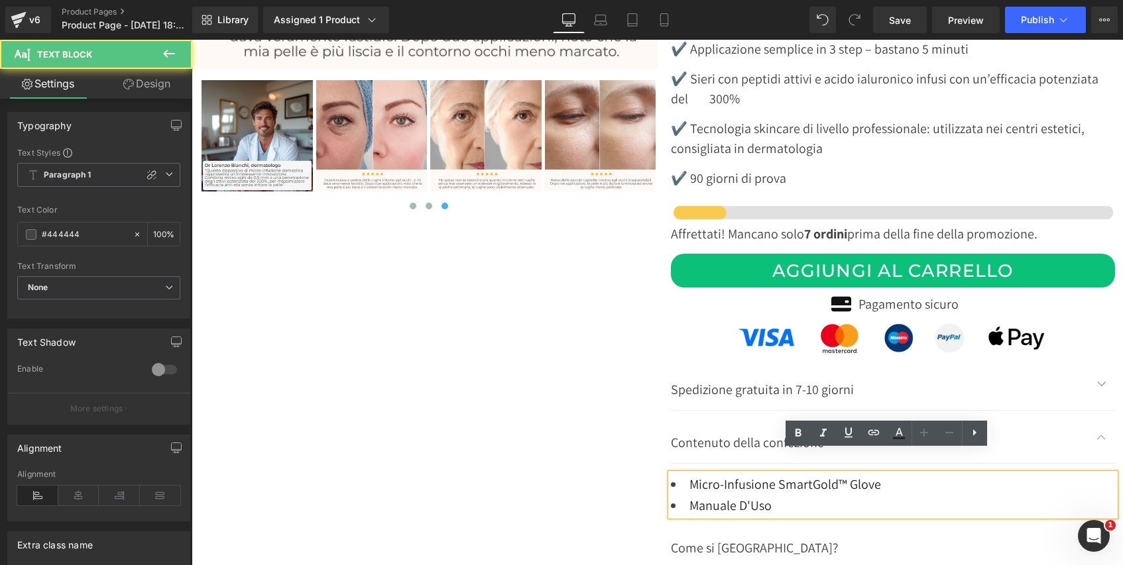
click at [832, 476] on font "Micro-Infusione SmartGold™ Glove" at bounding box center [785, 484] width 192 height 17
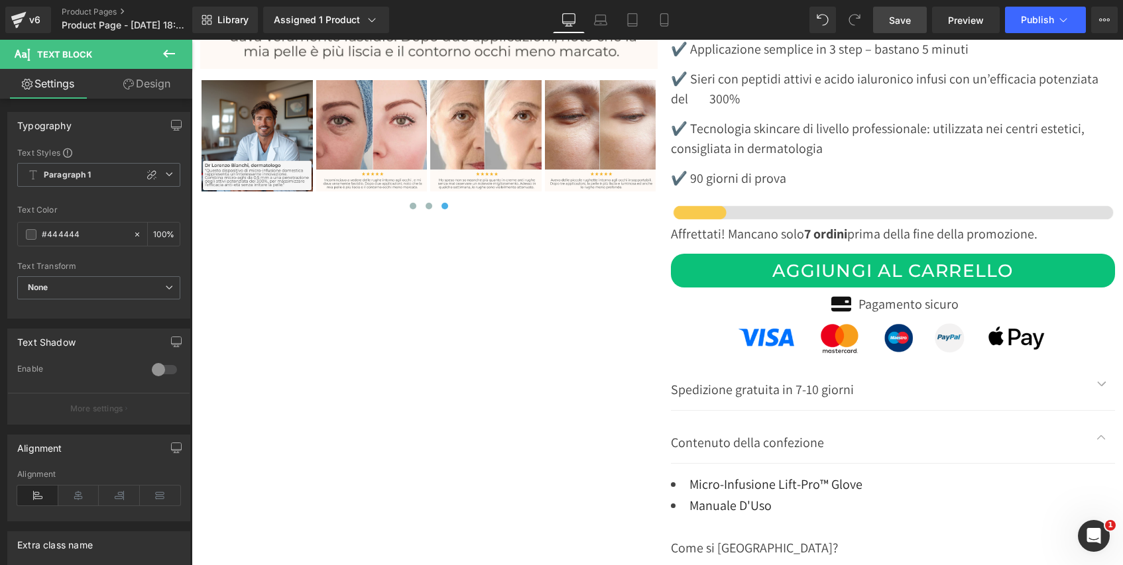
click at [901, 23] on span "Save" at bounding box center [900, 20] width 22 height 14
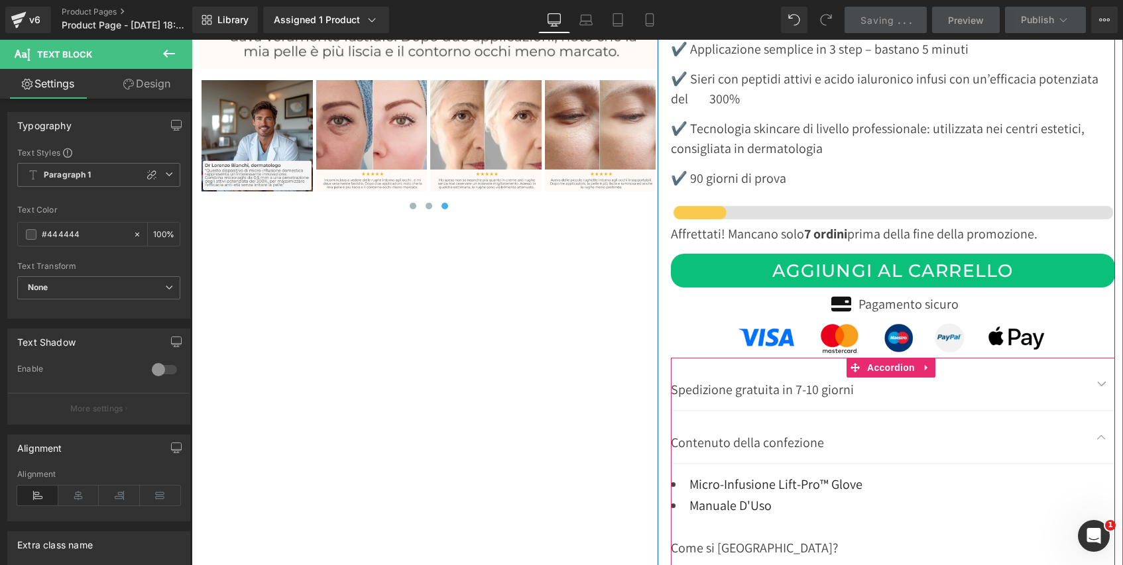
click at [1101, 440] on span "button" at bounding box center [1101, 440] width 0 height 0
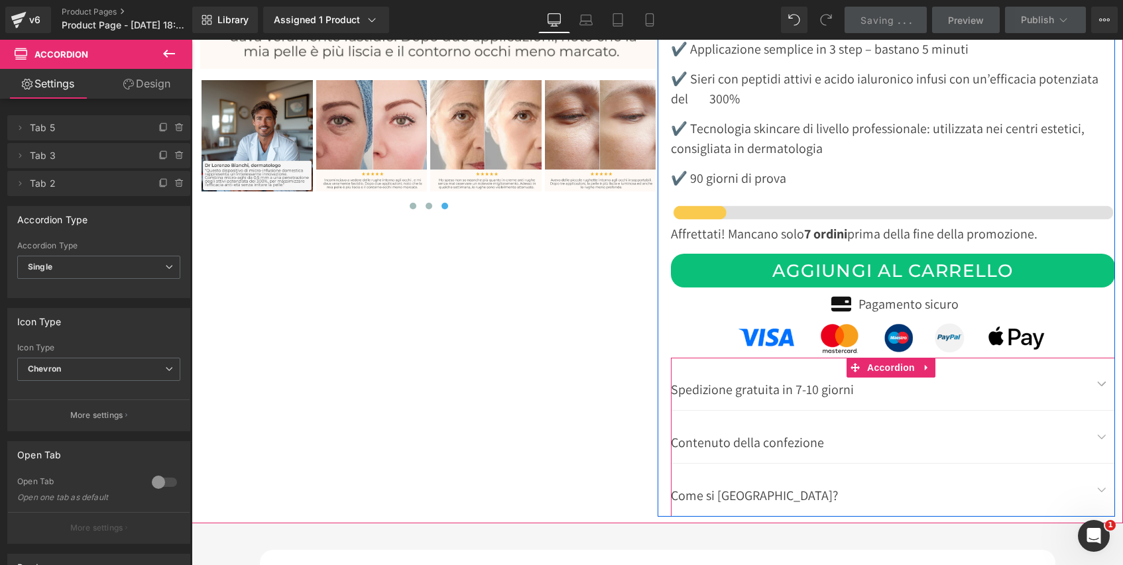
click at [1090, 468] on button "button" at bounding box center [1101, 490] width 27 height 52
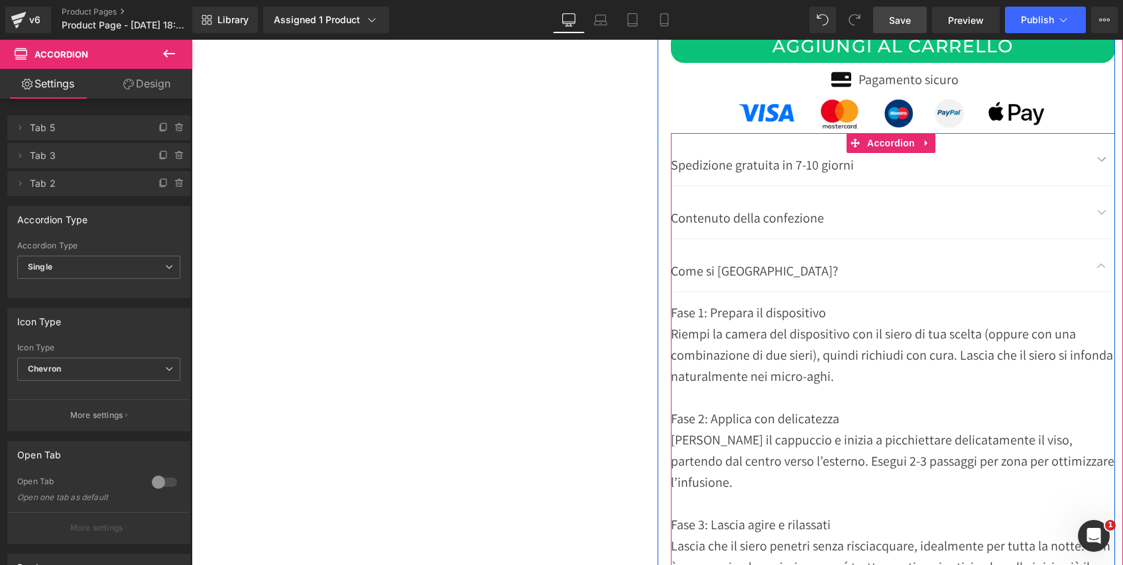
scroll to position [5292, 0]
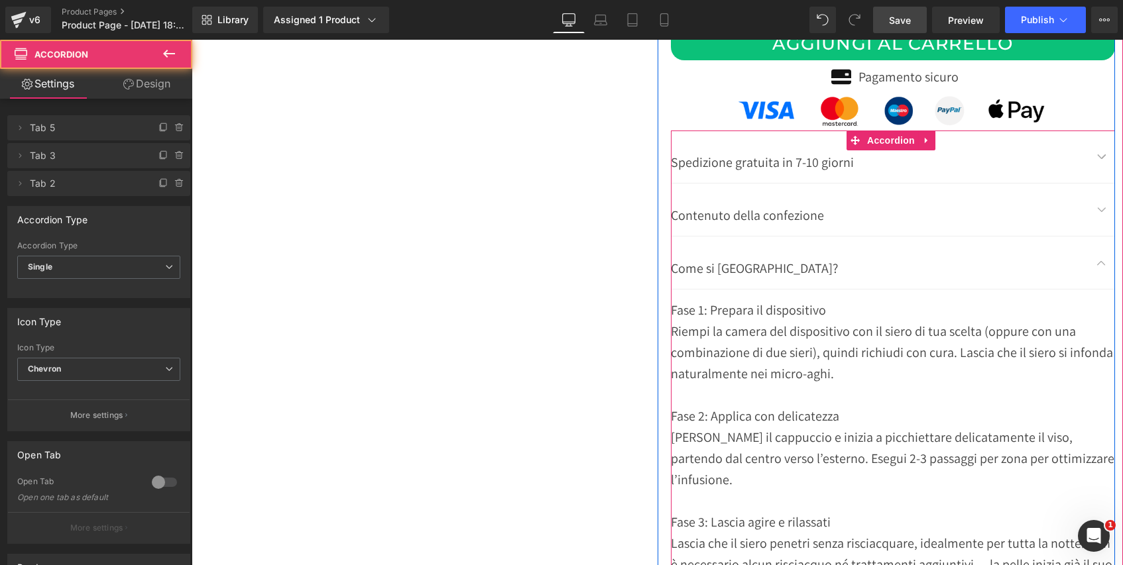
click at [1101, 266] on span "button" at bounding box center [1101, 266] width 0 height 0
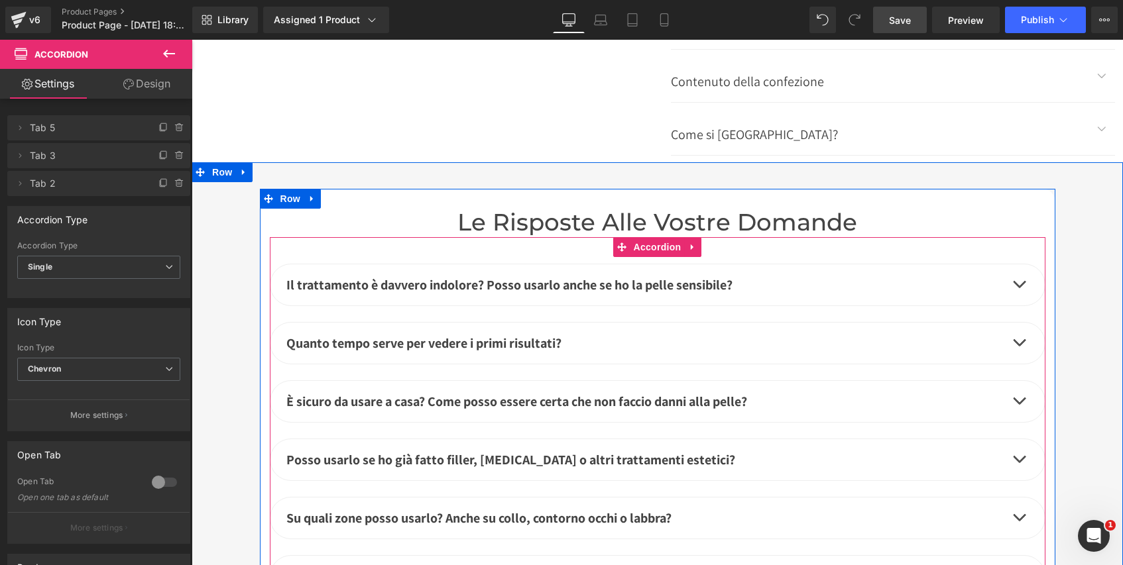
scroll to position [5451, 0]
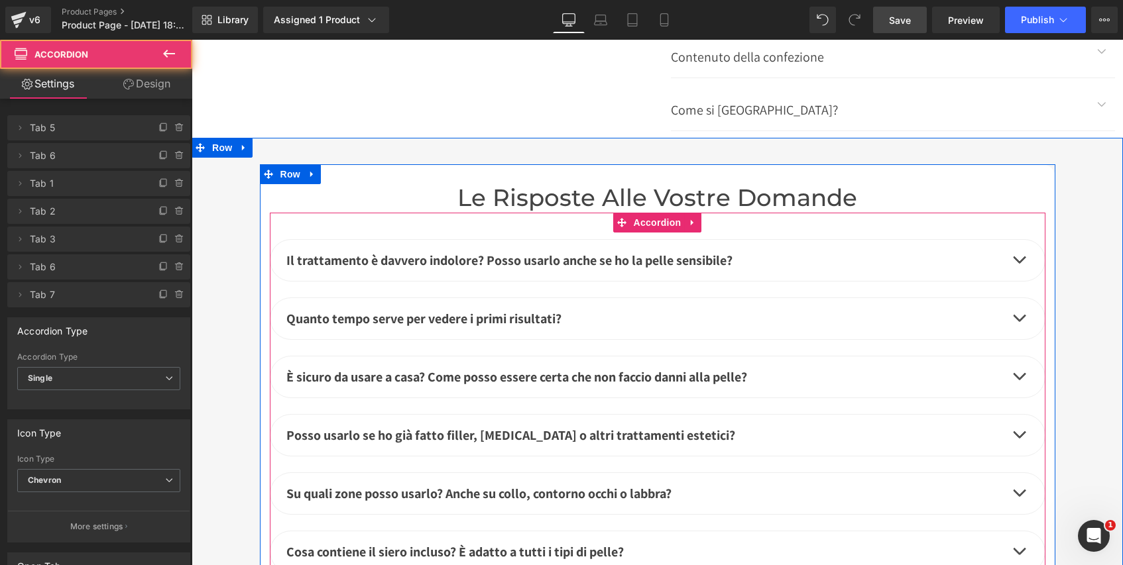
click at [1011, 240] on button "button" at bounding box center [1018, 260] width 27 height 41
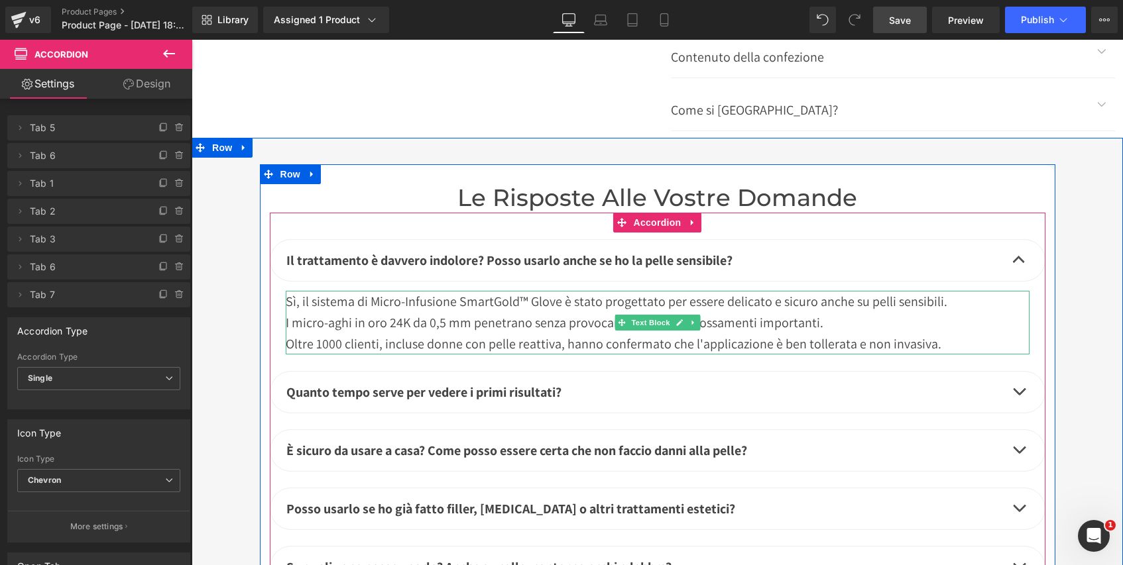
click at [498, 291] on div "Sì, il sistema di Micro-Infusione SmartGold™ Glove è stato progettato per esser…" at bounding box center [658, 323] width 744 height 64
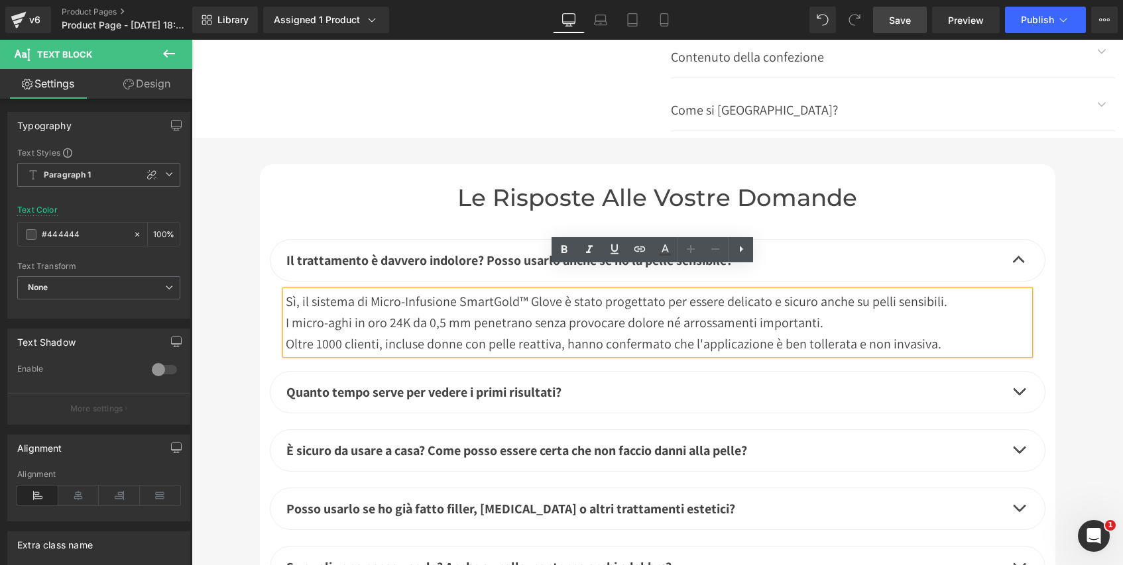
click at [512, 291] on div "Sì, il sistema di Micro-Infusione SmartGold™ Glove è stato progettato per esser…" at bounding box center [658, 323] width 744 height 64
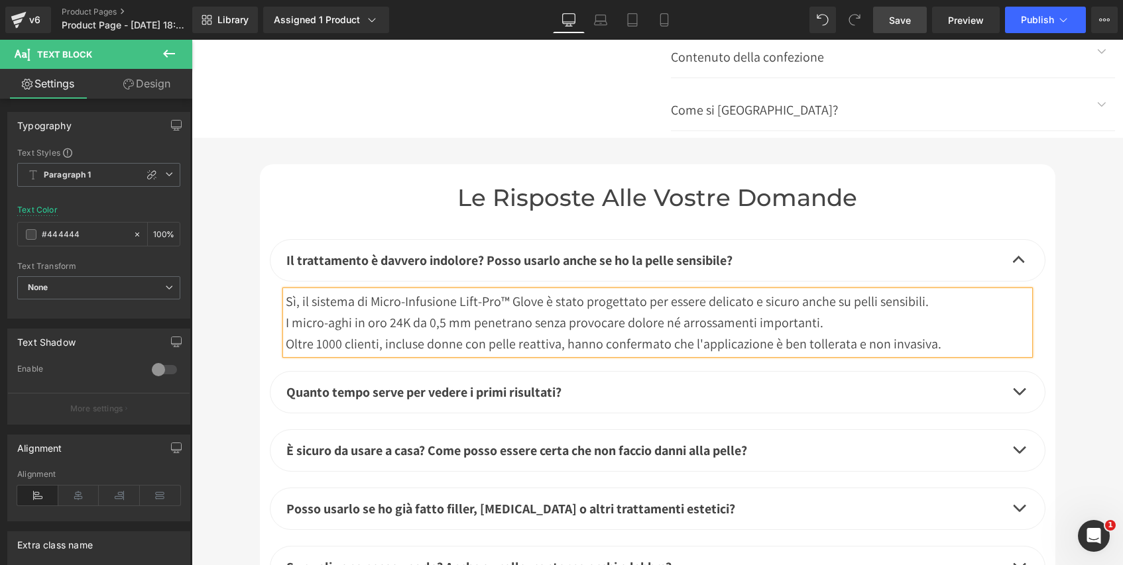
click at [408, 312] on div "I micro-aghi in oro 24K da 0,5 mm penetrano senza provocare dolore né arrossame…" at bounding box center [658, 322] width 744 height 21
drag, startPoint x: 899, startPoint y: 18, endPoint x: 901, endPoint y: 28, distance: 10.8
click at [899, 18] on span "Save" at bounding box center [900, 20] width 22 height 14
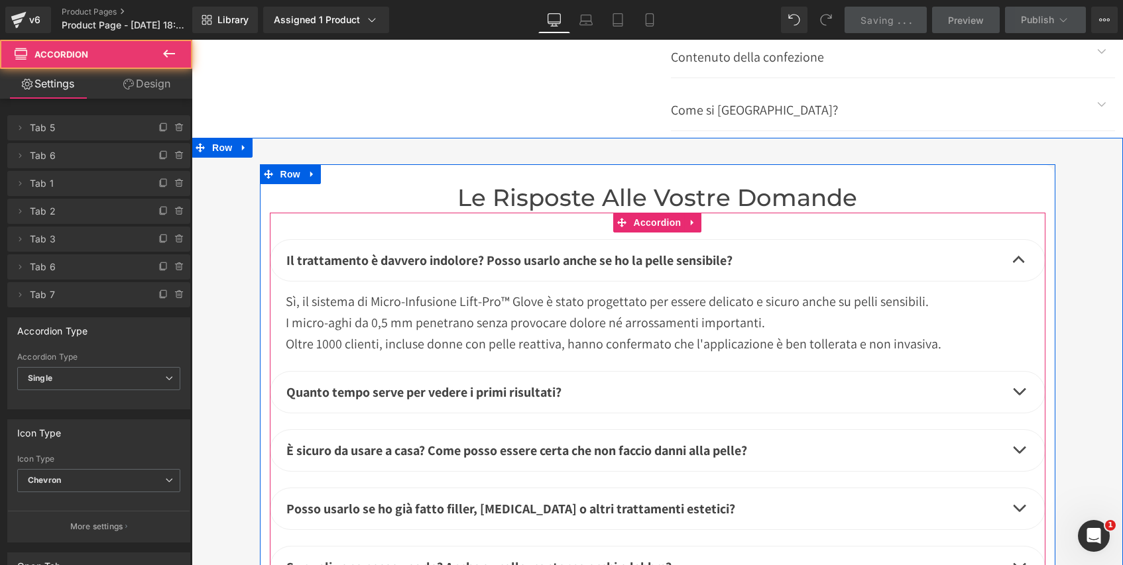
click at [1013, 240] on button "button" at bounding box center [1018, 260] width 27 height 41
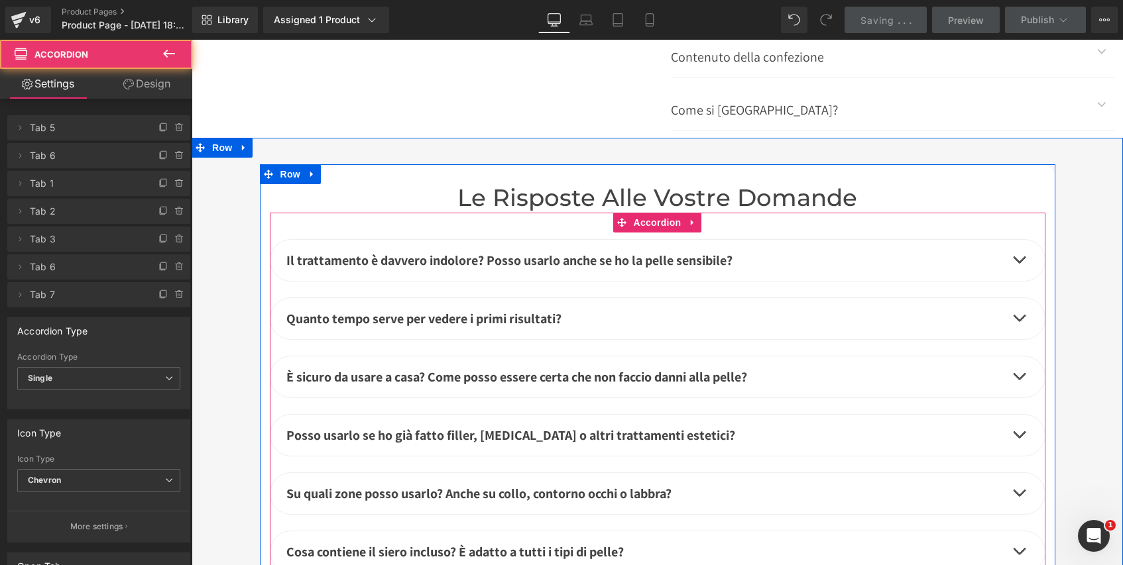
click at [1012, 298] on button "button" at bounding box center [1018, 318] width 27 height 41
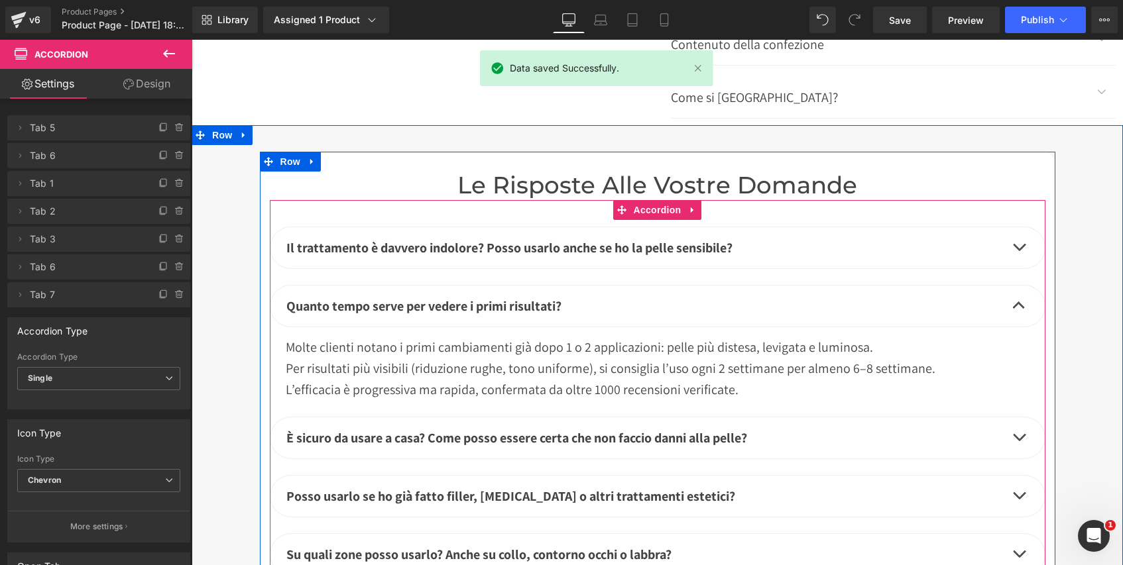
scroll to position [5464, 0]
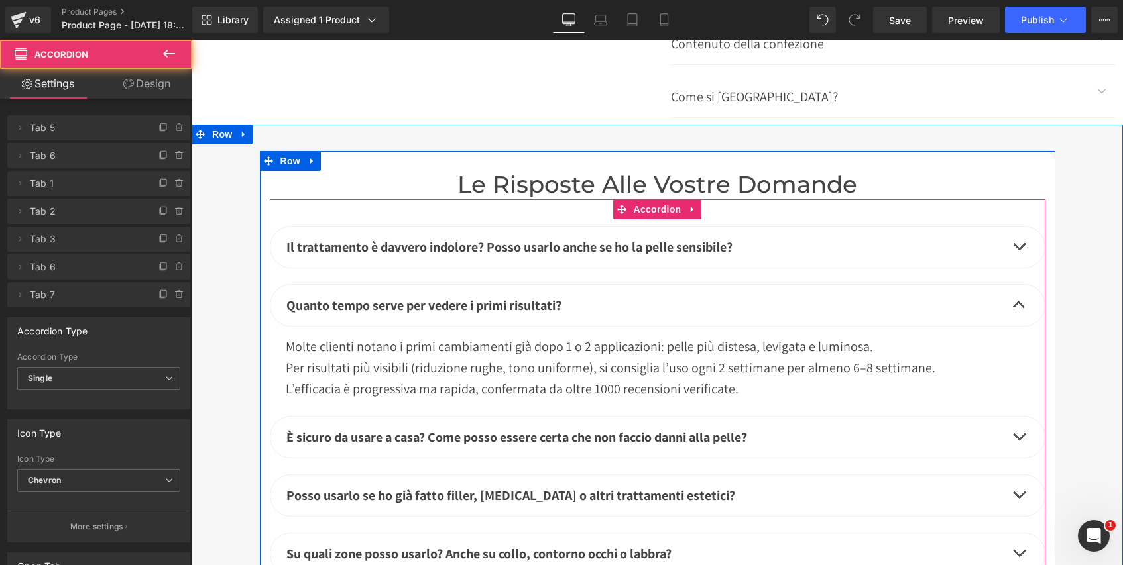
click at [1015, 285] on button "button" at bounding box center [1018, 305] width 27 height 41
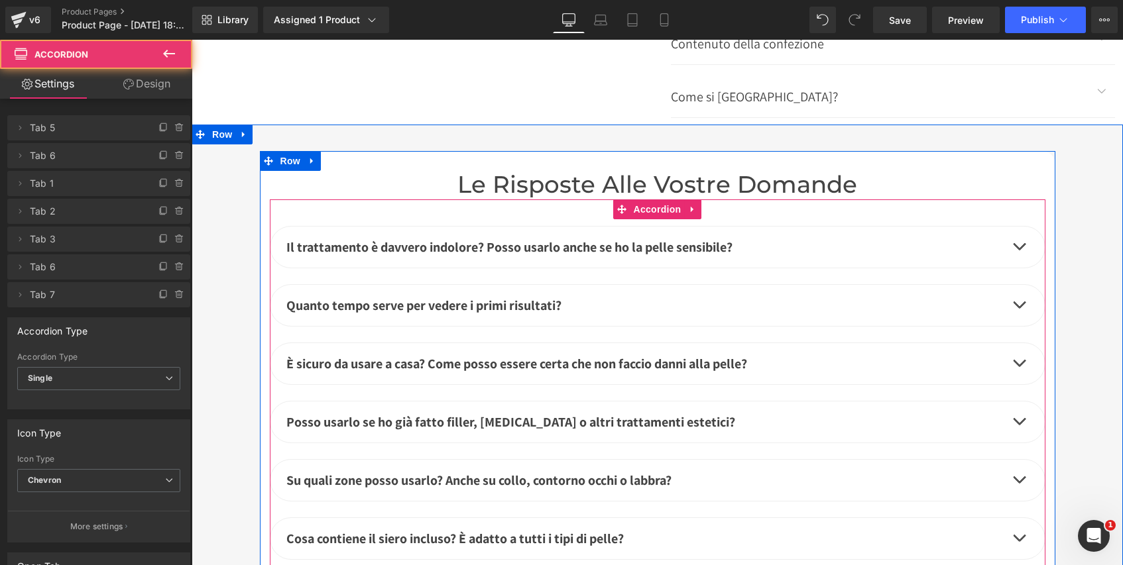
click at [1013, 344] on button "button" at bounding box center [1018, 363] width 27 height 41
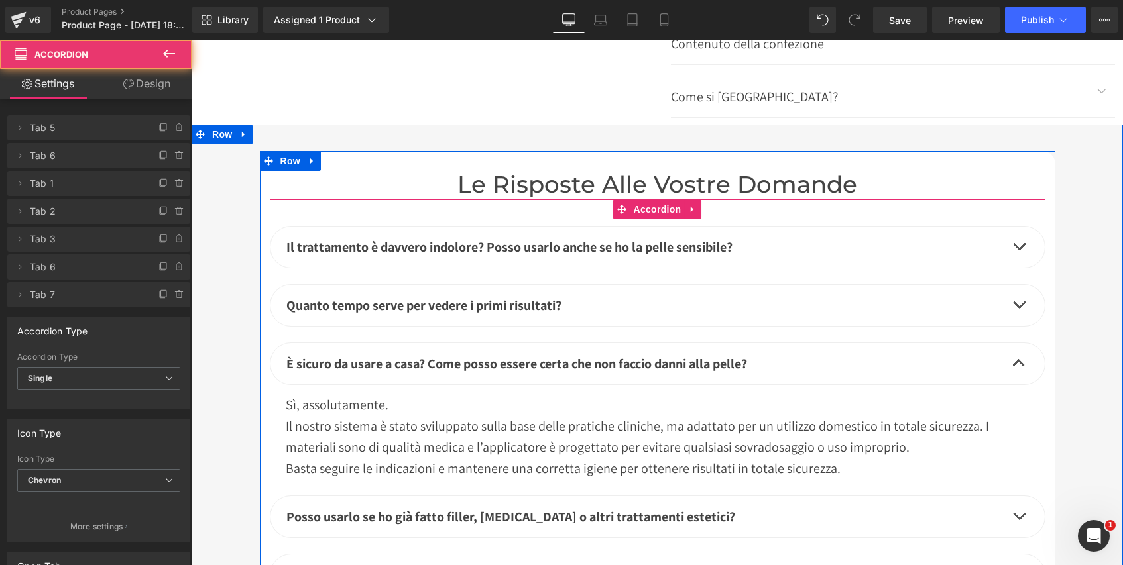
click at [1019, 366] on span "button" at bounding box center [1019, 366] width 0 height 0
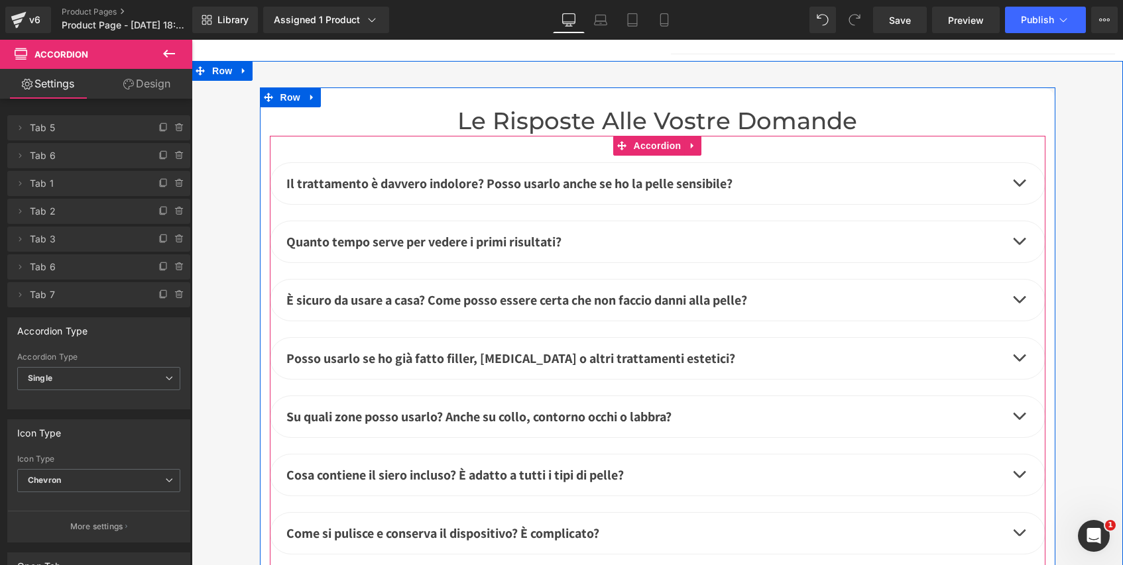
scroll to position [5550, 0]
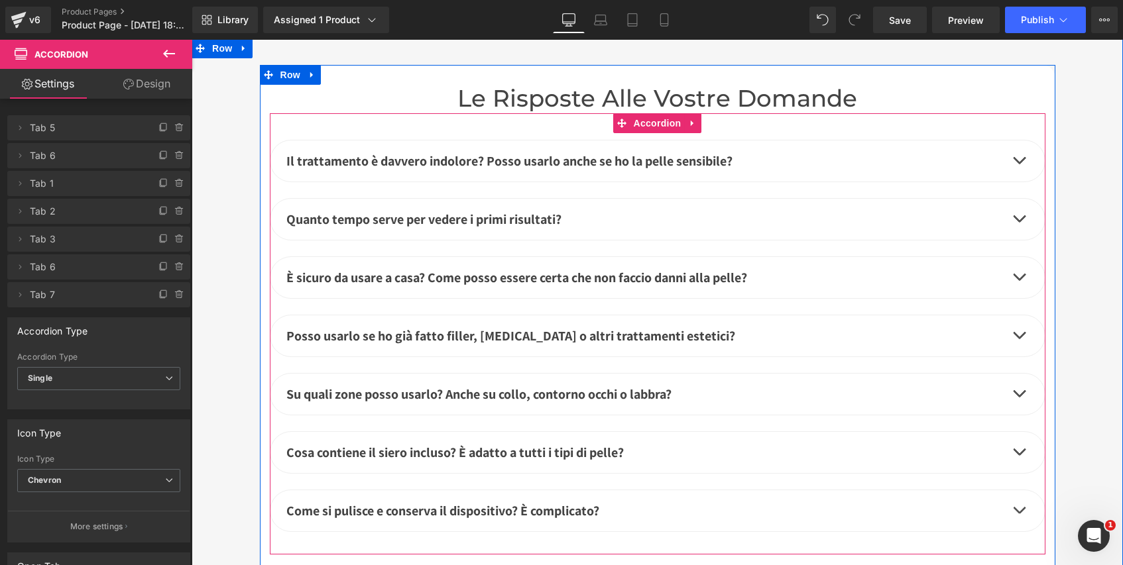
click at [1015, 315] on button "button" at bounding box center [1018, 335] width 27 height 41
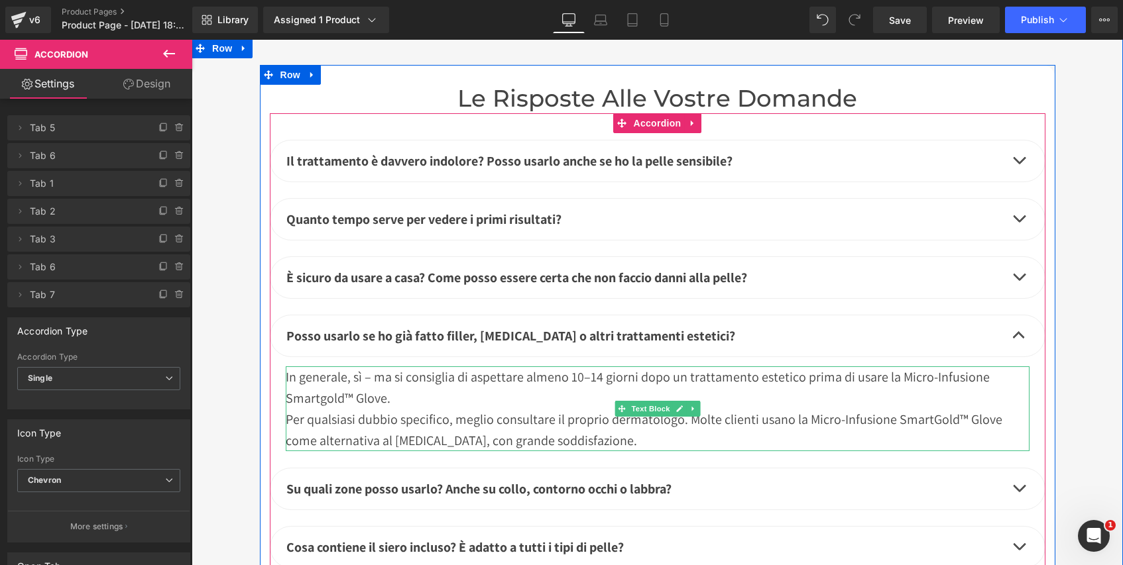
click at [337, 376] on div "In generale, sì – ma si consiglia di aspettare almeno 10–14 giorni dopo un trat…" at bounding box center [658, 408] width 744 height 85
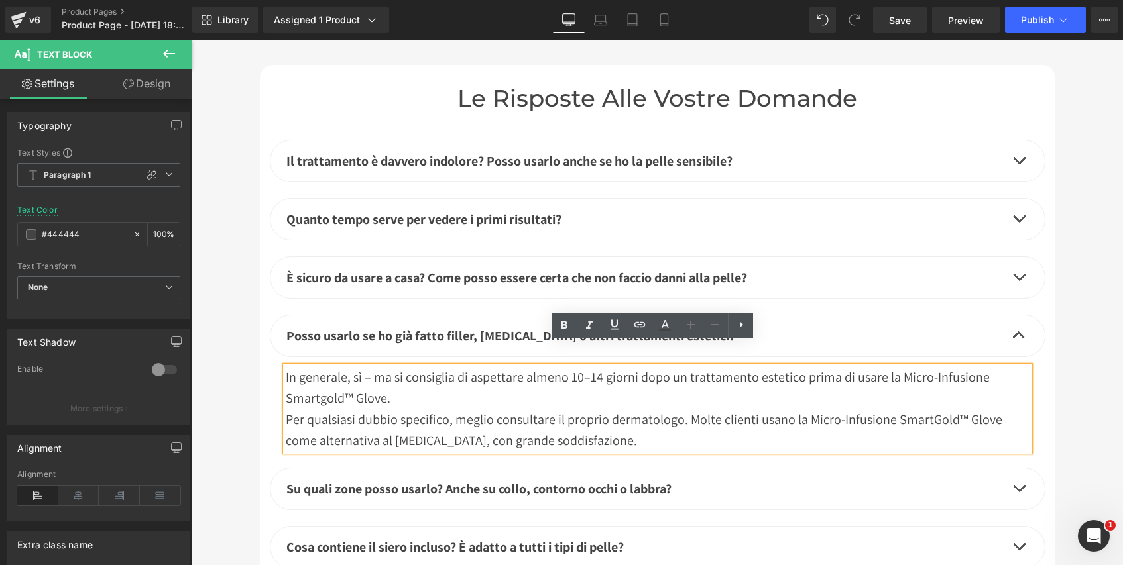
click at [341, 375] on div "In generale, sì – ma si consiglia di aspettare almeno 10–14 giorni dopo un trat…" at bounding box center [658, 408] width 744 height 85
click at [943, 409] on div "Per qualsiasi dubbio specifico, meglio consultare il proprio dermatologo. Molte…" at bounding box center [658, 430] width 744 height 42
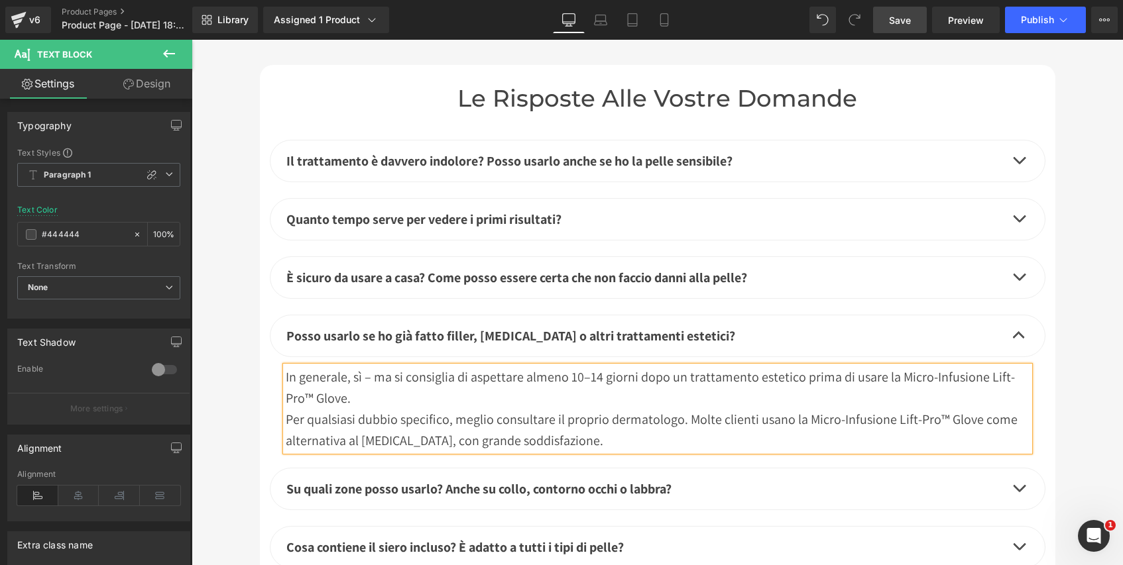
click at [912, 22] on link "Save" at bounding box center [900, 20] width 54 height 27
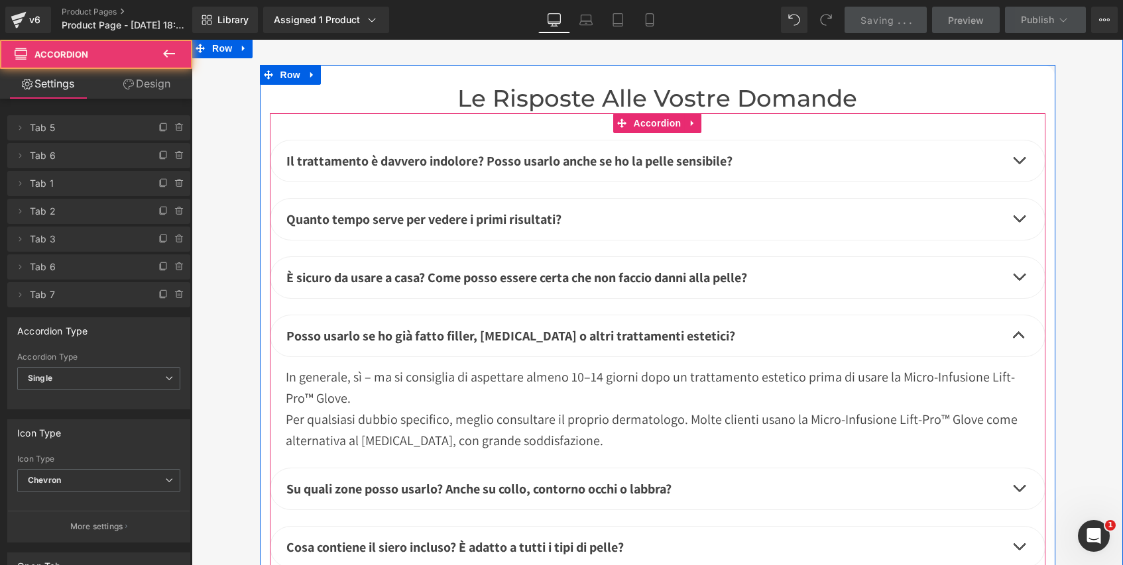
click at [1019, 339] on span "button" at bounding box center [1019, 339] width 0 height 0
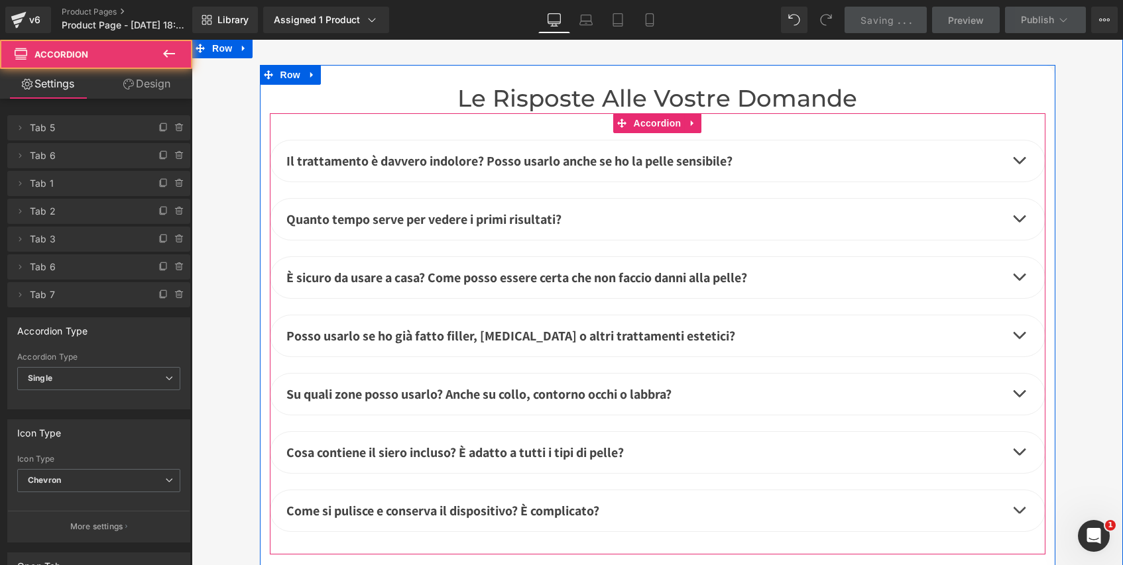
click at [1014, 374] on button "button" at bounding box center [1018, 394] width 27 height 41
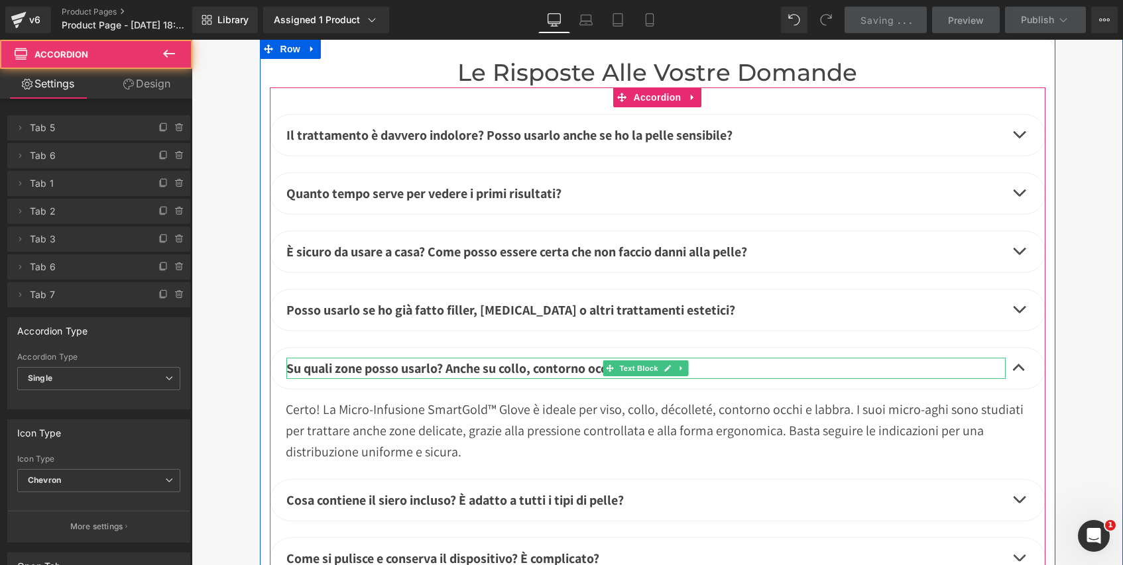
scroll to position [5576, 0]
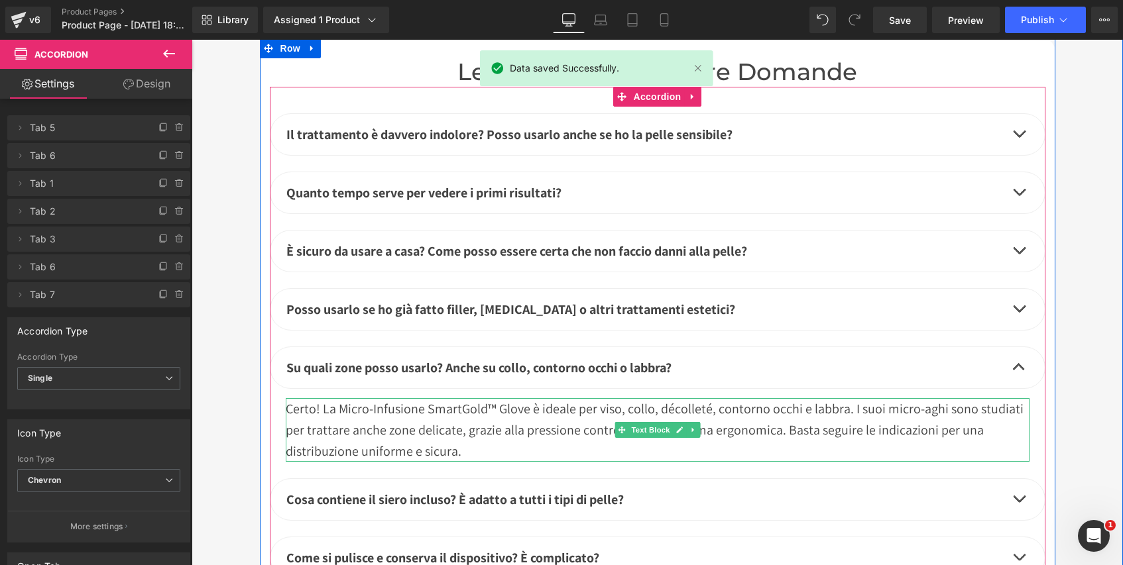
click at [478, 398] on div "Certo! La Micro-Infusione SmartGold™ Glove è ideale per viso, collo, décolleté,…" at bounding box center [658, 430] width 744 height 64
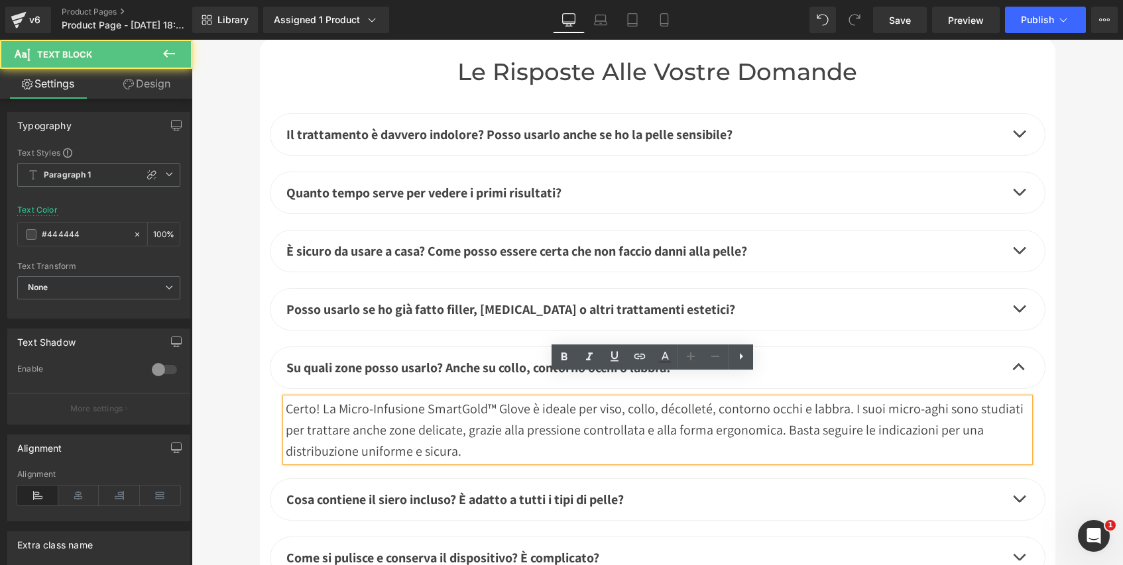
click at [479, 398] on div "Certo! La Micro-Infusione SmartGold™ Glove è ideale per viso, collo, décolleté,…" at bounding box center [658, 430] width 744 height 64
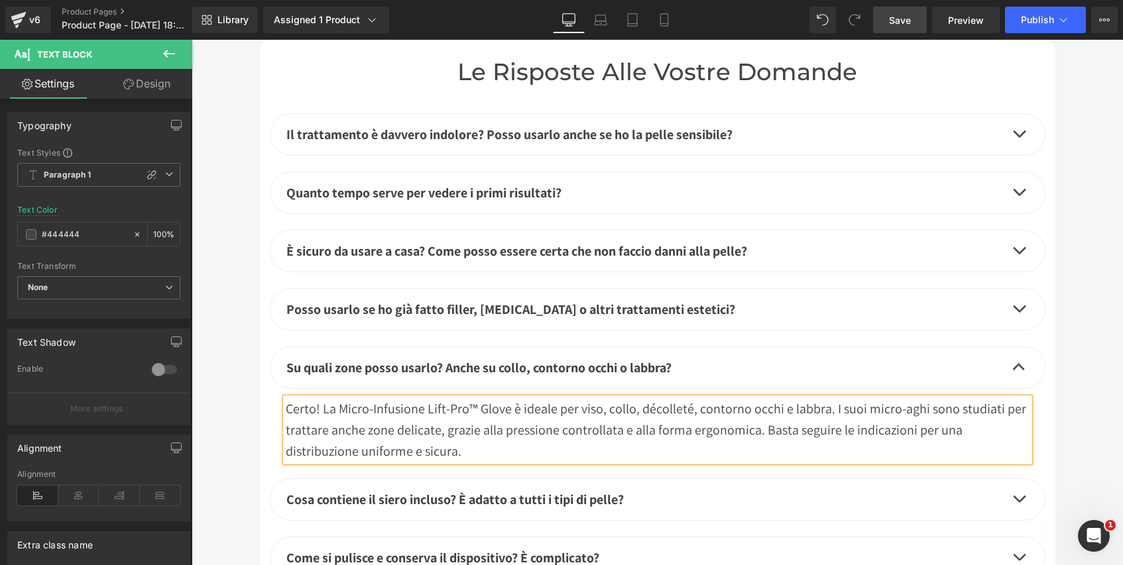
click at [904, 23] on span "Save" at bounding box center [900, 20] width 22 height 14
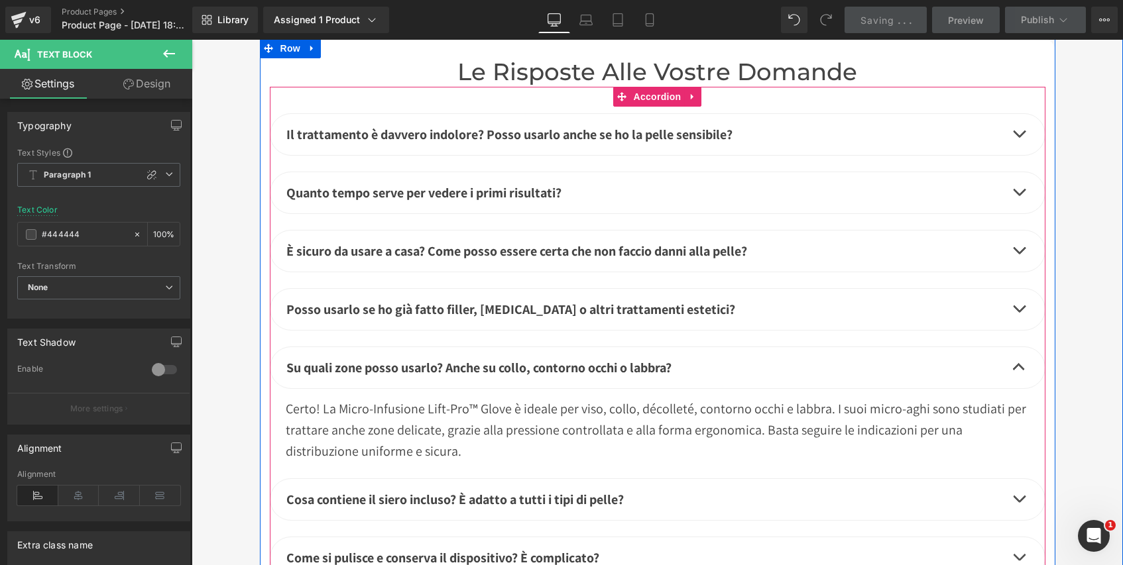
click at [1012, 347] on button "button" at bounding box center [1018, 367] width 27 height 41
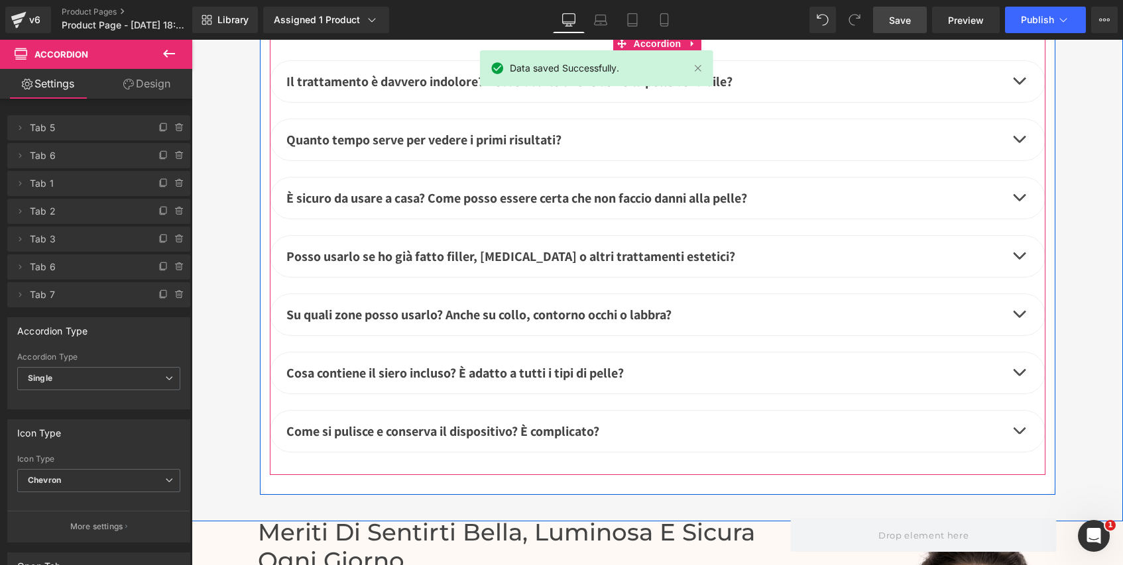
scroll to position [5633, 0]
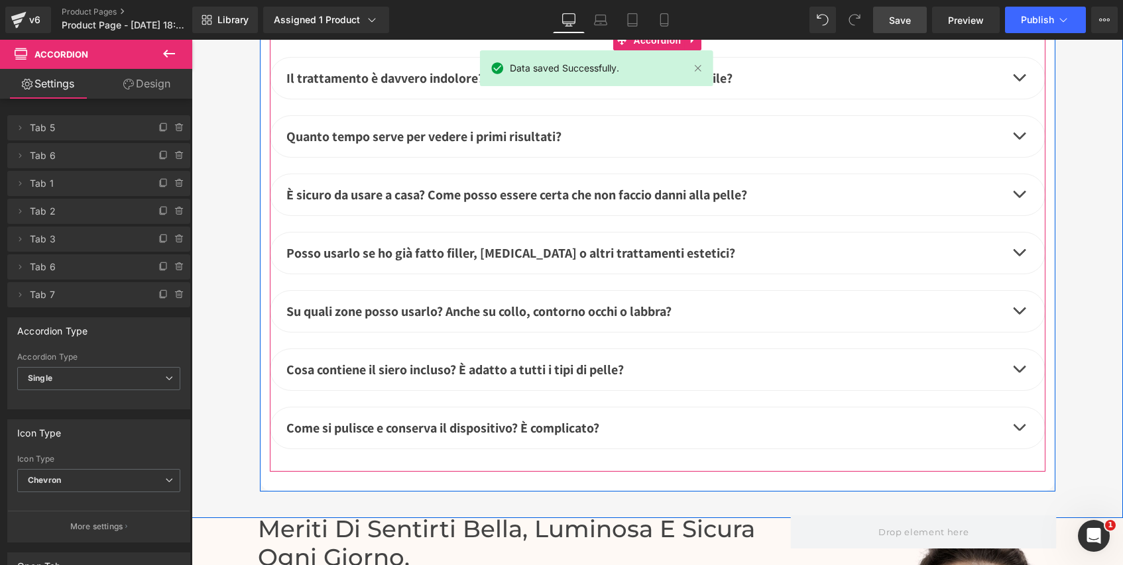
click at [1019, 372] on span "button" at bounding box center [1019, 372] width 0 height 0
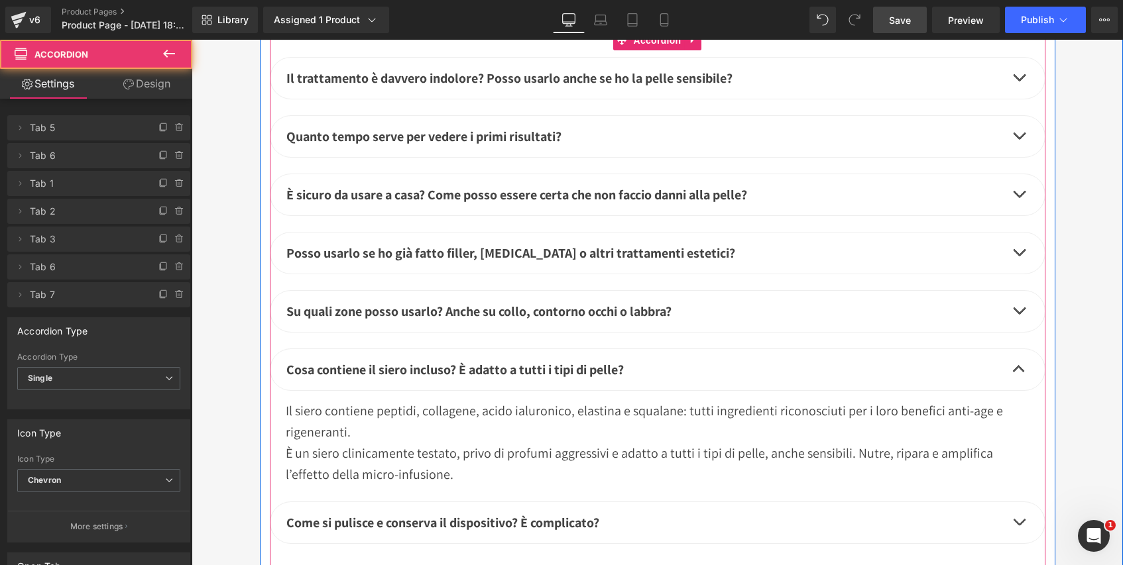
click at [1011, 349] on button "button" at bounding box center [1018, 369] width 27 height 41
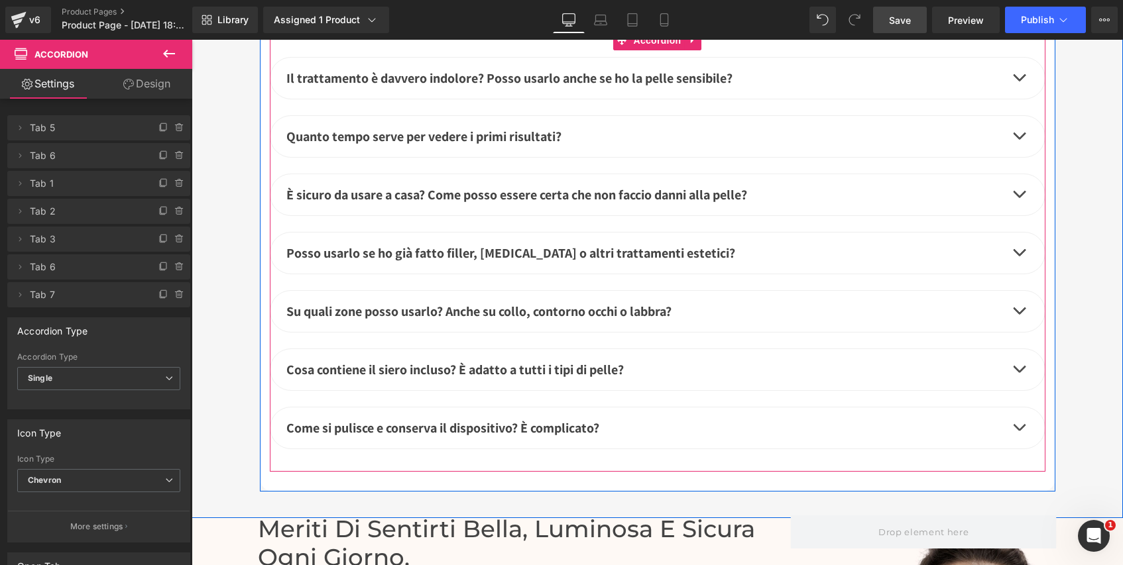
click at [1014, 408] on button "button" at bounding box center [1018, 428] width 27 height 41
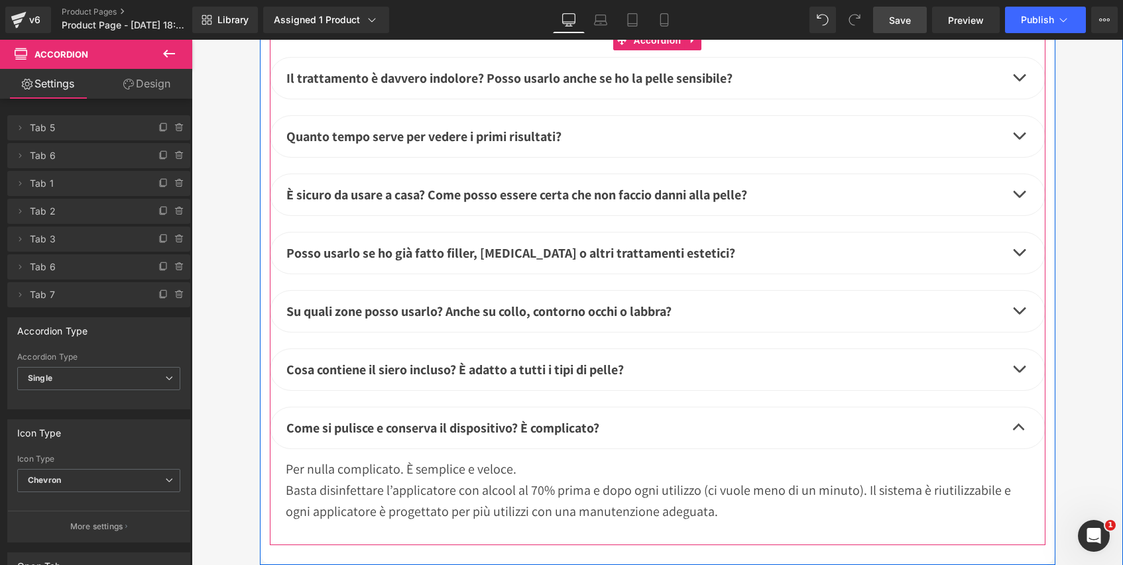
click at [1019, 431] on span "button" at bounding box center [1019, 431] width 0 height 0
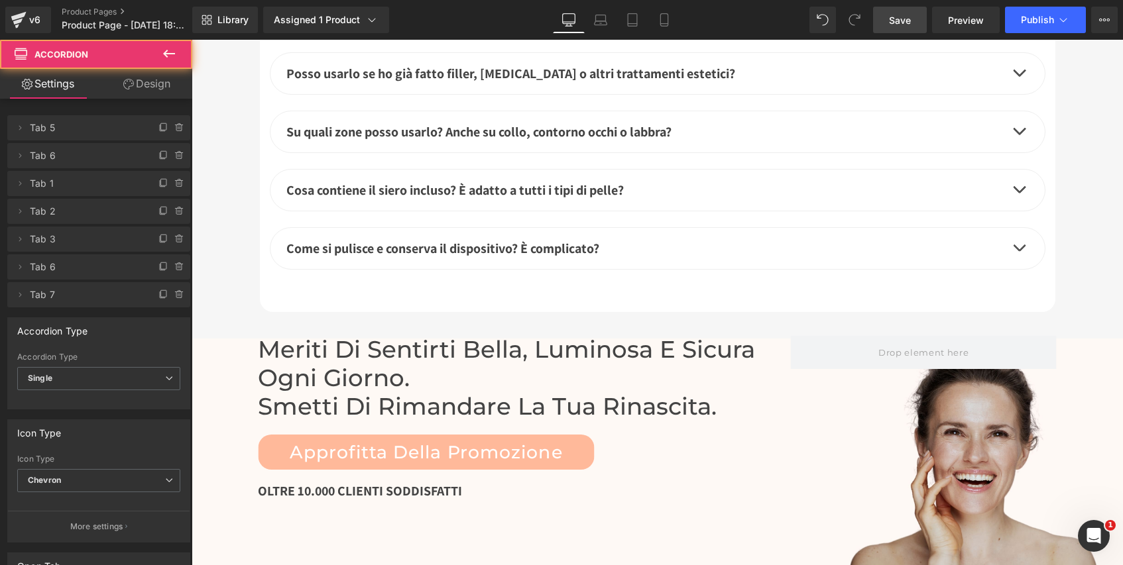
scroll to position [5841, 0]
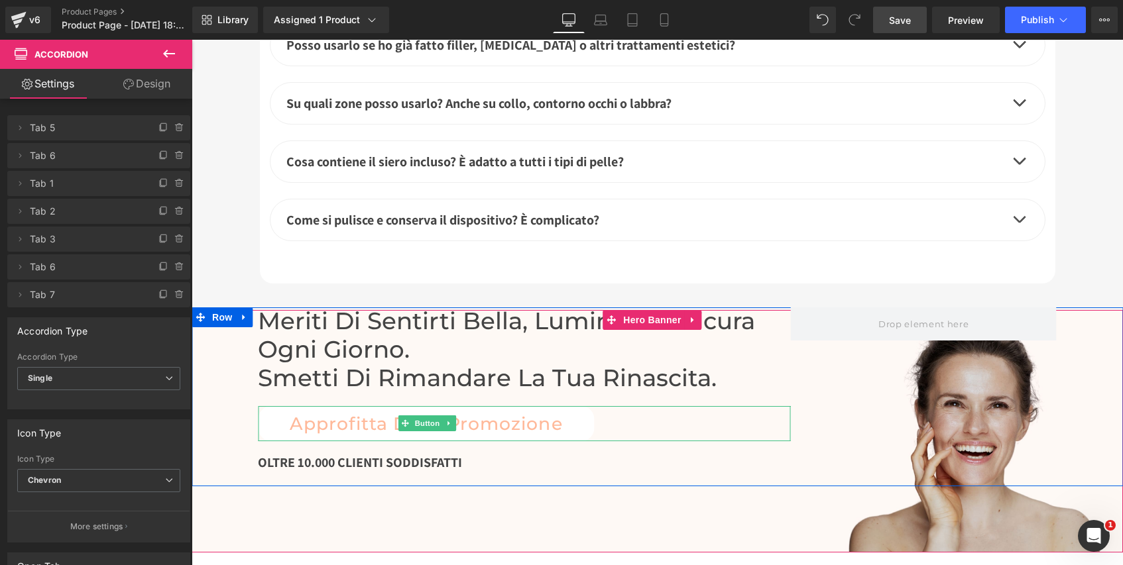
click at [577, 406] on link "Approfitta Della Promozione" at bounding box center [426, 424] width 337 height 36
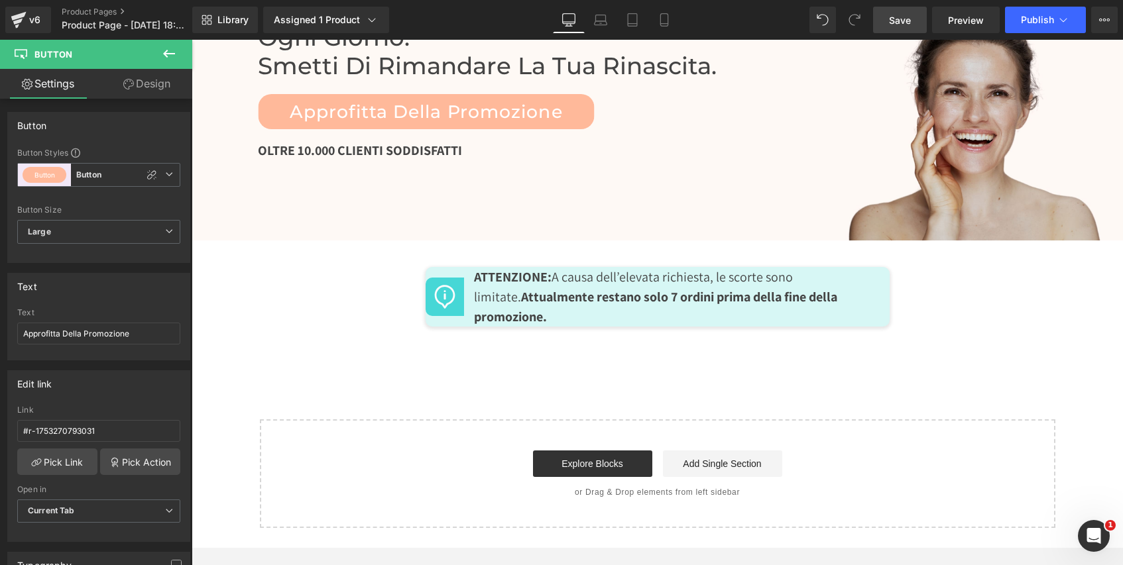
scroll to position [5857, 0]
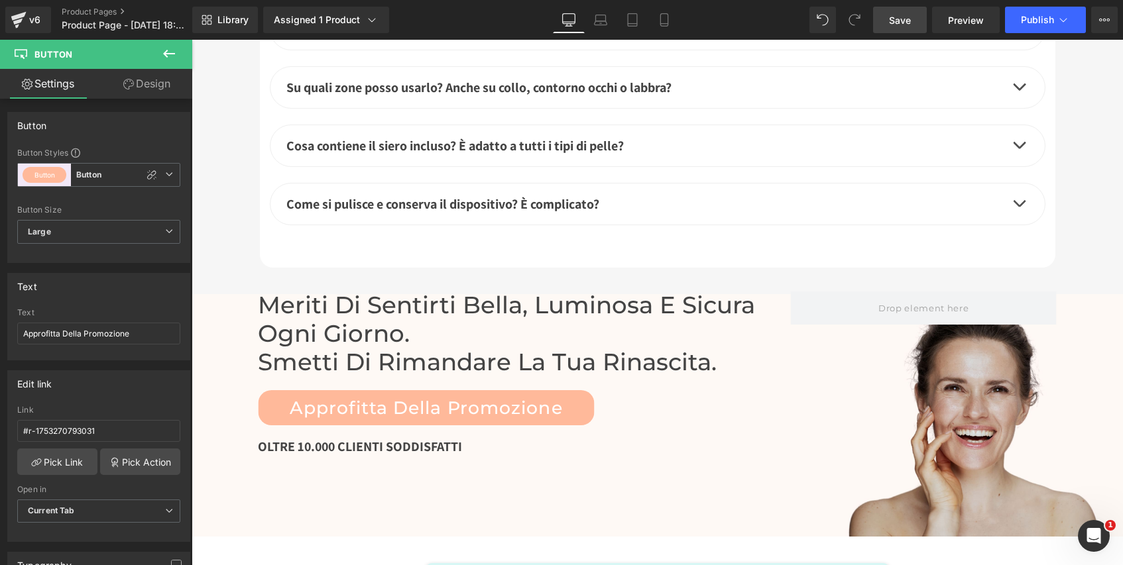
click at [897, 23] on span "Save" at bounding box center [900, 20] width 22 height 14
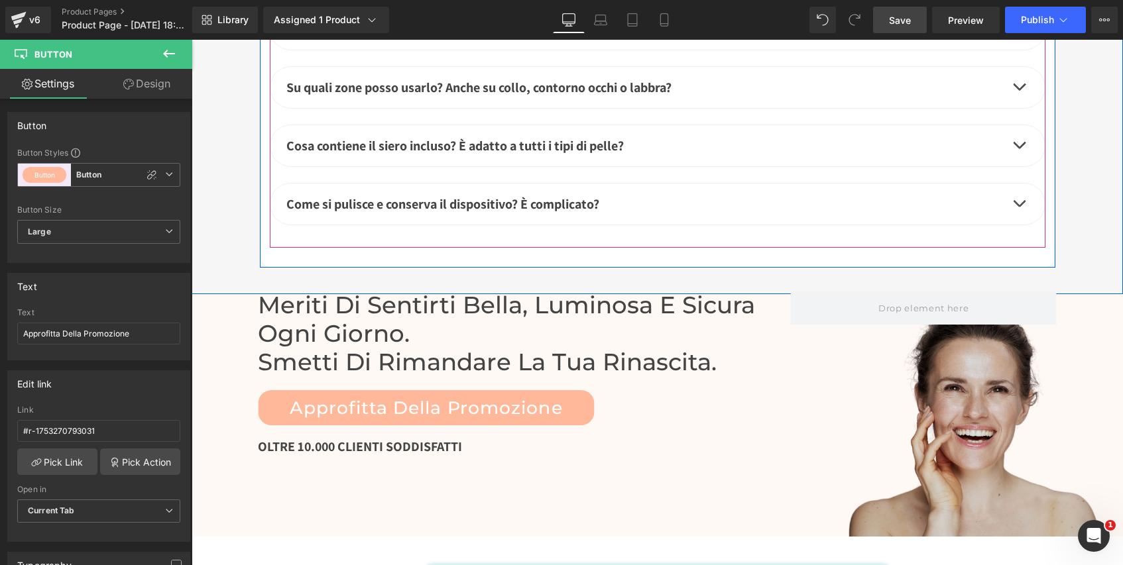
click at [1012, 125] on button "button" at bounding box center [1018, 145] width 27 height 41
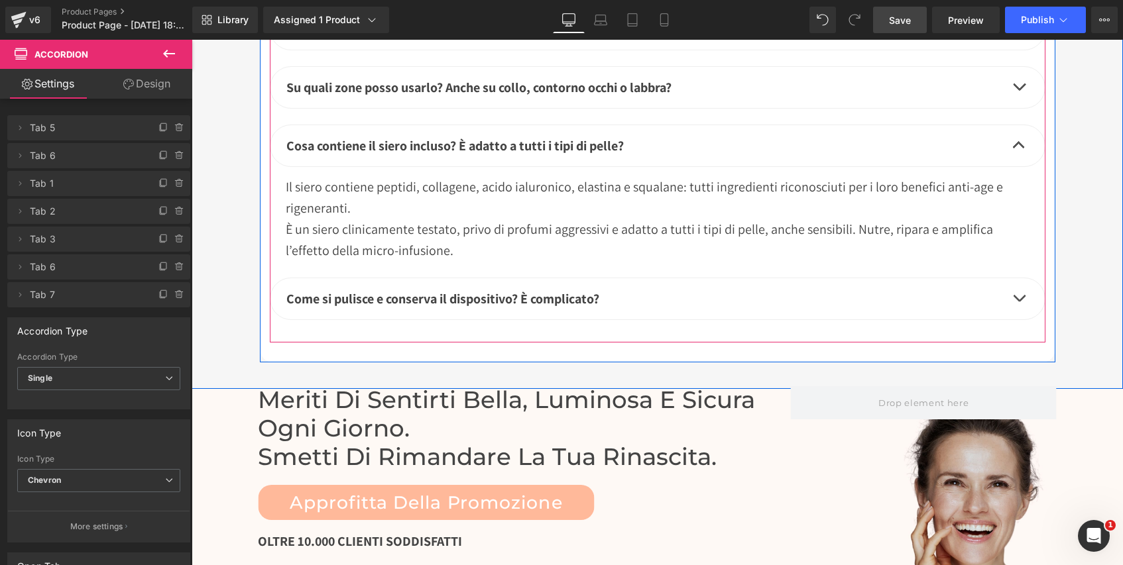
click at [1013, 125] on button "button" at bounding box center [1018, 145] width 27 height 41
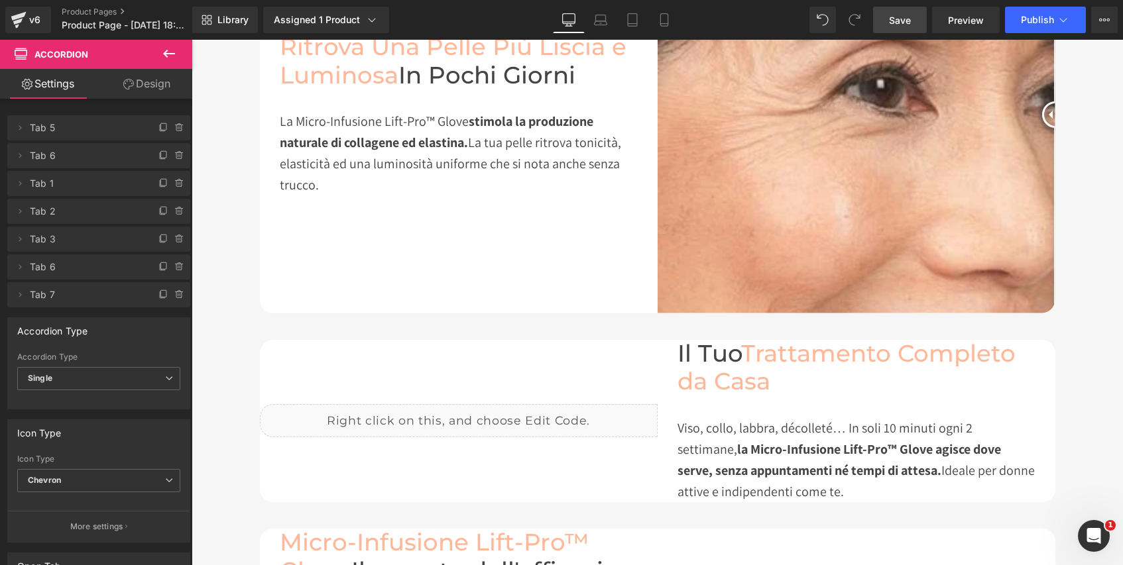
scroll to position [0, 0]
